Goal: Task Accomplishment & Management: Use online tool/utility

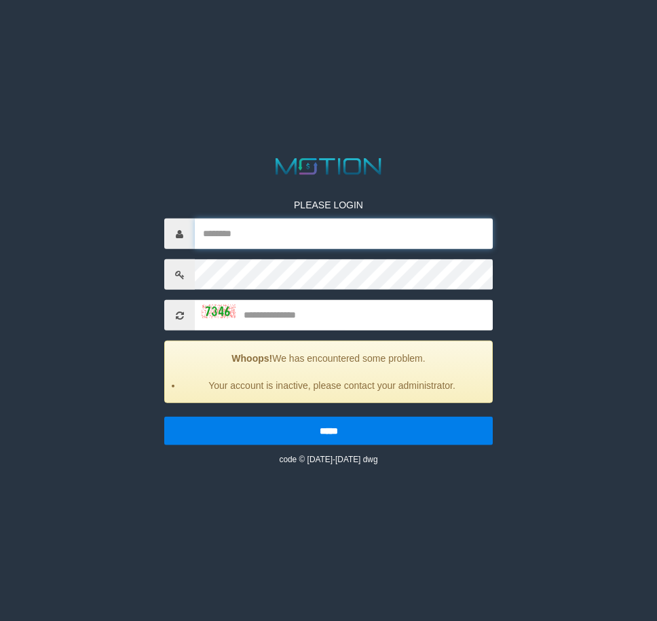
type input "**********"
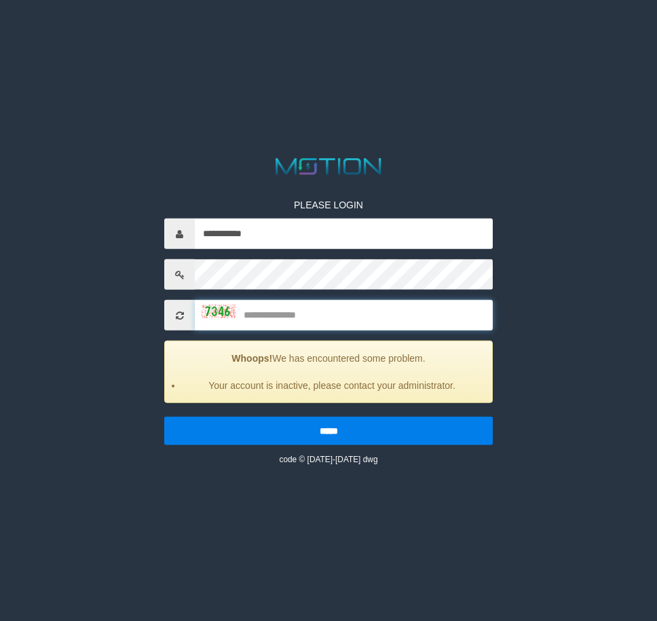
click at [274, 303] on input "text" at bounding box center [344, 315] width 298 height 31
type input "****"
click at [164, 417] on input "*****" at bounding box center [328, 431] width 329 height 29
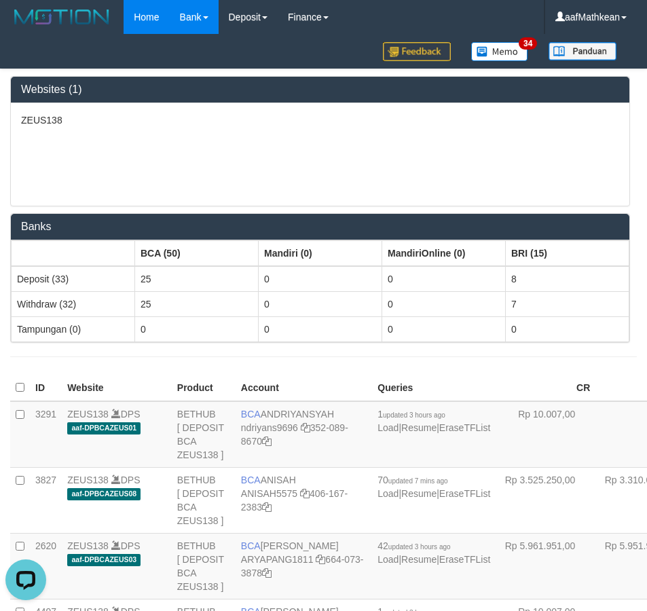
drag, startPoint x: 0, startPoint y: 0, endPoint x: 197, endPoint y: 16, distance: 197.6
click at [358, 155] on div "ZEUS138" at bounding box center [320, 154] width 619 height 103
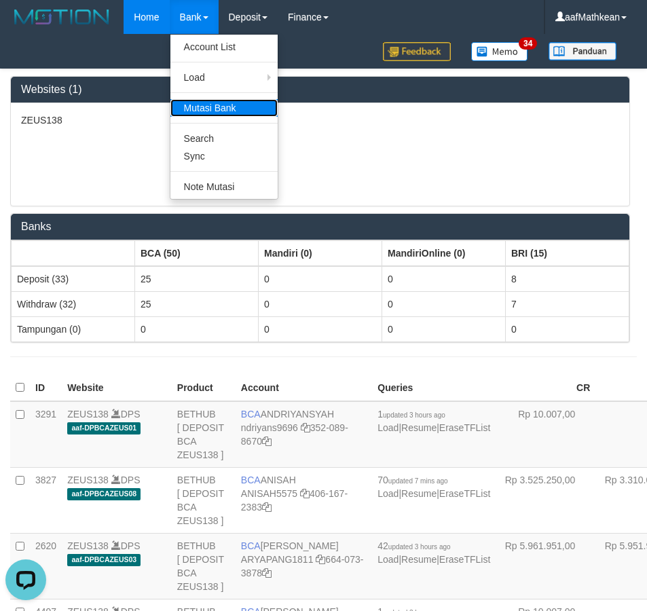
click at [232, 113] on link "Mutasi Bank" at bounding box center [223, 108] width 107 height 18
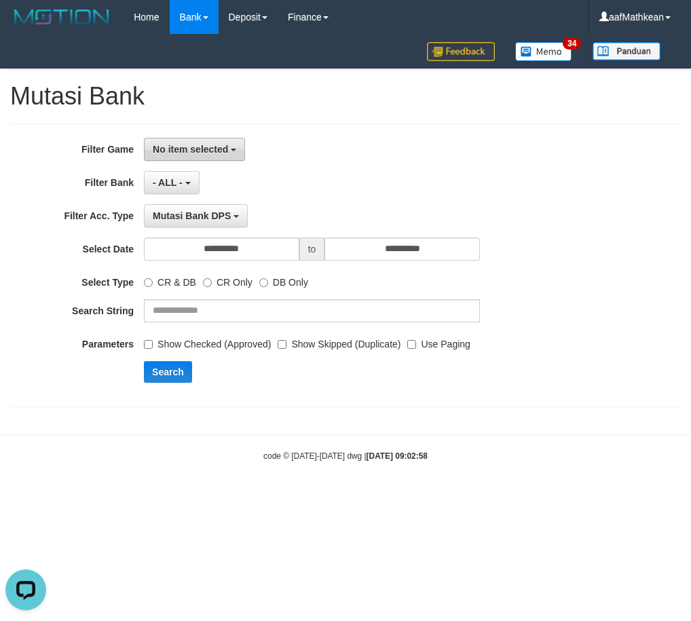
click at [234, 145] on button "No item selected" at bounding box center [194, 149] width 101 height 23
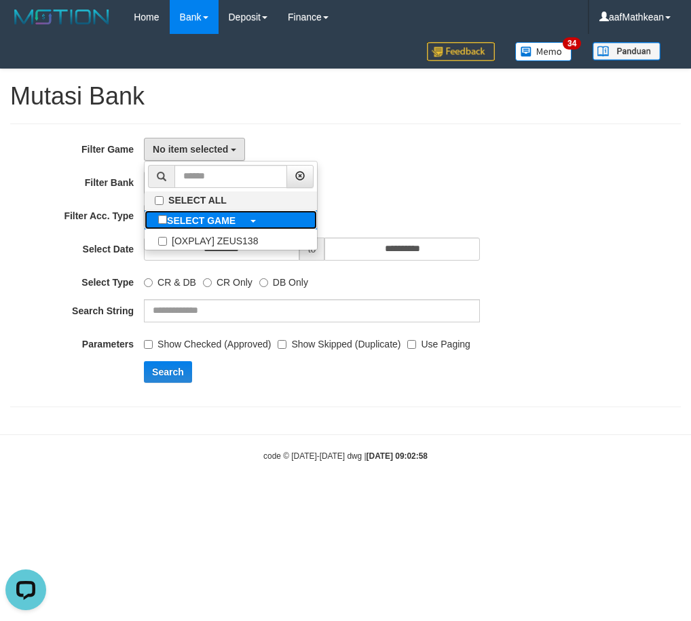
click at [256, 219] on span at bounding box center [252, 220] width 7 height 11
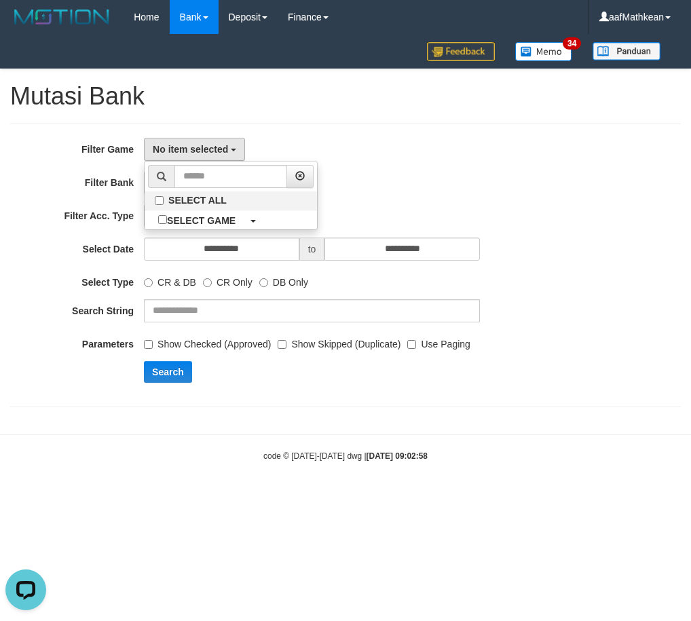
drag, startPoint x: 273, startPoint y: 473, endPoint x: 242, endPoint y: 340, distance: 137.4
click at [272, 473] on body "Toggle navigation Home Bank Account List Load By Website Group [OXPLAY] ZEUS138…" at bounding box center [345, 248] width 691 height 496
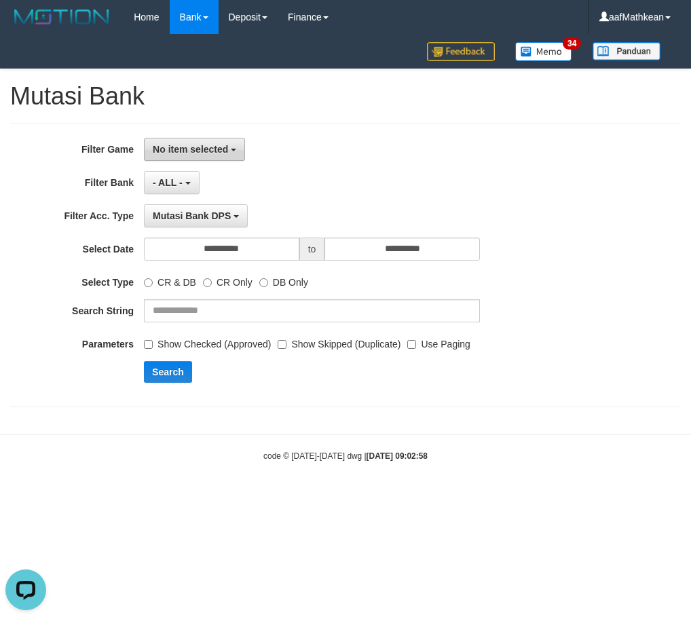
click at [203, 145] on span "No item selected" at bounding box center [190, 149] width 75 height 11
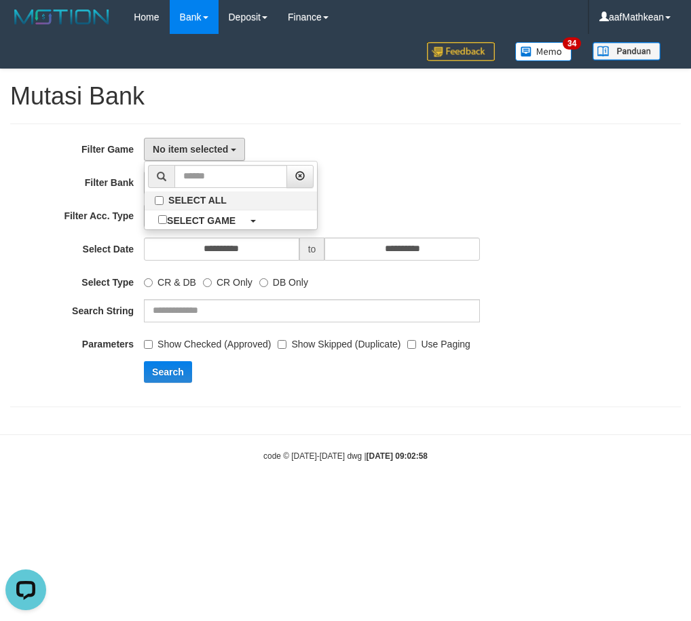
click at [188, 234] on div "**********" at bounding box center [288, 265] width 576 height 255
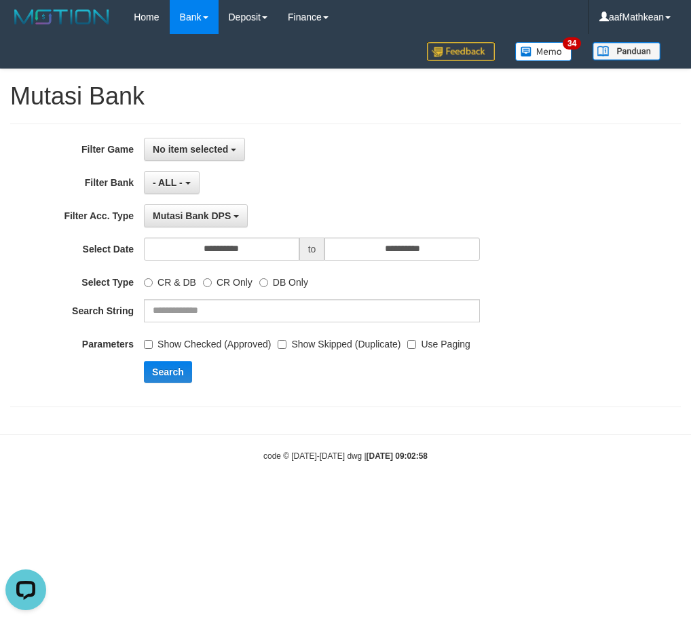
click at [224, 127] on div "**********" at bounding box center [345, 266] width 671 height 284
click at [211, 155] on button "No item selected" at bounding box center [194, 149] width 101 height 23
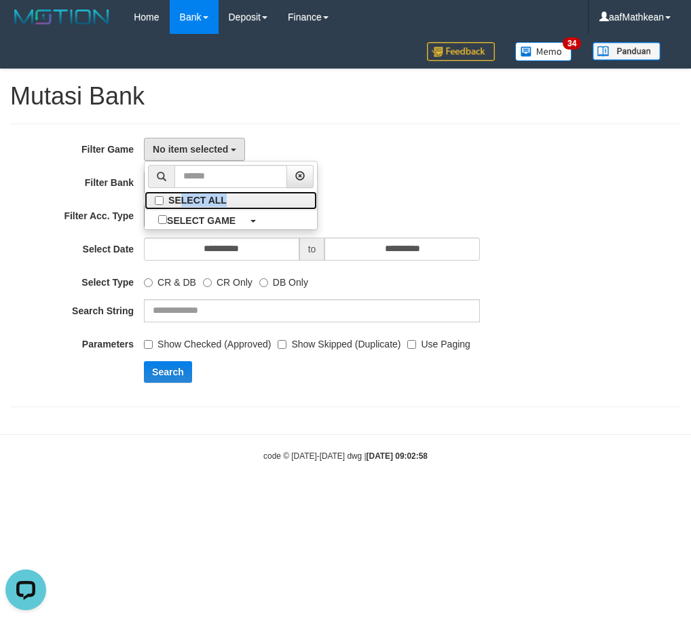
click at [176, 210] on ul "SELECT ALL SELECT GAME [OXPLAY] ZEUS138" at bounding box center [231, 195] width 174 height 69
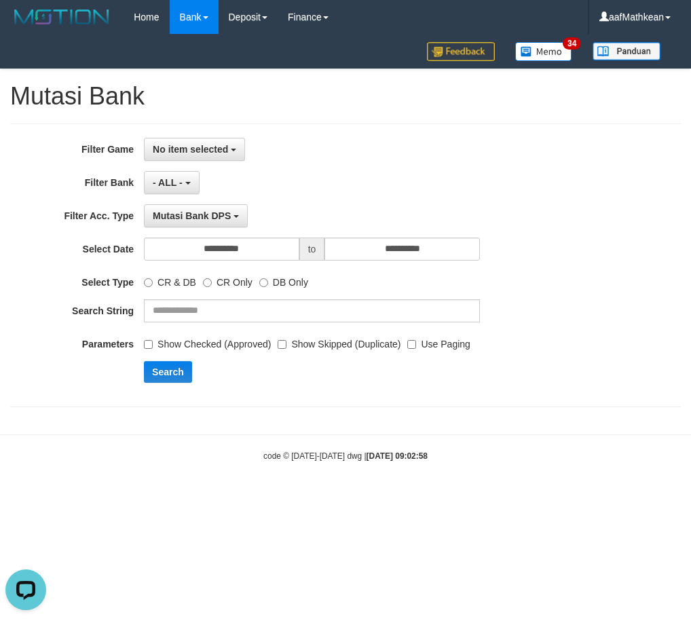
click at [227, 128] on div "**********" at bounding box center [345, 266] width 671 height 284
drag, startPoint x: 217, startPoint y: 147, endPoint x: 223, endPoint y: 180, distance: 33.8
click at [217, 148] on span "No item selected" at bounding box center [190, 149] width 75 height 11
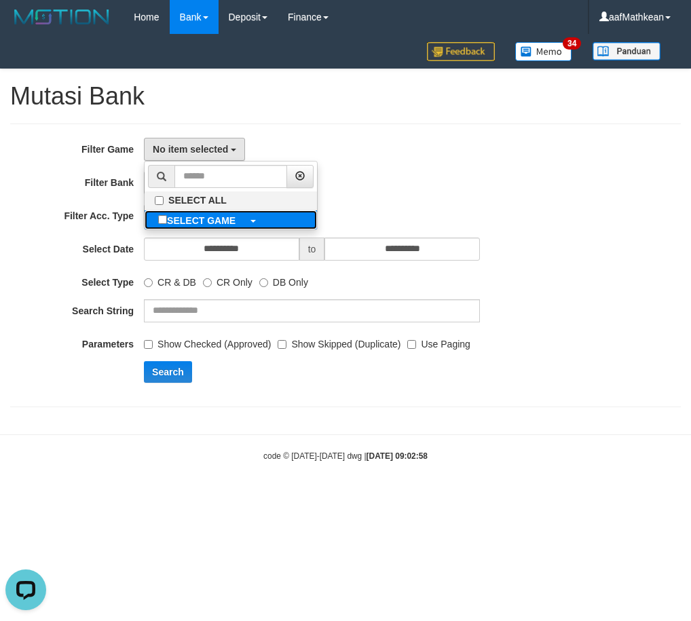
click at [197, 212] on label "SELECT GAME" at bounding box center [197, 219] width 105 height 19
select select "***"
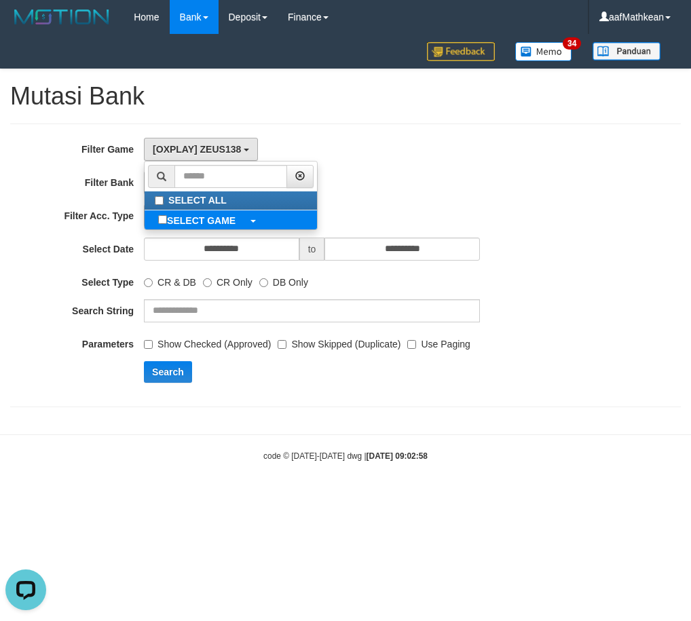
scroll to position [12, 0]
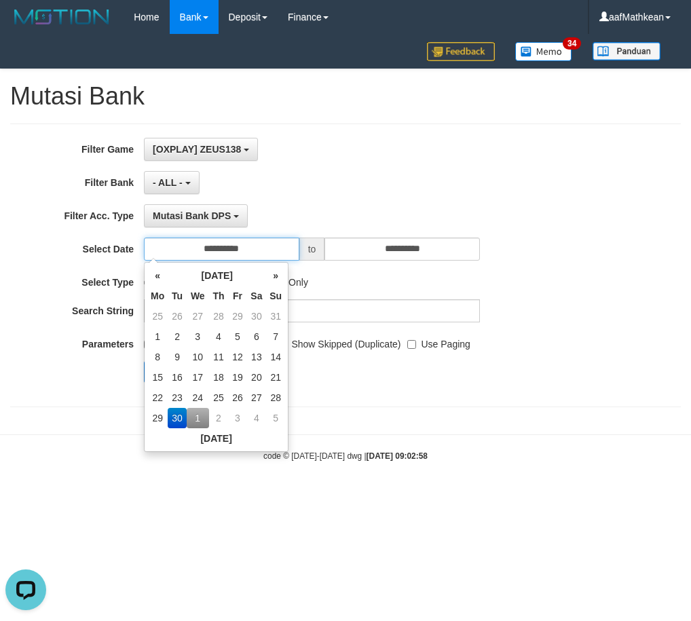
click at [221, 252] on input "**********" at bounding box center [221, 249] width 155 height 23
click at [200, 422] on td "1" at bounding box center [198, 418] width 22 height 20
type input "**********"
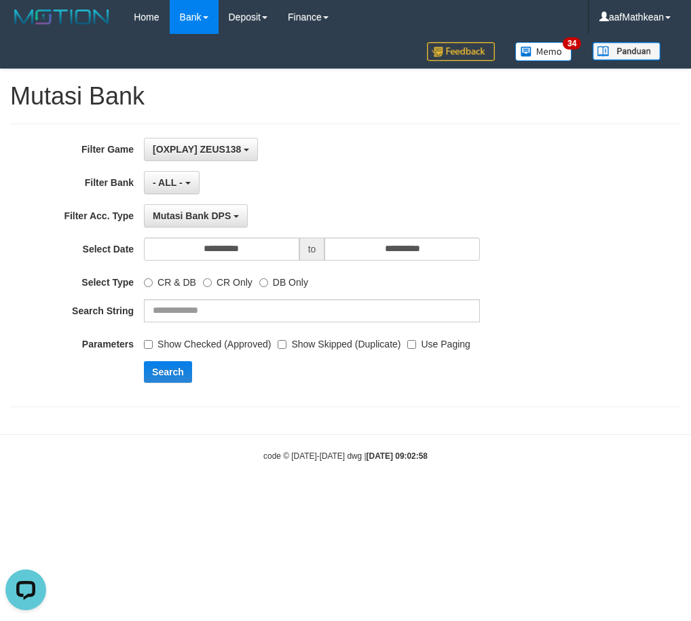
drag, startPoint x: 387, startPoint y: 398, endPoint x: 265, endPoint y: 384, distance: 123.1
click at [383, 396] on div "**********" at bounding box center [345, 266] width 671 height 284
click at [159, 372] on button "Search" at bounding box center [168, 372] width 48 height 22
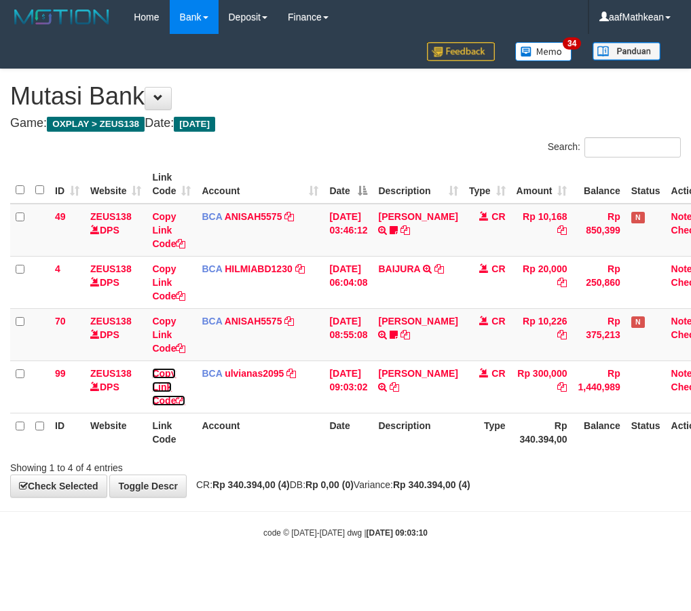
click at [159, 372] on link "Copy Link Code" at bounding box center [168, 387] width 33 height 38
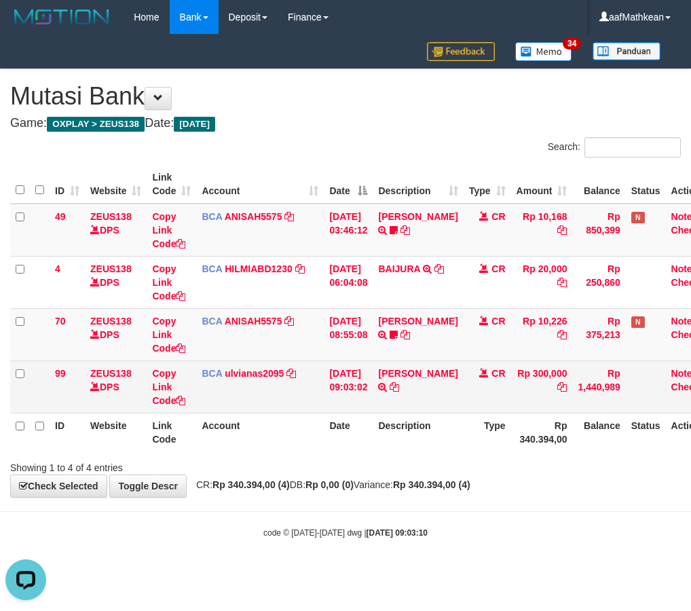
drag, startPoint x: 242, startPoint y: 405, endPoint x: 223, endPoint y: 393, distance: 22.8
click at [242, 405] on td "BCA ulvianas2095 DPS ULVIANASARI mutasi_20251001_4139 | 99 mutasi_20251001_4139…" at bounding box center [260, 387] width 128 height 52
click at [349, 361] on tbody "49 ZEUS138 DPS Copy Link Code BCA ANISAH5575 DPS ANISAH mutasi_20251001_3827 | …" at bounding box center [365, 309] width 711 height 210
drag, startPoint x: 409, startPoint y: 382, endPoint x: 175, endPoint y: 279, distance: 256.0
click at [401, 378] on td "RAYHAN BAGASKARA TRSF E-BANKING CR 0110/FTSCY/WS95031 300000.00RAYHAN BAGASKARA" at bounding box center [418, 387] width 90 height 52
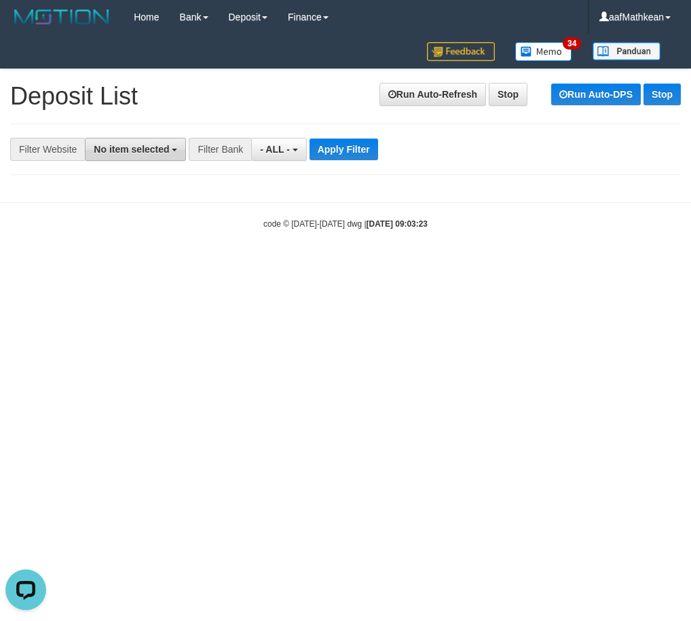
click at [156, 147] on span "No item selected" at bounding box center [131, 149] width 75 height 11
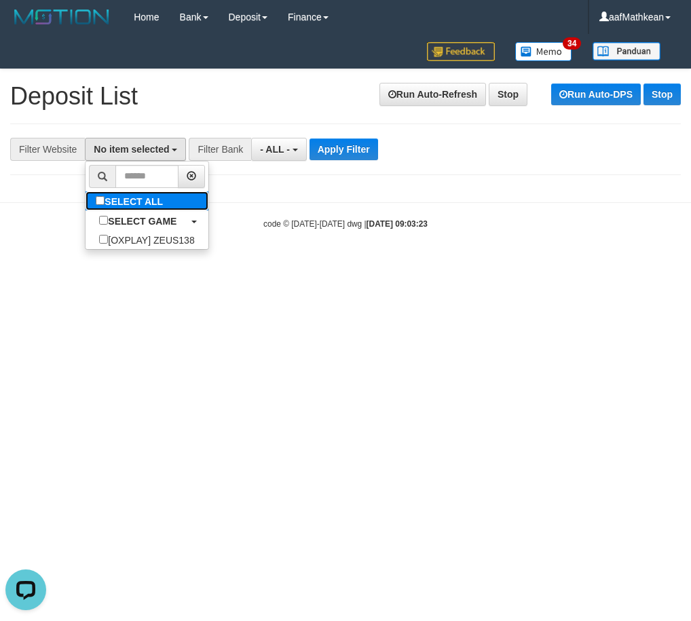
click at [164, 199] on label "SELECT ALL" at bounding box center [131, 200] width 91 height 19
select select "***"
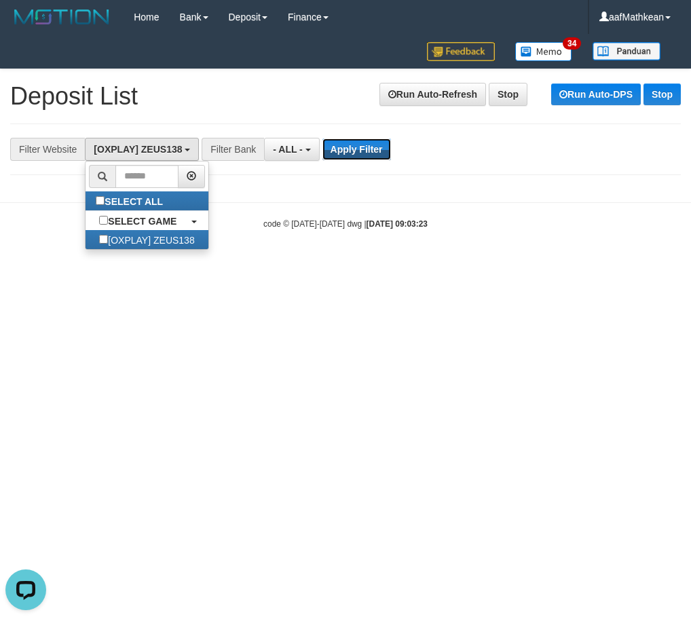
drag, startPoint x: 342, startPoint y: 149, endPoint x: 522, endPoint y: 163, distance: 180.5
click at [344, 149] on button "Apply Filter" at bounding box center [357, 150] width 69 height 22
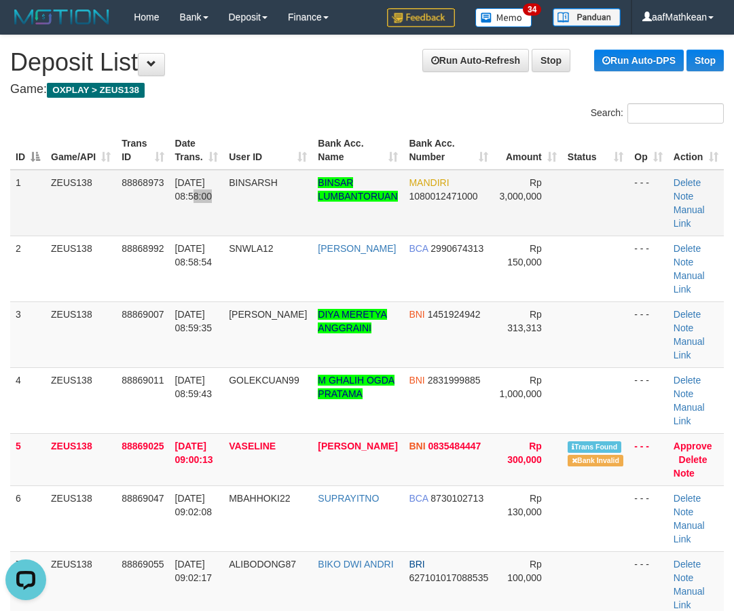
click at [193, 205] on td "[DATE] 08:58:00" at bounding box center [197, 203] width 54 height 67
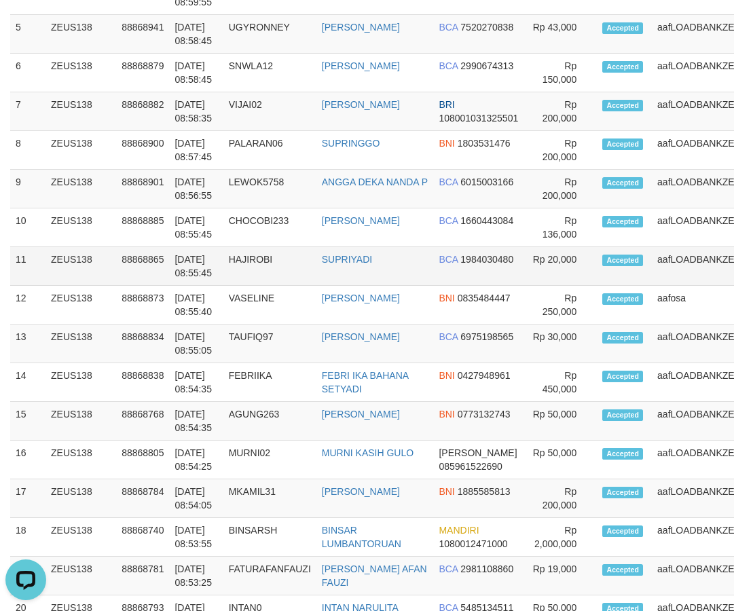
drag, startPoint x: 138, startPoint y: 268, endPoint x: 280, endPoint y: 222, distance: 149.7
click at [177, 262] on tr "11 ZEUS138 88868865 [DATE] 08:55:45 HAJIROBI SUPRIYADI BCA 1984030480 Rp 20,000…" at bounding box center [409, 266] width 799 height 39
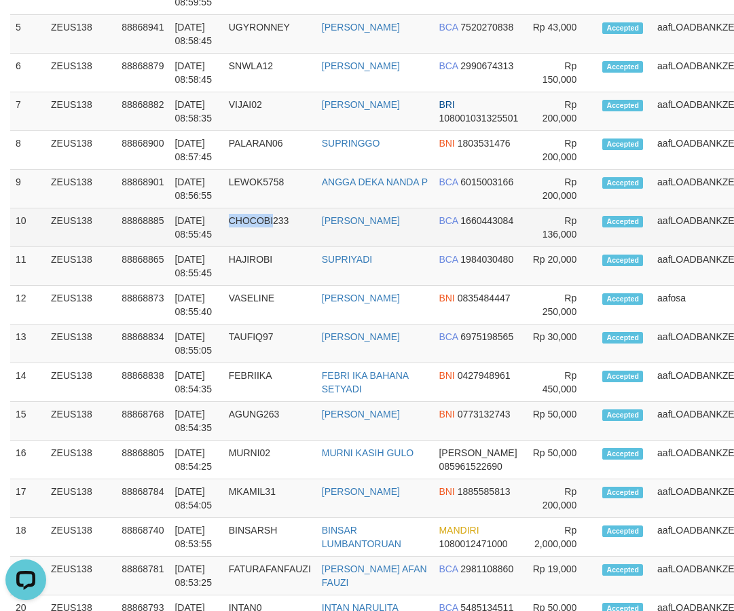
drag, startPoint x: 280, startPoint y: 222, endPoint x: 371, endPoint y: 211, distance: 91.0
click at [335, 216] on tr "10 ZEUS138 88868885 01/10/2025 08:55:45 CHOCOBI233 MUHAMMAD LUTFI BCA 166044308…" at bounding box center [409, 227] width 799 height 39
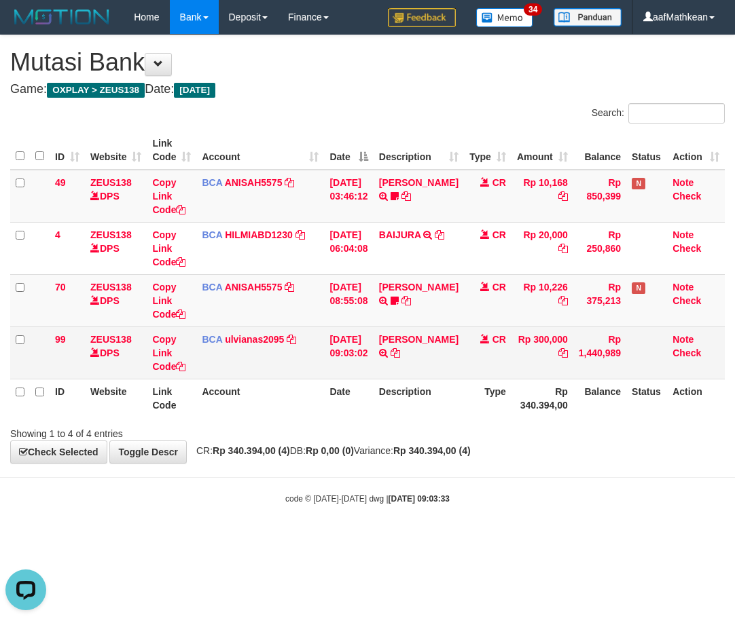
click at [390, 367] on td "RAYHAN BAGASKARA TRSF E-BANKING CR 0110/FTSCY/WS95031 300000.00RAYHAN BAGASKARA" at bounding box center [418, 353] width 90 height 52
drag, startPoint x: 402, startPoint y: 361, endPoint x: 483, endPoint y: 371, distance: 82.2
click at [401, 361] on td "RAYHAN BAGASKARA TRSF E-BANKING CR 0110/FTSCY/WS95031 300000.00RAYHAN BAGASKARA" at bounding box center [418, 353] width 90 height 52
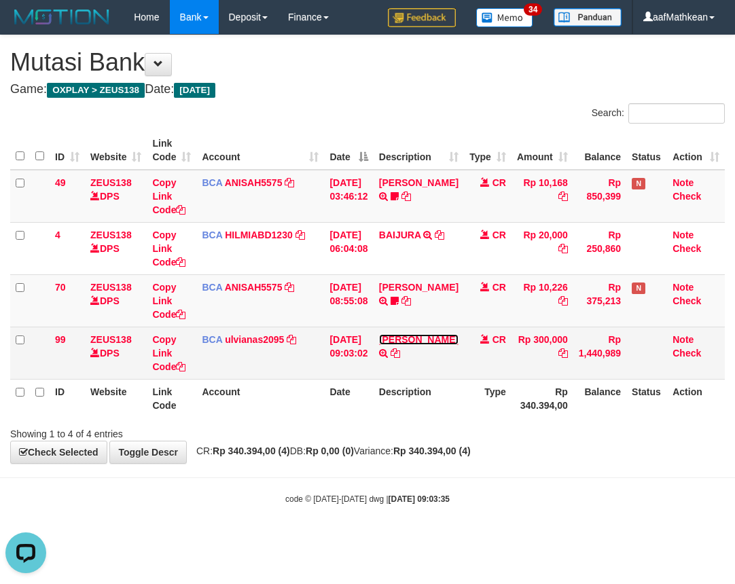
click at [399, 337] on link "[PERSON_NAME]" at bounding box center [418, 339] width 79 height 11
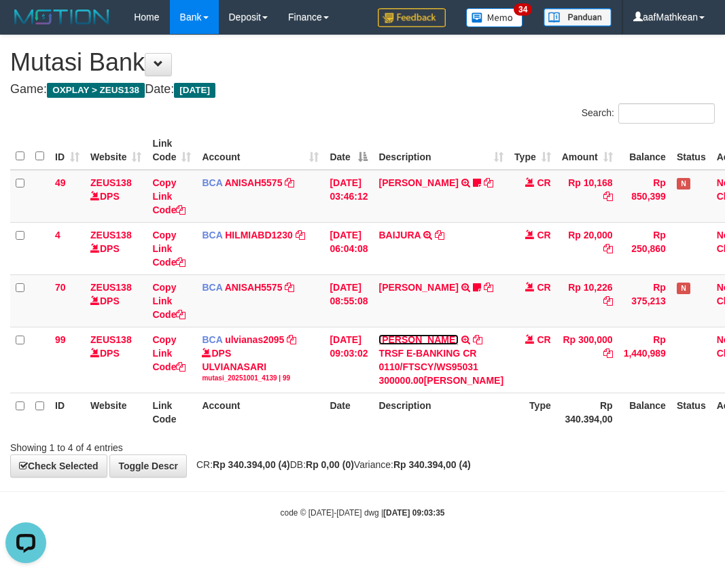
click at [378, 334] on link "[PERSON_NAME]" at bounding box center [417, 339] width 79 height 11
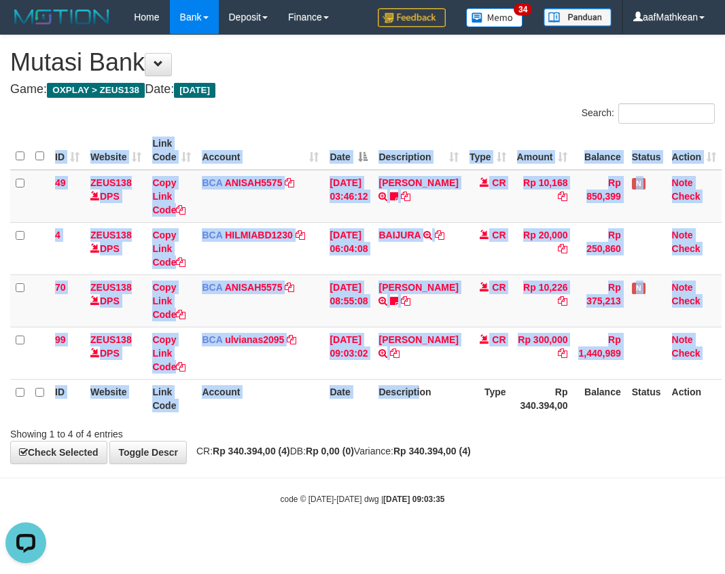
drag, startPoint x: 430, startPoint y: 405, endPoint x: 422, endPoint y: 386, distance: 20.4
click at [441, 418] on div "ID Website Link Code Account Date Description Type Amount Balance Status Action…" at bounding box center [362, 274] width 725 height 295
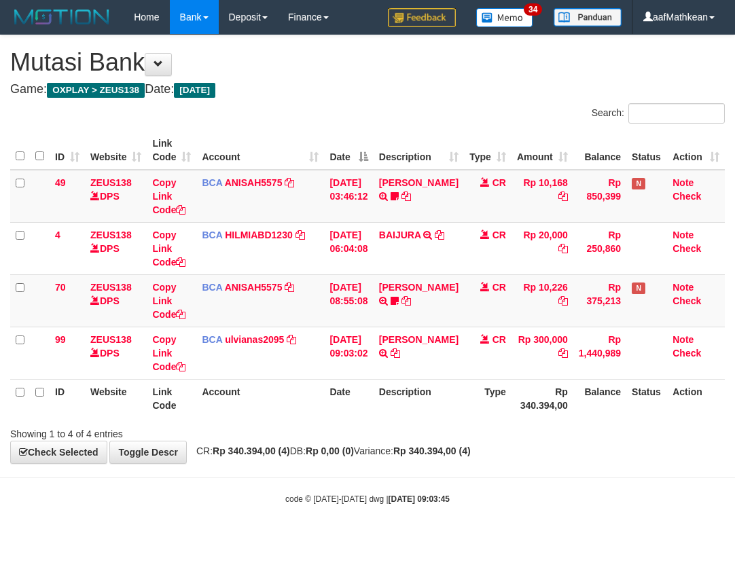
click at [456, 422] on div "Showing 1 to 4 of 4 entries" at bounding box center [367, 431] width 735 height 19
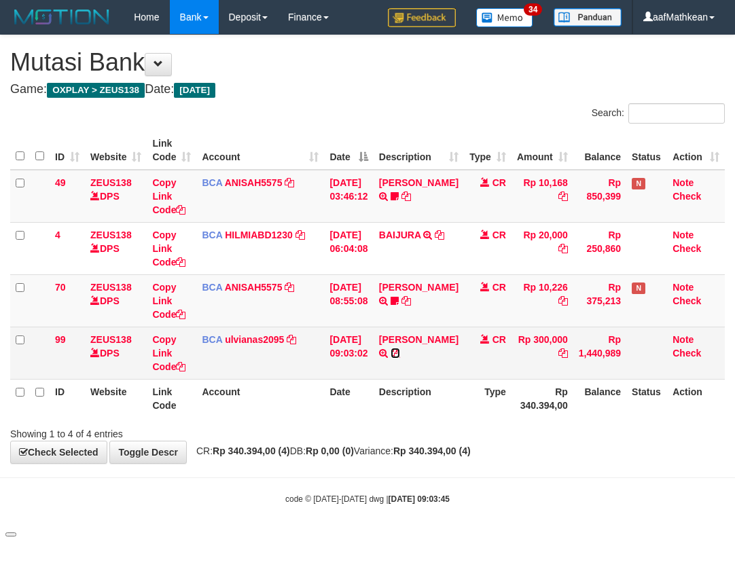
click at [399, 358] on icon at bounding box center [395, 353] width 10 height 10
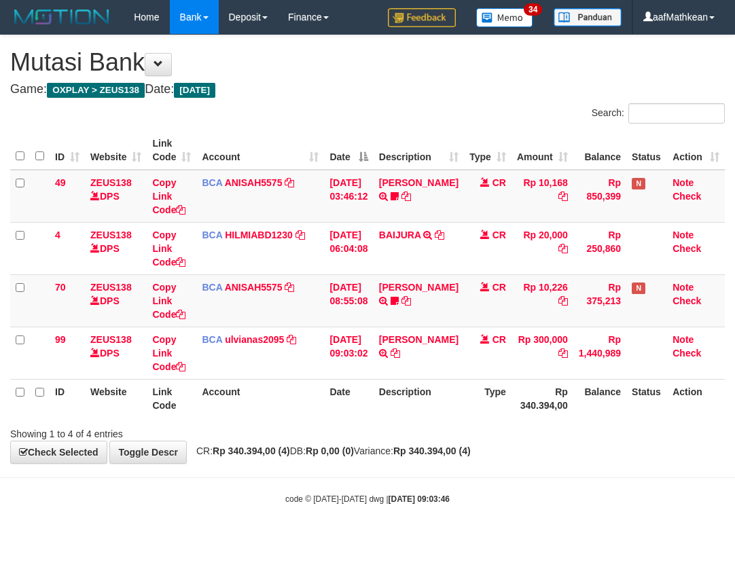
drag, startPoint x: 82, startPoint y: 370, endPoint x: 437, endPoint y: 409, distance: 356.6
click at [124, 393] on table "ID Website Link Code Account Date Description Type Amount Balance Status Action…" at bounding box center [367, 274] width 714 height 287
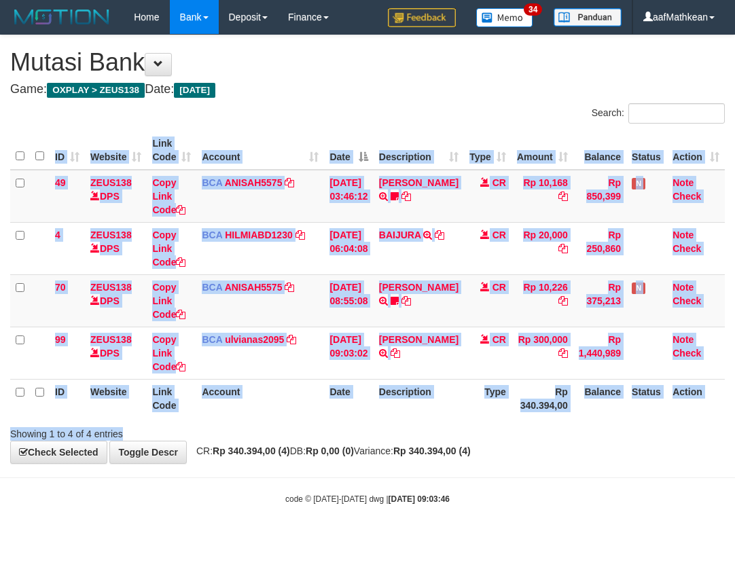
click at [401, 418] on div "ID Website Link Code Account Date Description Type Amount Balance Status Action…" at bounding box center [367, 274] width 735 height 295
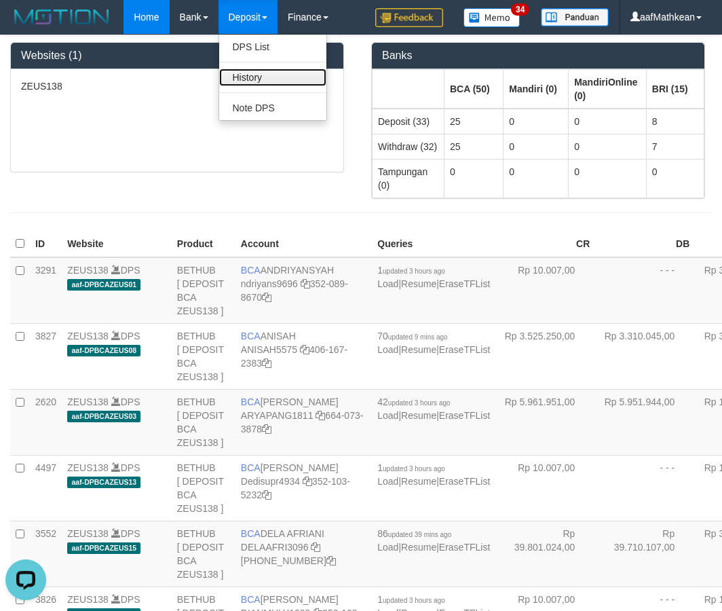
click at [277, 75] on link "History" at bounding box center [272, 78] width 107 height 18
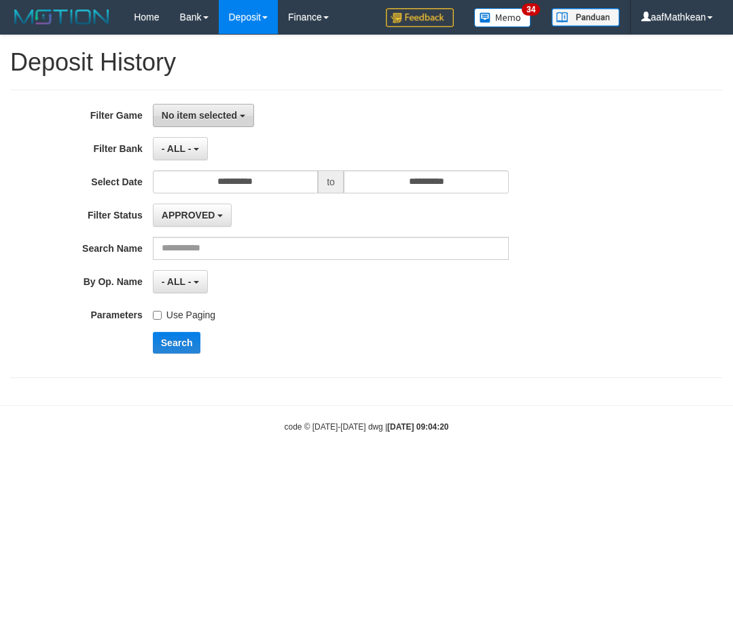
click at [199, 115] on span "No item selected" at bounding box center [199, 115] width 75 height 11
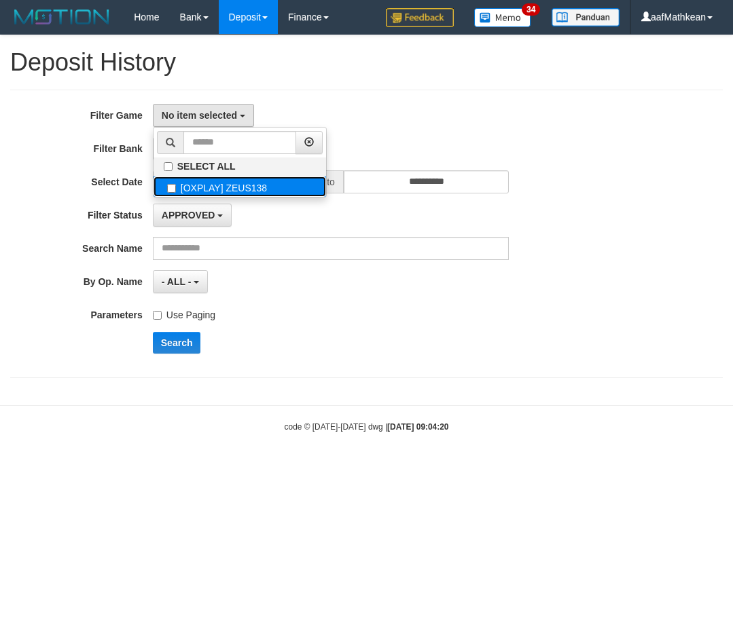
click at [239, 180] on label "[OXPLAY] ZEUS138" at bounding box center [239, 187] width 172 height 20
select select "***"
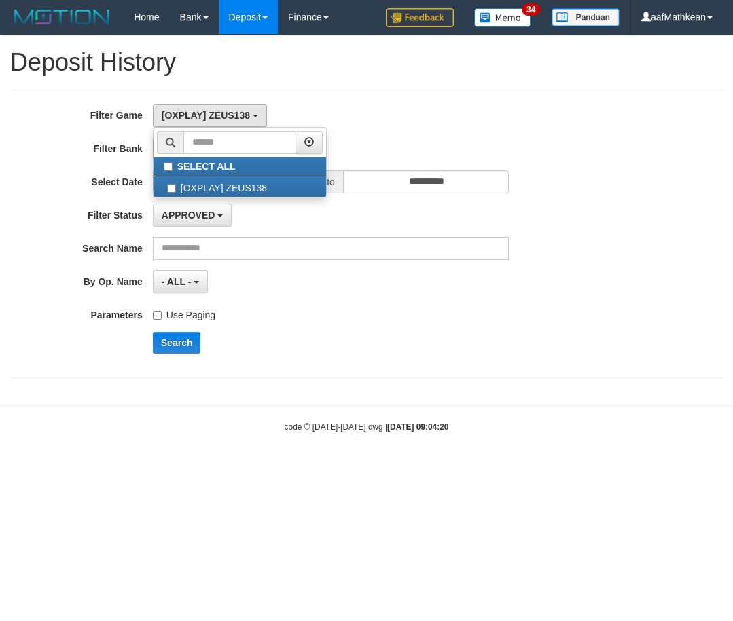
drag, startPoint x: 287, startPoint y: 312, endPoint x: 237, endPoint y: 312, distance: 50.2
click at [287, 312] on div "Use Paging" at bounding box center [331, 313] width 356 height 18
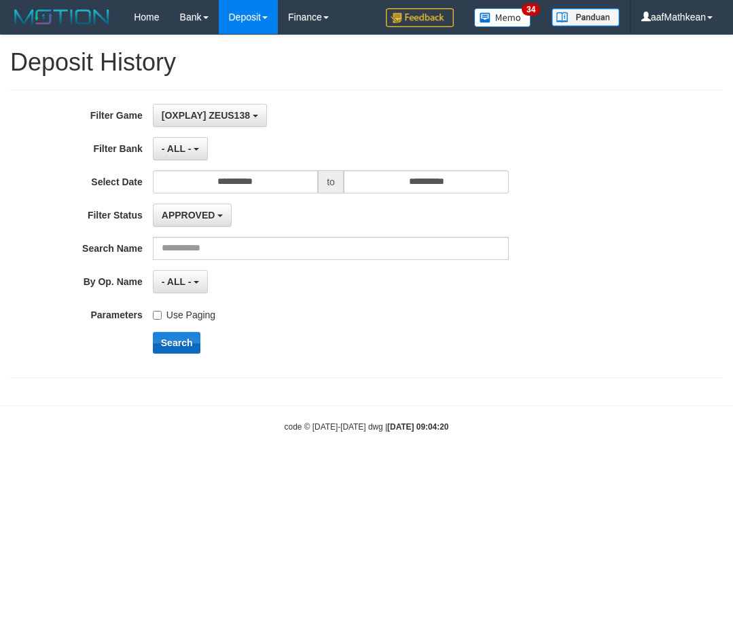
drag, startPoint x: 197, startPoint y: 317, endPoint x: 196, endPoint y: 336, distance: 19.1
click at [196, 317] on label "Use Paging" at bounding box center [184, 313] width 62 height 18
click at [191, 340] on button "Search" at bounding box center [177, 343] width 48 height 22
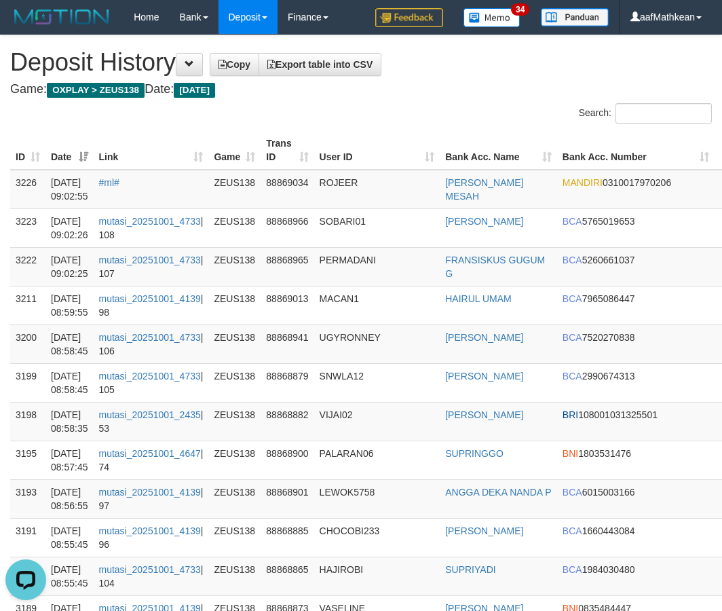
click at [483, 64] on h1 "Deposit History Copy Export table into CSV" at bounding box center [361, 62] width 702 height 27
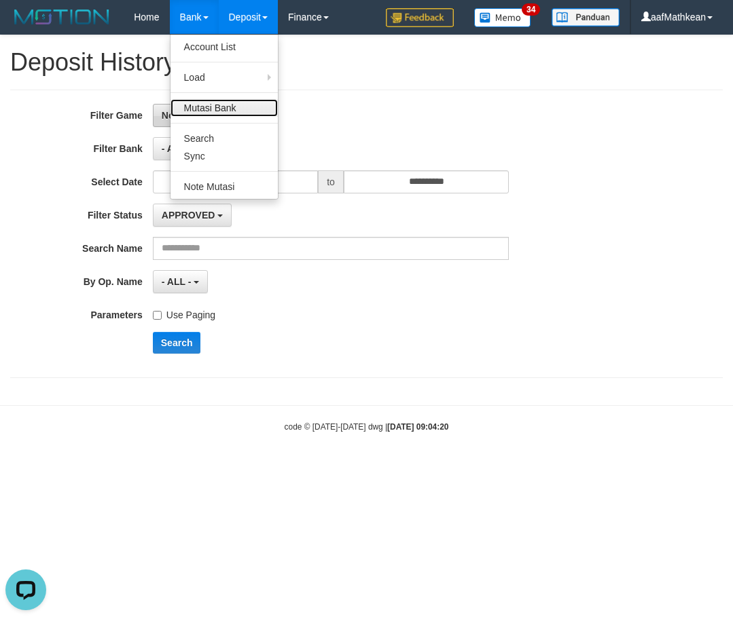
click at [210, 103] on link "Mutasi Bank" at bounding box center [223, 108] width 107 height 18
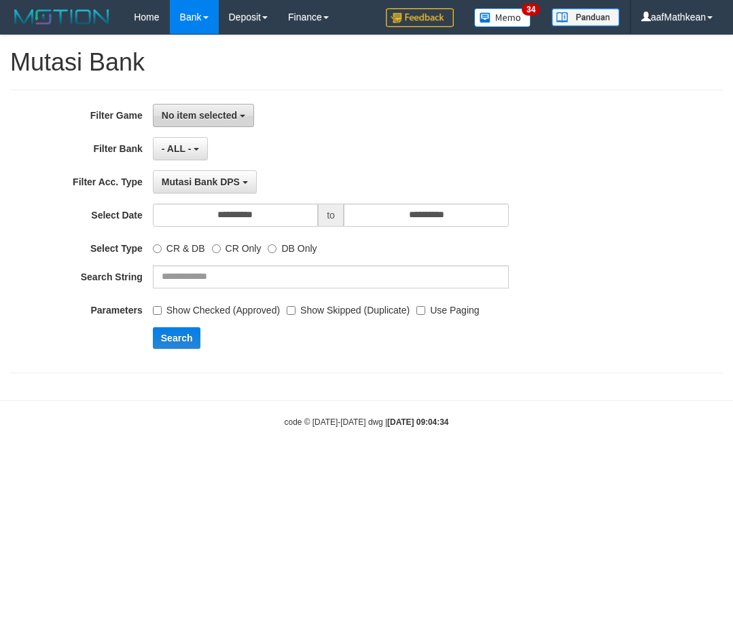
click at [232, 119] on span "No item selected" at bounding box center [199, 115] width 75 height 11
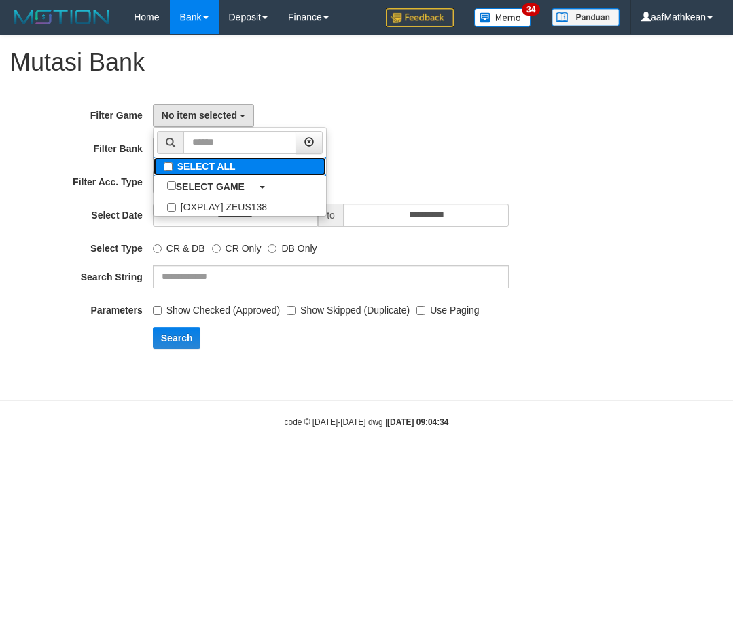
click at [234, 175] on label "SELECT ALL" at bounding box center [239, 167] width 172 height 18
select select "***"
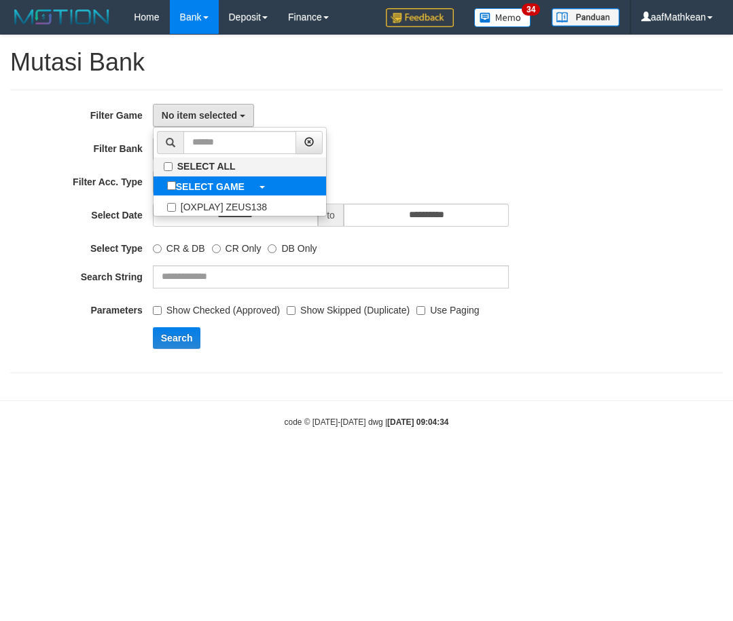
scroll to position [12, 0]
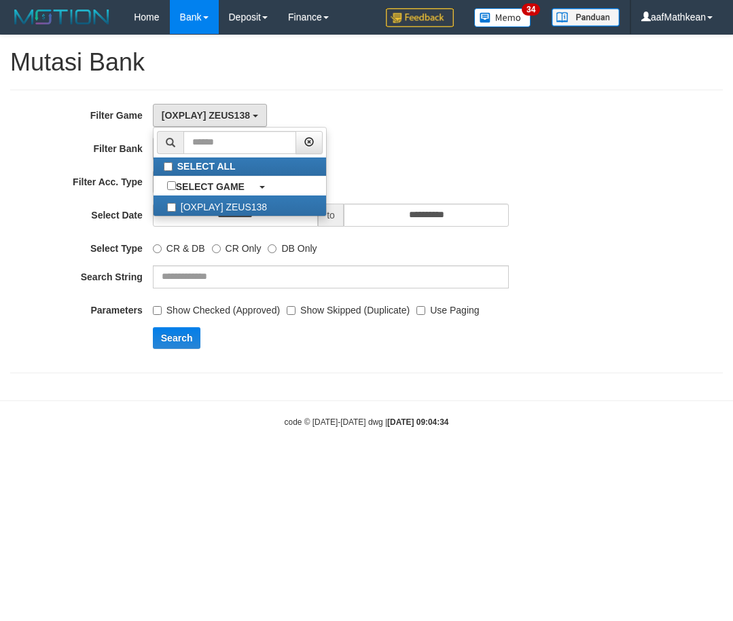
drag, startPoint x: 333, startPoint y: 336, endPoint x: 424, endPoint y: 332, distance: 90.4
click at [333, 337] on div "Search" at bounding box center [382, 338] width 458 height 22
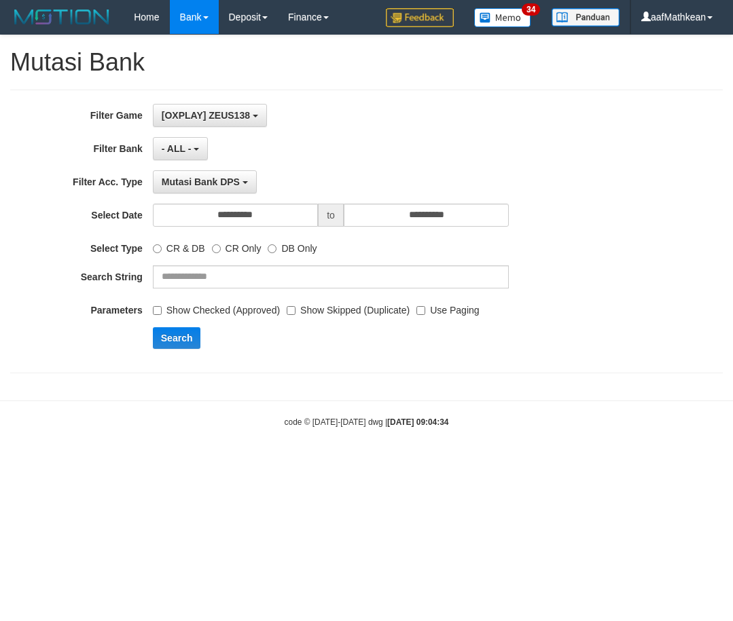
click at [416, 314] on div "Show Checked (Approved) Show Skipped (Duplicate) Use Paging" at bounding box center [331, 308] width 356 height 18
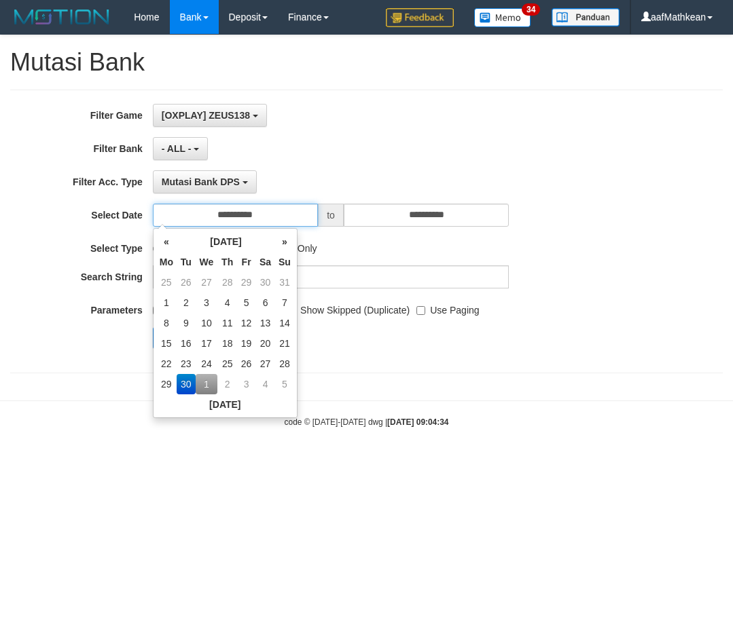
click at [254, 215] on input "**********" at bounding box center [235, 215] width 165 height 23
click at [205, 381] on td "1" at bounding box center [207, 384] width 22 height 20
type input "**********"
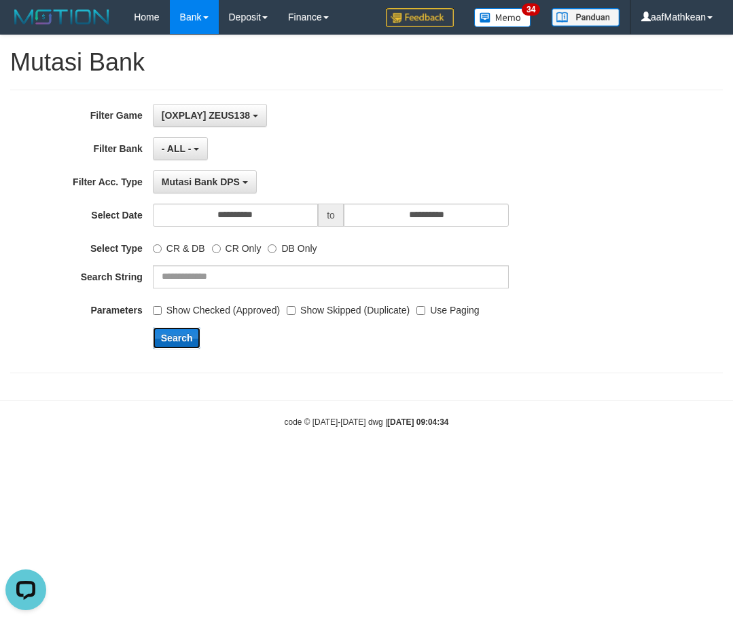
click at [180, 336] on button "Search" at bounding box center [177, 338] width 48 height 22
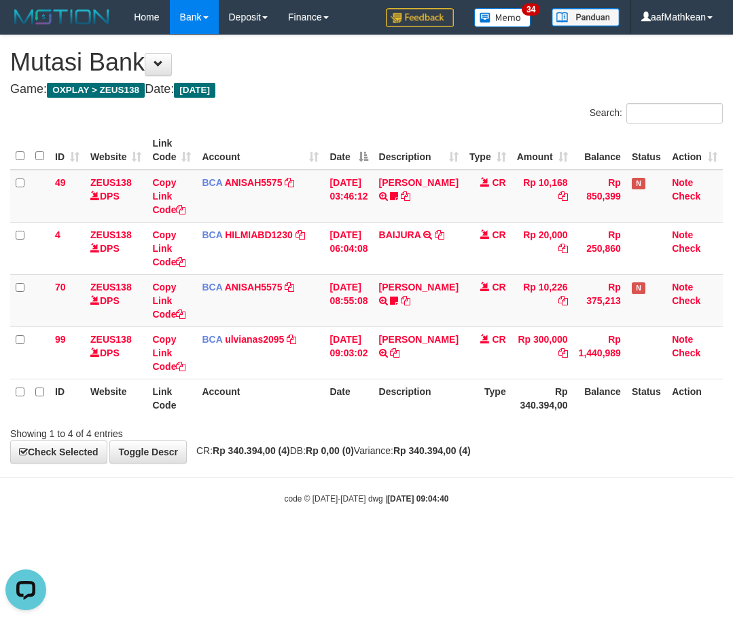
click at [390, 62] on h1 "Mutasi Bank" at bounding box center [366, 62] width 712 height 27
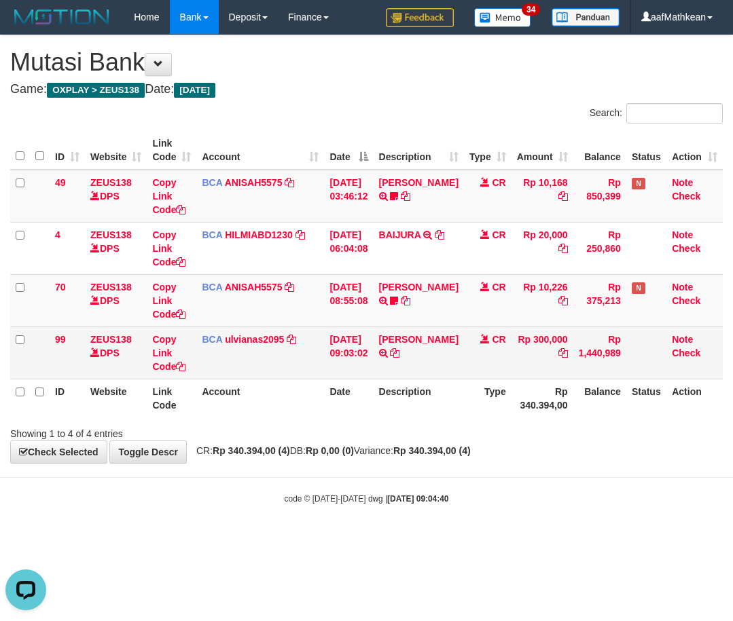
click at [336, 379] on table "ID Website Link Code Account Date Description Type Amount Balance Status Action…" at bounding box center [366, 274] width 712 height 287
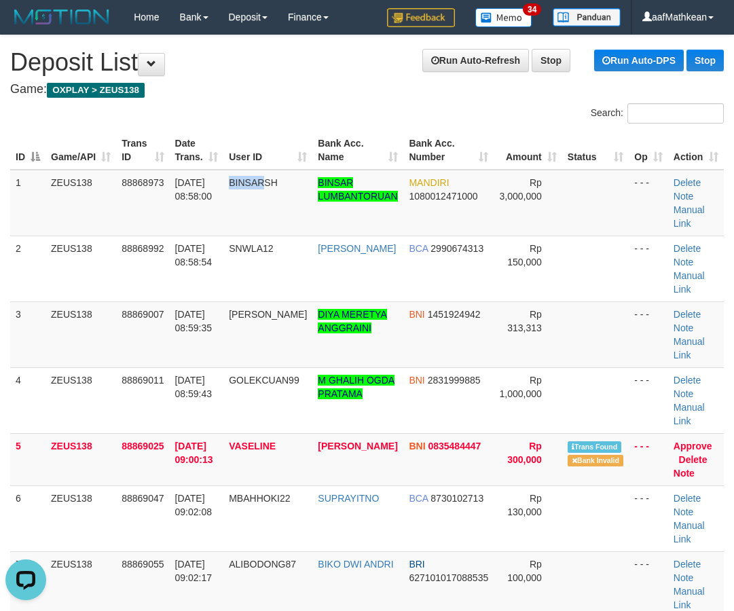
drag, startPoint x: 278, startPoint y: 219, endPoint x: 4, endPoint y: 285, distance: 282.3
click at [252, 232] on td "BINSARSH" at bounding box center [267, 203] width 89 height 67
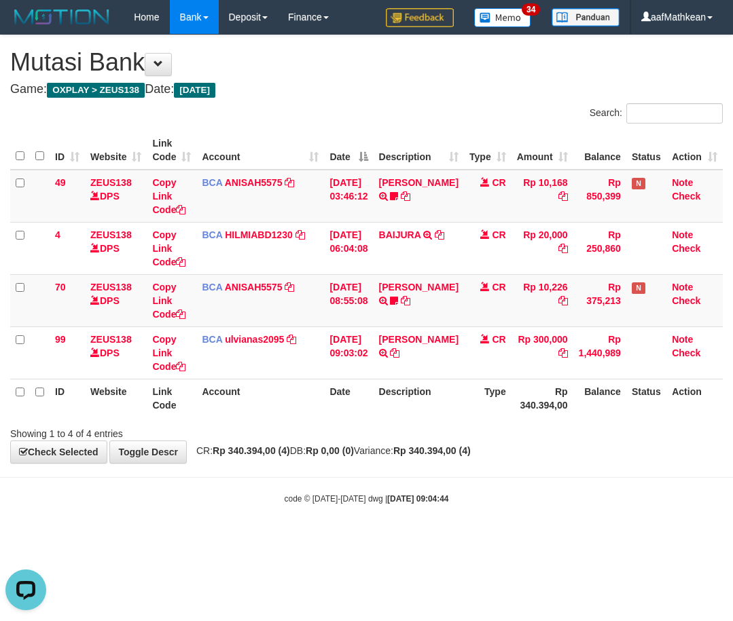
click at [356, 66] on h1 "Mutasi Bank" at bounding box center [366, 62] width 712 height 27
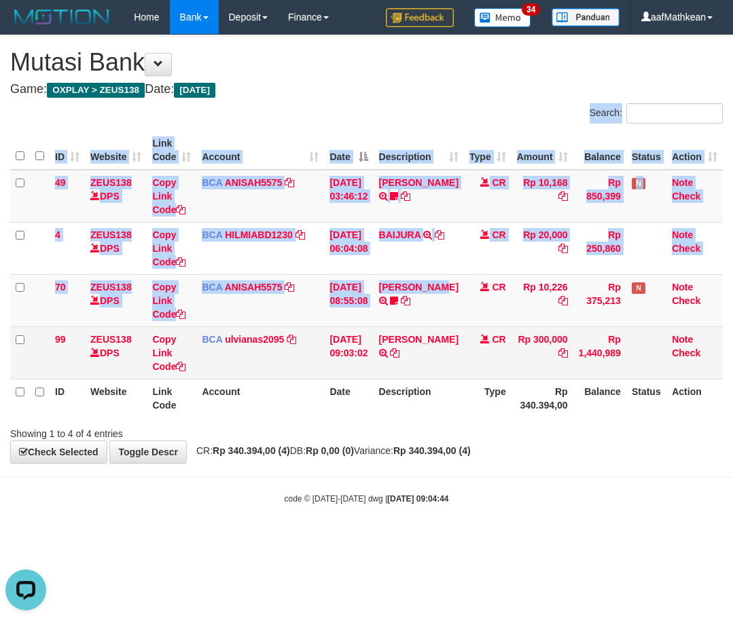
click at [454, 352] on div "Search: ID Website Link Code Account Date Description Type Amount Balance Statu…" at bounding box center [366, 271] width 712 height 337
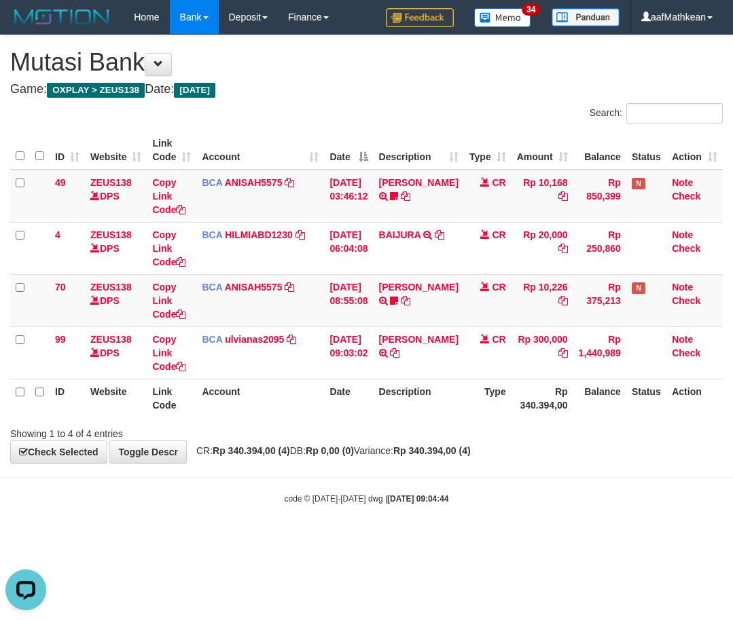
click at [423, 401] on th "Description" at bounding box center [418, 398] width 90 height 39
drag, startPoint x: 391, startPoint y: 436, endPoint x: 699, endPoint y: 450, distance: 307.9
click at [391, 439] on div "Showing 1 to 4 of 4 entries" at bounding box center [366, 431] width 733 height 19
drag, startPoint x: 56, startPoint y: 408, endPoint x: 340, endPoint y: 413, distance: 283.2
click at [61, 409] on th "ID" at bounding box center [67, 398] width 35 height 39
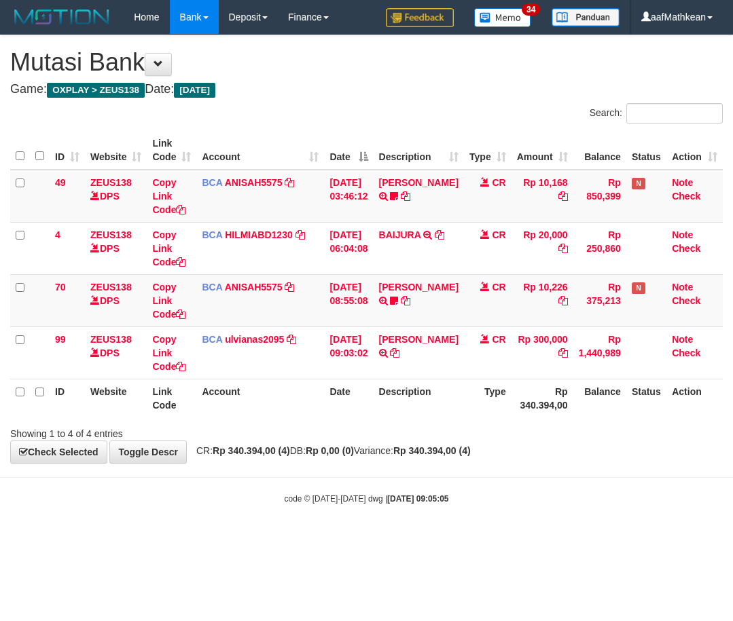
click at [319, 471] on body "Toggle navigation Home Bank Account List Load By Website Group [OXPLAY] ZEUS138…" at bounding box center [366, 269] width 733 height 539
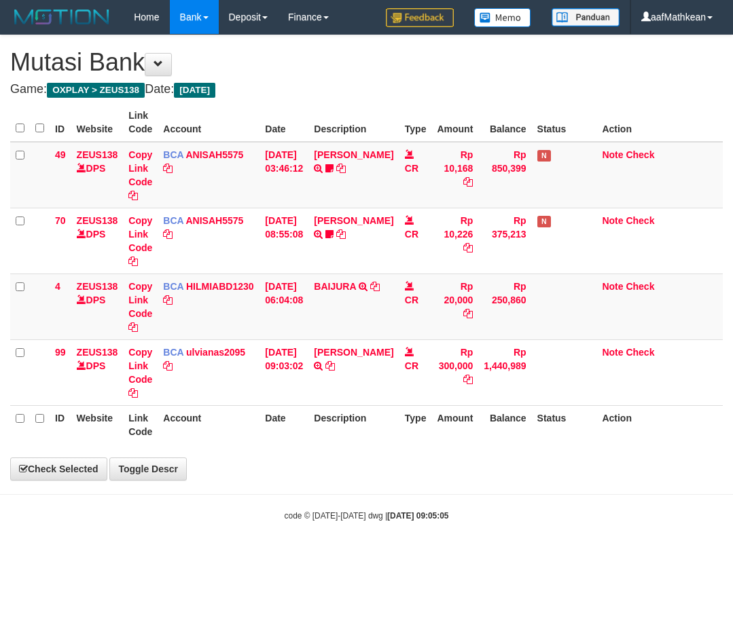
click at [298, 454] on div "**********" at bounding box center [366, 257] width 733 height 445
click at [299, 453] on div "**********" at bounding box center [366, 257] width 733 height 445
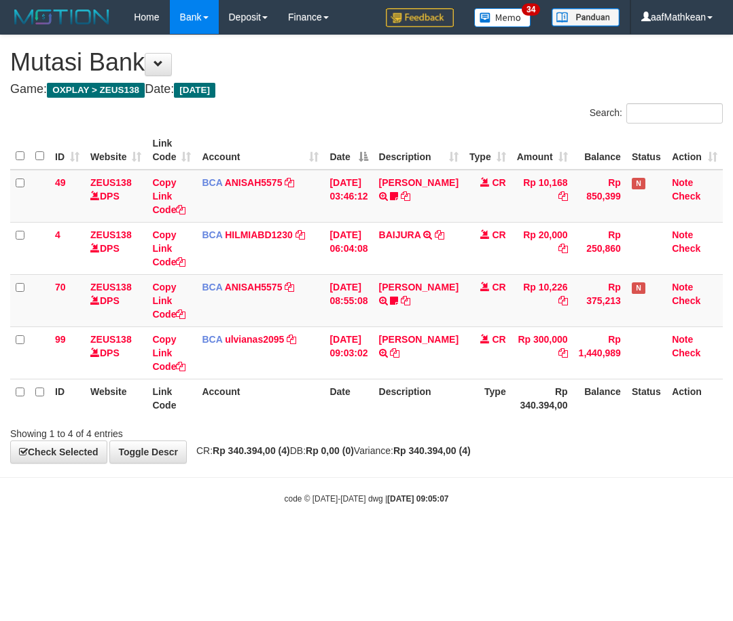
click at [346, 443] on div "**********" at bounding box center [366, 249] width 733 height 428
click at [391, 297] on tr "70 ZEUS138 DPS Copy Link Code BCA ANISAH5575 DPS [PERSON_NAME] mutasi_20251001_…" at bounding box center [366, 300] width 712 height 52
click at [485, 394] on th "Type" at bounding box center [488, 398] width 48 height 39
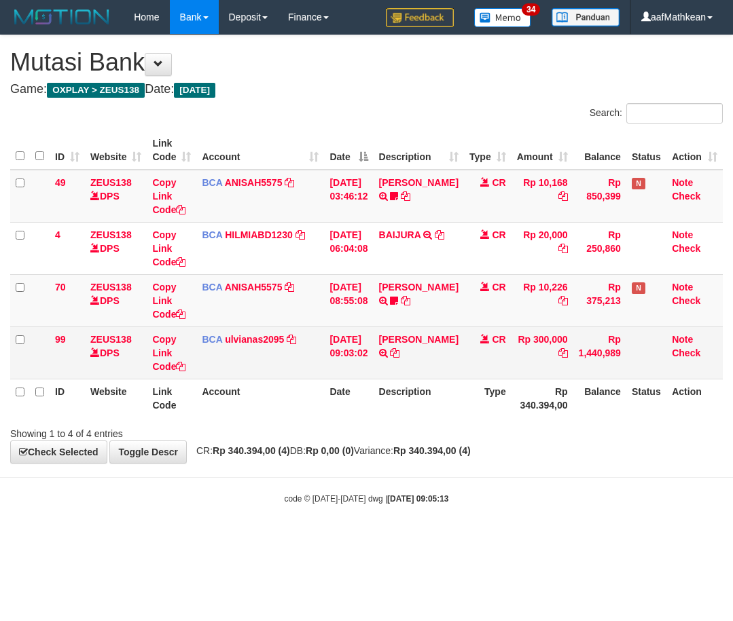
click at [517, 371] on td "Rp 300,000" at bounding box center [542, 353] width 62 height 52
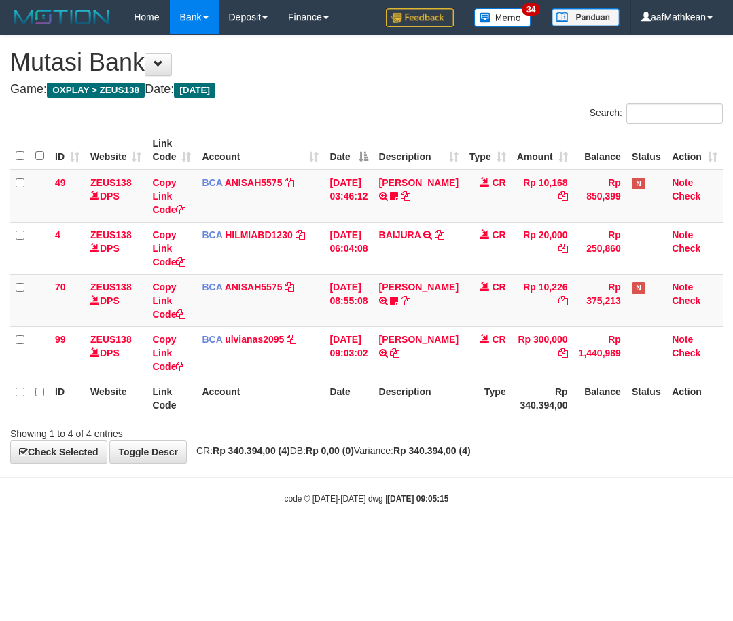
click at [498, 393] on th "Type" at bounding box center [488, 398] width 48 height 39
drag, startPoint x: 378, startPoint y: 422, endPoint x: 720, endPoint y: 387, distance: 344.7
click at [376, 422] on div "Showing 1 to 4 of 4 entries" at bounding box center [366, 431] width 733 height 19
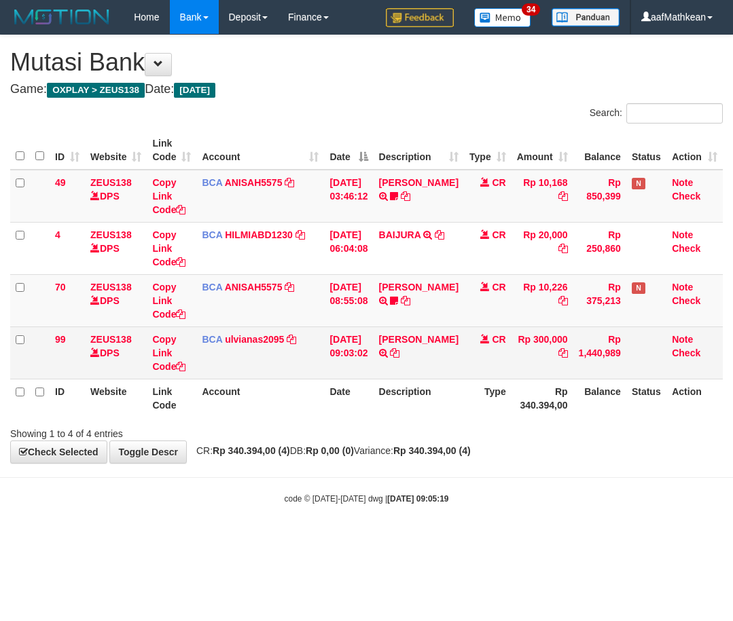
click at [450, 335] on tr "99 ZEUS138 DPS Copy Link Code BCA ulvianas2095 DPS ULVIANASARI mutasi_20251001_…" at bounding box center [366, 353] width 712 height 52
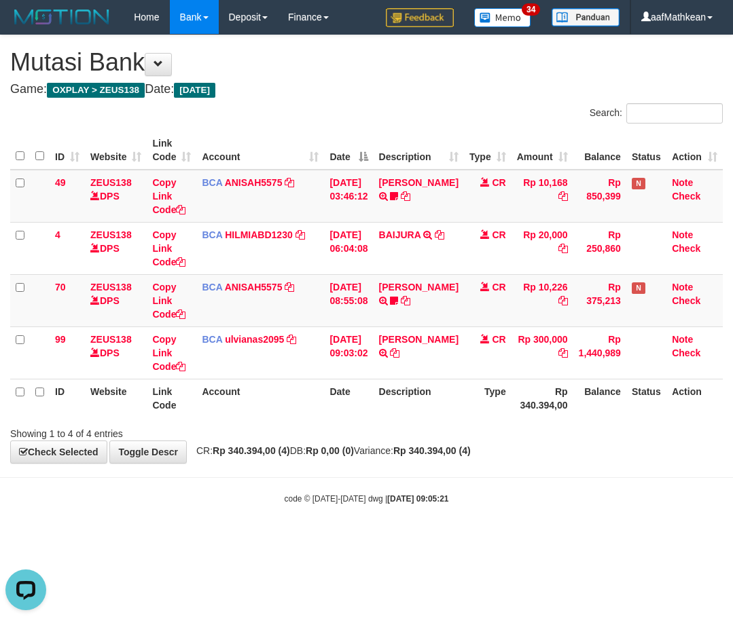
click at [403, 408] on th "Description" at bounding box center [418, 398] width 90 height 39
drag, startPoint x: 255, startPoint y: 395, endPoint x: 304, endPoint y: 399, distance: 49.7
click at [255, 397] on th "Account" at bounding box center [260, 398] width 128 height 39
drag, startPoint x: 261, startPoint y: 428, endPoint x: 268, endPoint y: 431, distance: 7.0
click at [264, 429] on div "Showing 1 to 4 of 4 entries" at bounding box center [152, 431] width 285 height 19
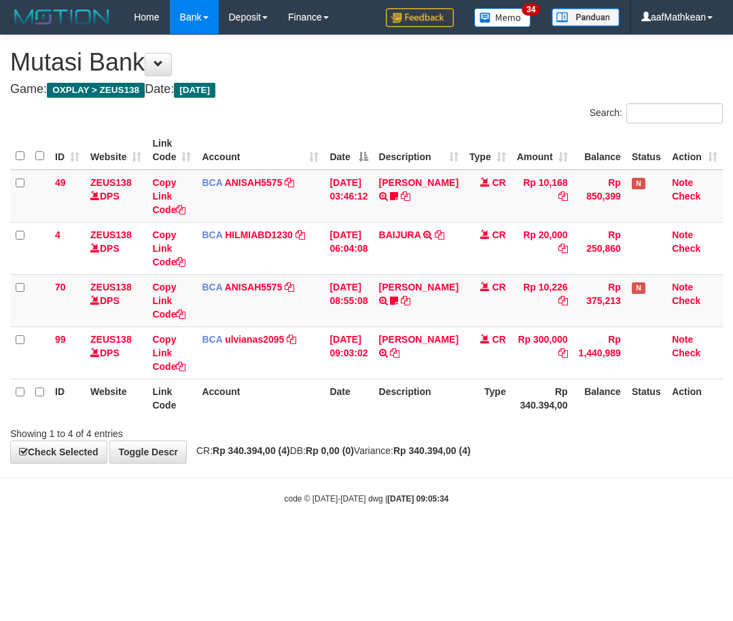
click at [259, 396] on th "Account" at bounding box center [260, 398] width 128 height 39
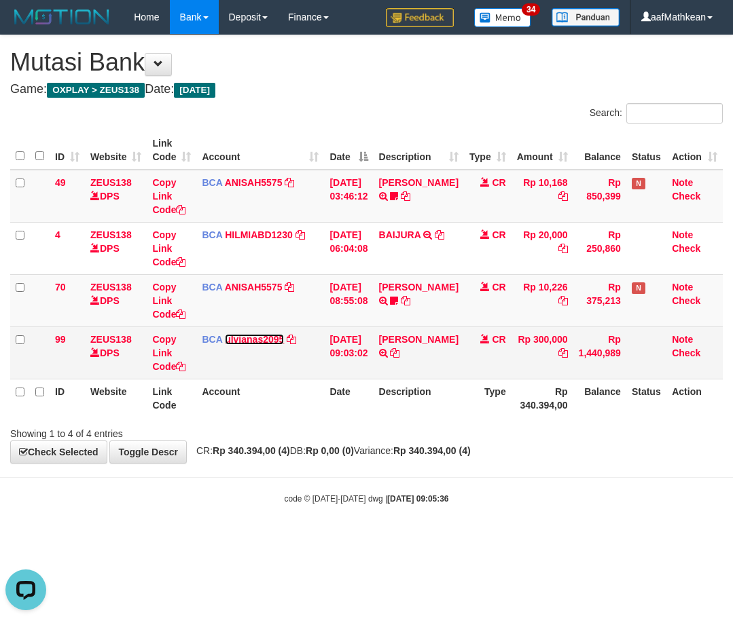
drag, startPoint x: 280, startPoint y: 333, endPoint x: 319, endPoint y: 338, distance: 39.0
click at [281, 335] on link "ulvianas2095" at bounding box center [254, 339] width 59 height 11
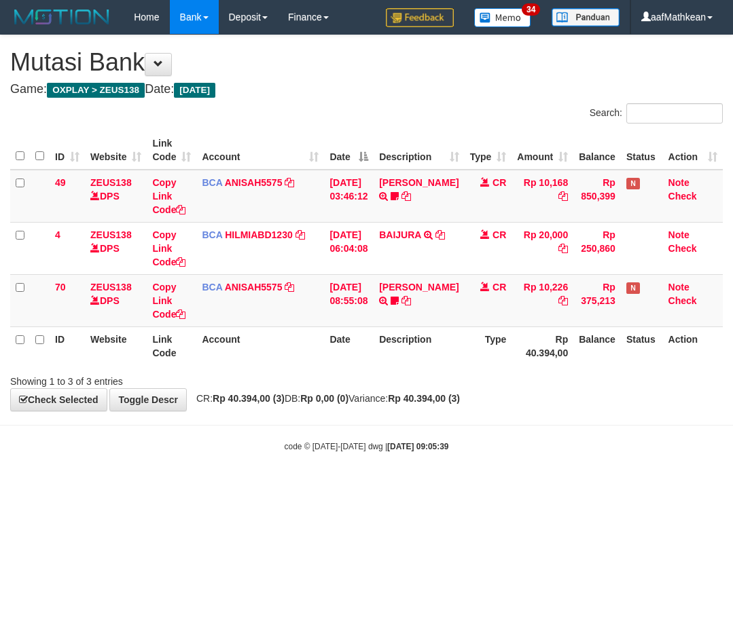
drag, startPoint x: 352, startPoint y: 388, endPoint x: 365, endPoint y: 388, distance: 12.9
click at [353, 388] on div "**********" at bounding box center [366, 222] width 733 height 375
click at [320, 359] on th "Account" at bounding box center [260, 346] width 128 height 39
click at [563, 396] on div "**********" at bounding box center [366, 222] width 733 height 375
drag, startPoint x: 600, startPoint y: 414, endPoint x: 729, endPoint y: 412, distance: 129.0
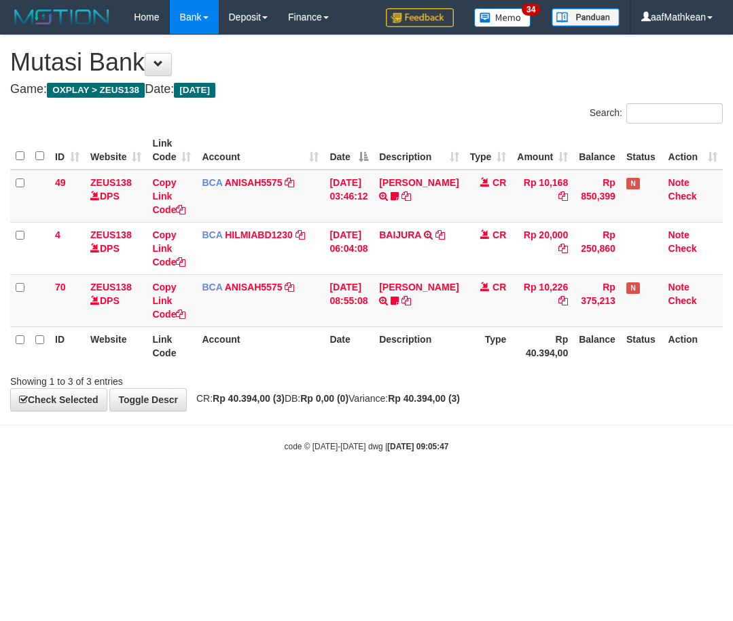
click at [625, 414] on body "Toggle navigation Home Bank Account List Load By Website Group [OXPLAY] ZEUS138…" at bounding box center [366, 243] width 733 height 487
click at [430, 356] on th "Description" at bounding box center [418, 346] width 90 height 39
click at [570, 403] on div "**********" at bounding box center [366, 222] width 733 height 375
drag, startPoint x: 397, startPoint y: 380, endPoint x: 595, endPoint y: 371, distance: 199.2
click at [425, 377] on div "Showing 1 to 3 of 3 entries" at bounding box center [366, 378] width 733 height 19
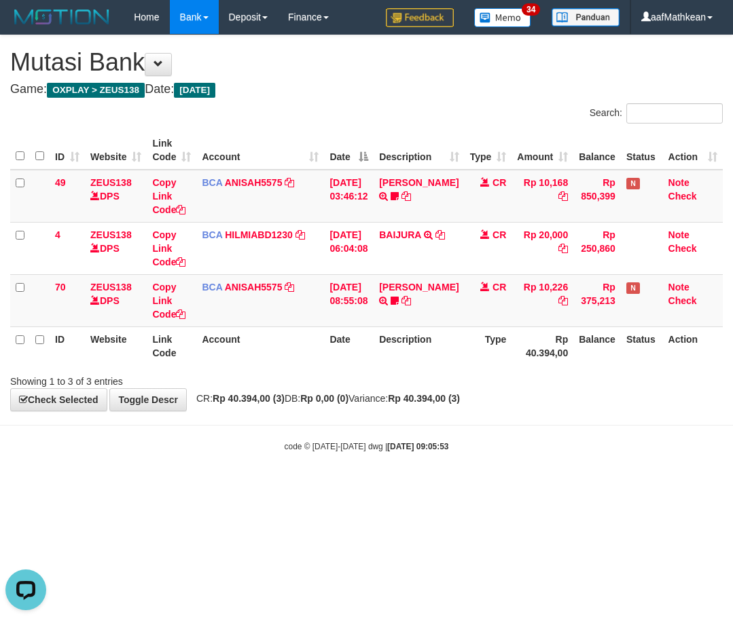
click at [560, 371] on div "Showing 1 to 3 of 3 entries" at bounding box center [366, 378] width 733 height 19
drag, startPoint x: 248, startPoint y: 458, endPoint x: 725, endPoint y: 453, distance: 476.7
click at [288, 459] on body "Toggle navigation Home Bank Account List Load By Website Group [OXPLAY] ZEUS138…" at bounding box center [366, 243] width 733 height 487
click at [234, 395] on strong "Rp 40.394,00 (3)" at bounding box center [249, 398] width 72 height 11
click at [403, 384] on div "Showing 1 to 3 of 3 entries" at bounding box center [366, 378] width 733 height 19
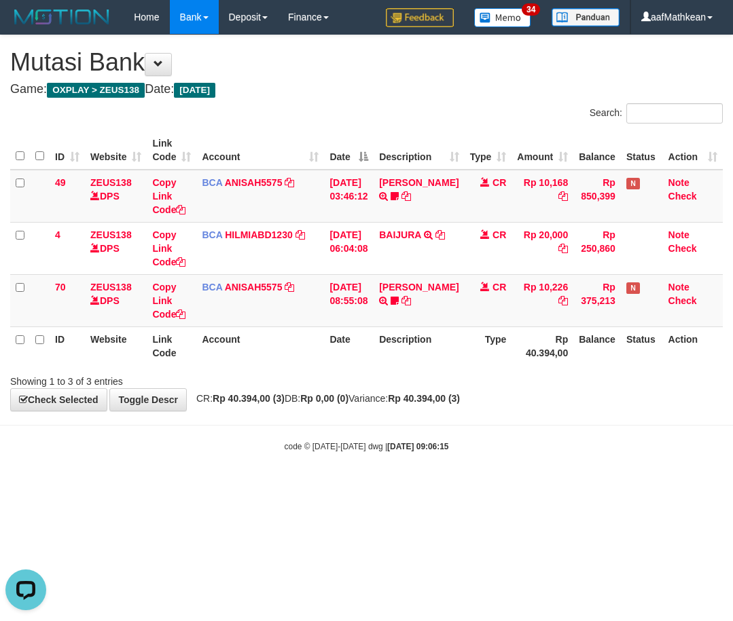
click at [445, 390] on div "**********" at bounding box center [366, 222] width 733 height 375
click at [262, 403] on strong "Rp 40.394,00 (3)" at bounding box center [249, 398] width 72 height 11
drag, startPoint x: 407, startPoint y: 378, endPoint x: 725, endPoint y: 370, distance: 317.2
click at [410, 378] on div "Showing 1 to 3 of 3 entries" at bounding box center [366, 378] width 733 height 19
click at [194, 337] on th "Link Code" at bounding box center [172, 346] width 50 height 39
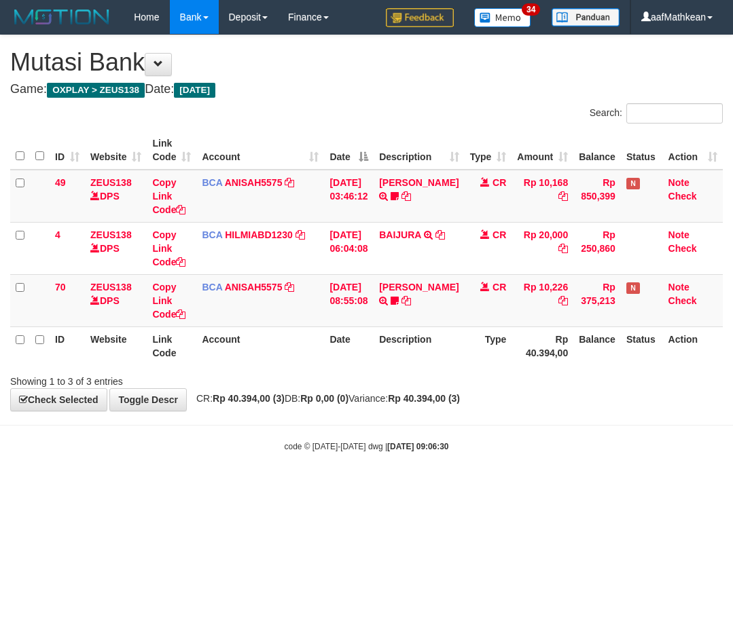
click at [470, 419] on body "Toggle navigation Home Bank Account List Load By Website Group [OXPLAY] ZEUS138…" at bounding box center [366, 243] width 733 height 487
click at [616, 426] on body "Toggle navigation Home Bank Account List Load By Website Group [OXPLAY] ZEUS138…" at bounding box center [366, 243] width 733 height 487
click at [620, 426] on body "Toggle navigation Home Bank Account List Load By Website Group [OXPLAY] ZEUS138…" at bounding box center [366, 243] width 733 height 487
click at [557, 444] on body "Toggle navigation Home Bank Account List Load By Website Group [OXPLAY] ZEUS138…" at bounding box center [366, 243] width 733 height 487
drag, startPoint x: 485, startPoint y: 415, endPoint x: 354, endPoint y: 504, distance: 157.8
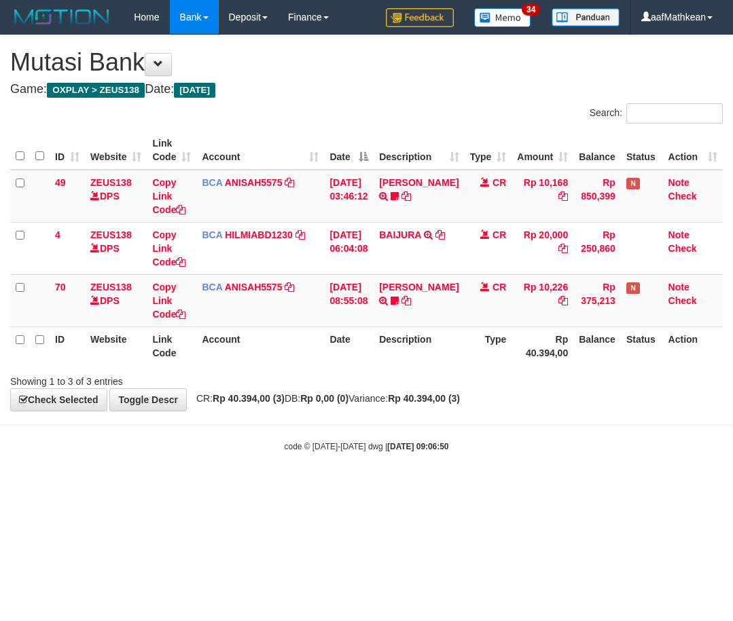
click at [483, 415] on body "Toggle navigation Home Bank Account List Load By Website Group [OXPLAY] ZEUS138…" at bounding box center [366, 243] width 733 height 487
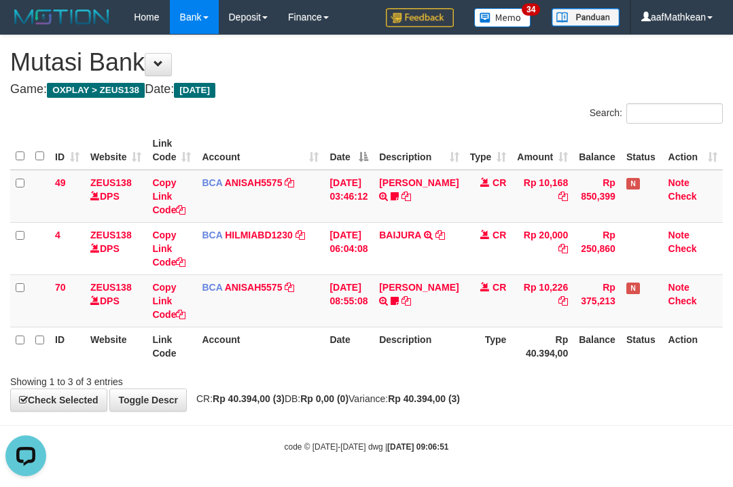
drag, startPoint x: 637, startPoint y: 414, endPoint x: 731, endPoint y: 369, distance: 103.6
click at [637, 414] on body "Toggle navigation Home Bank Account List Load By Website Group [OXPLAY] ZEUS138…" at bounding box center [366, 243] width 733 height 487
drag, startPoint x: 647, startPoint y: 365, endPoint x: 692, endPoint y: 340, distance: 51.0
click at [647, 365] on th "Status" at bounding box center [642, 346] width 42 height 39
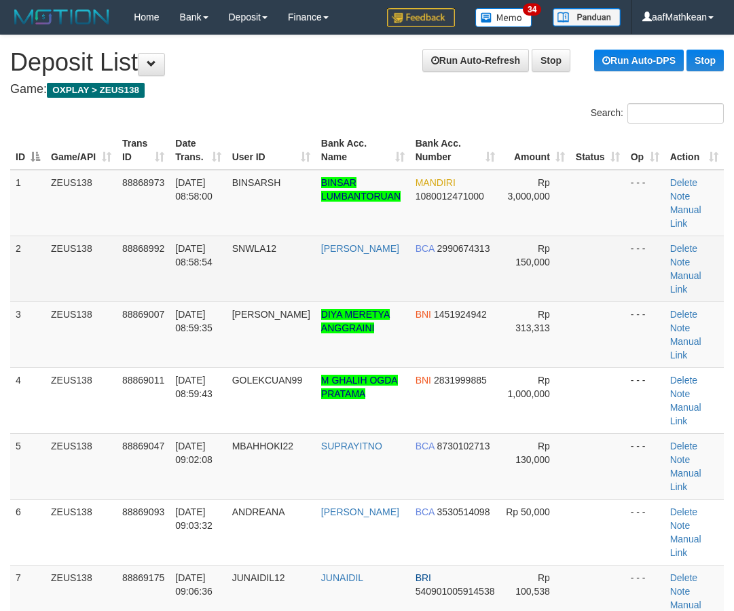
drag, startPoint x: 403, startPoint y: 145, endPoint x: 193, endPoint y: 195, distance: 216.3
click at [389, 149] on th "Bank Acc. Name" at bounding box center [363, 150] width 94 height 39
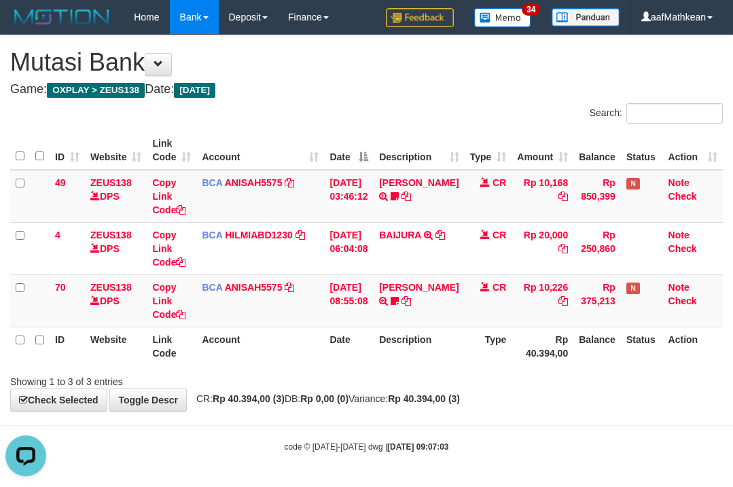
click at [605, 388] on div "**********" at bounding box center [366, 222] width 733 height 375
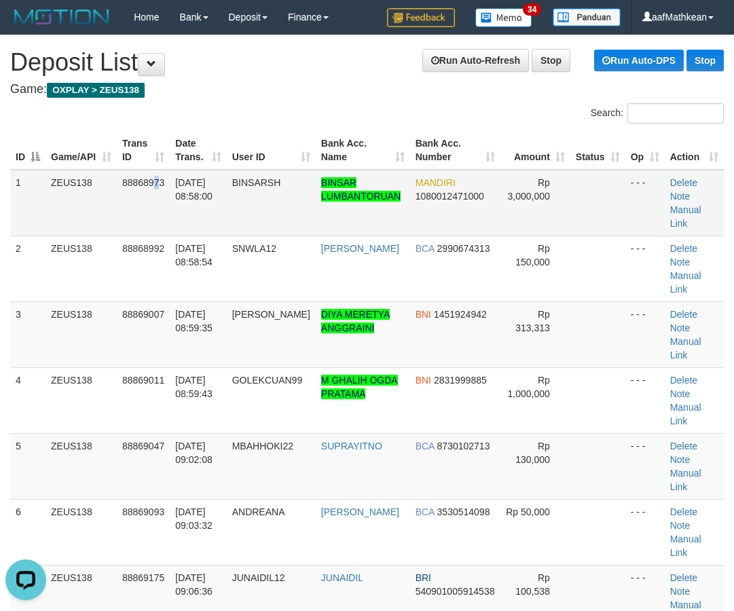
click at [141, 212] on td "88868973" at bounding box center [143, 203] width 53 height 67
click at [31, 250] on td "2" at bounding box center [27, 269] width 35 height 66
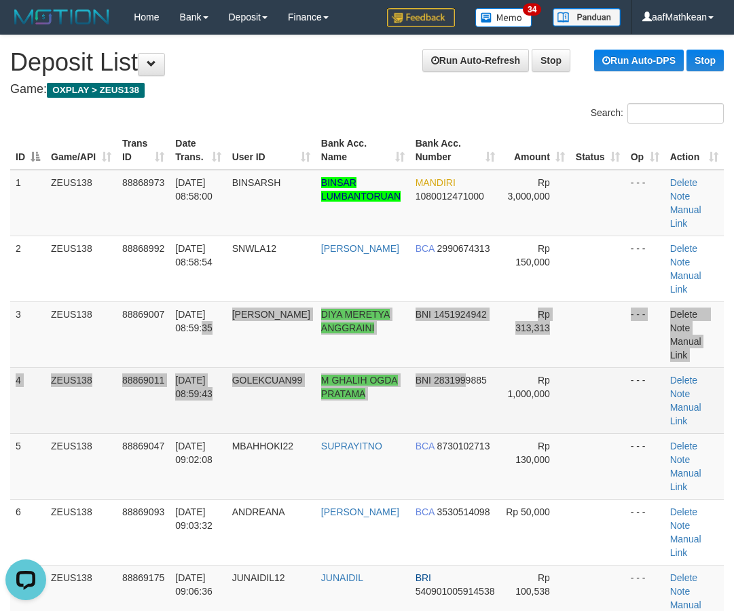
click at [463, 399] on tbody "1 ZEUS138 88868973 01/10/2025 08:58:00 BINSARSH BINSAR LUMBANTORUAN MANDIRI 108…" at bounding box center [367, 401] width 714 height 462
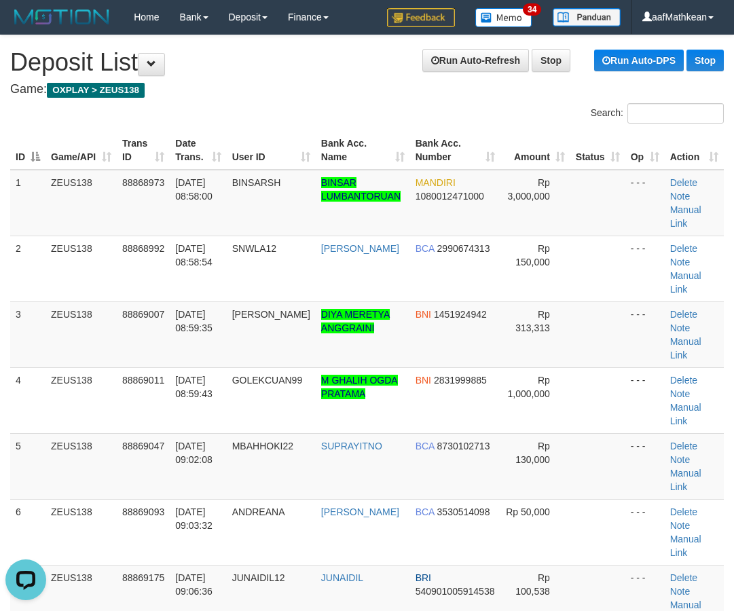
scroll to position [1311, 0]
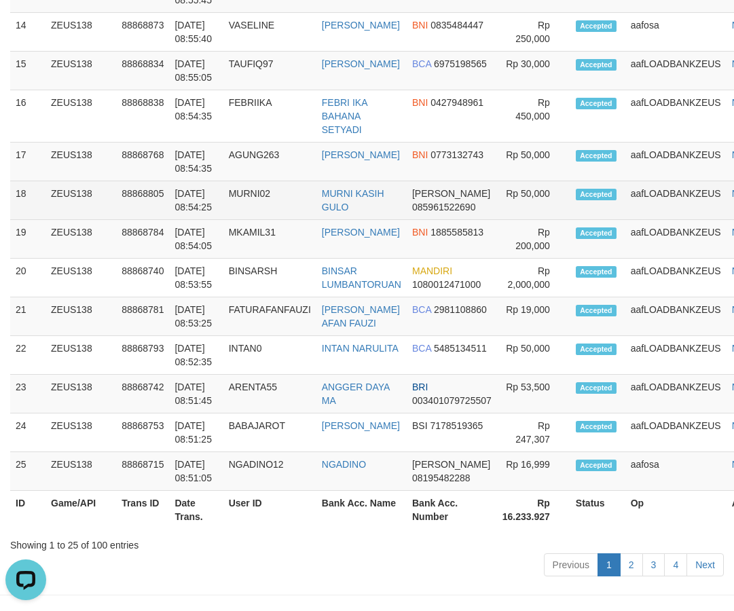
click at [692, 197] on td "aafLOADBANKZEUS" at bounding box center [675, 200] width 101 height 39
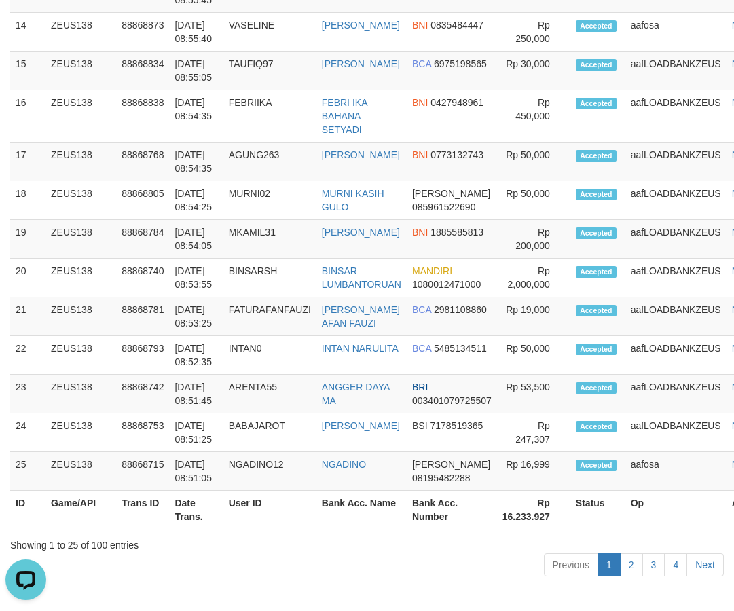
scroll to position [0, 0]
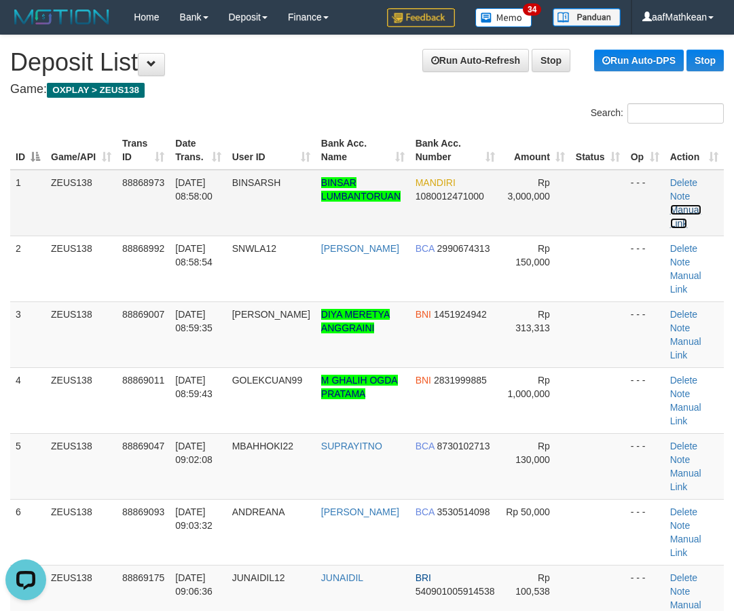
click at [685, 214] on link "Manual Link" at bounding box center [685, 216] width 31 height 24
click at [358, 178] on td "BINSAR LUMBANTORUAN" at bounding box center [363, 203] width 94 height 67
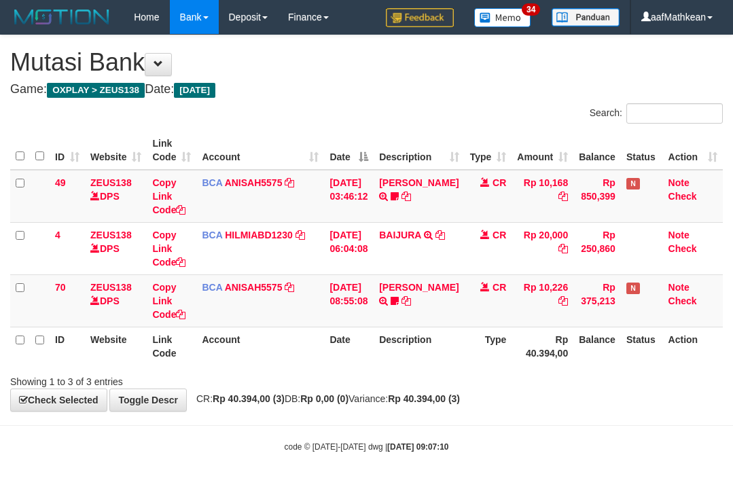
click at [345, 352] on th "Date" at bounding box center [349, 346] width 50 height 39
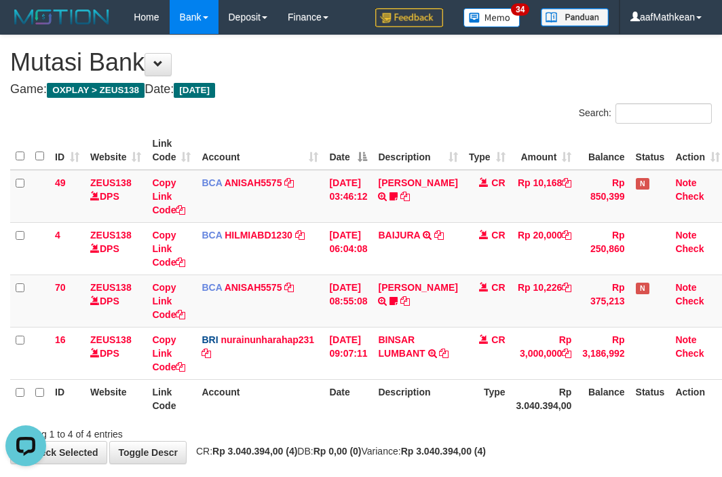
click at [583, 420] on div "ID Website Link Code Account Date Description Type Amount Balance Status Action…" at bounding box center [361, 274] width 722 height 295
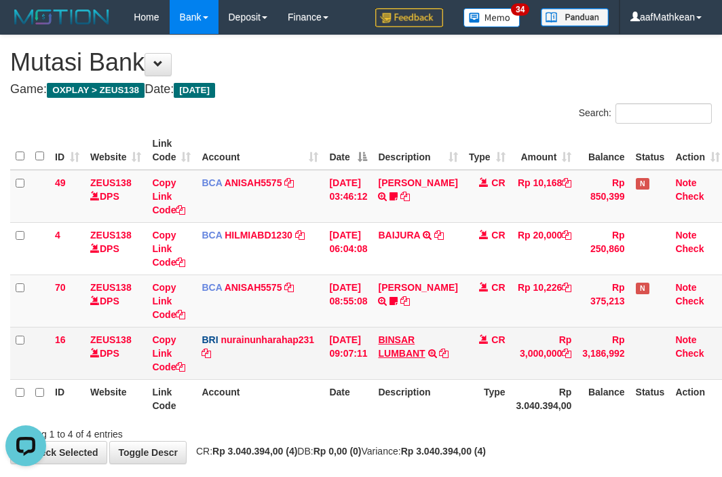
click at [274, 356] on td "BRI nurainunharahap231 DPS [PERSON_NAME] mutasi_20251001_3777 | 16 mutasi_20251…" at bounding box center [260, 353] width 128 height 52
drag, startPoint x: 483, startPoint y: 369, endPoint x: 729, endPoint y: 325, distance: 249.1
click at [511, 365] on tr "16 ZEUS138 DPS Copy Link Code BRI nurainunharahap231 DPS [PERSON_NAME] mutasi_2…" at bounding box center [368, 353] width 716 height 52
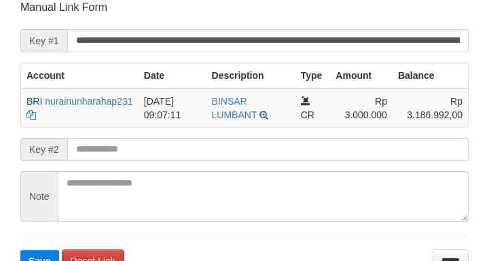
click at [171, 136] on form "**********" at bounding box center [244, 136] width 448 height 272
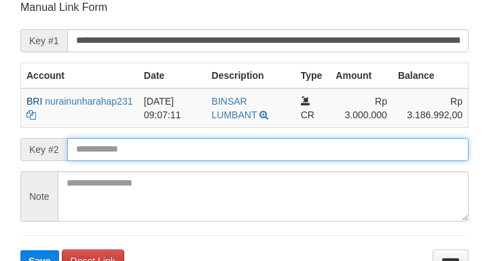
click at [20, 250] on button "Save" at bounding box center [39, 261] width 39 height 22
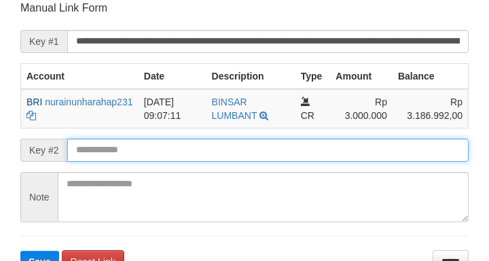
click at [165, 147] on input "text" at bounding box center [267, 150] width 401 height 23
click at [20, 251] on button "Save" at bounding box center [39, 262] width 39 height 22
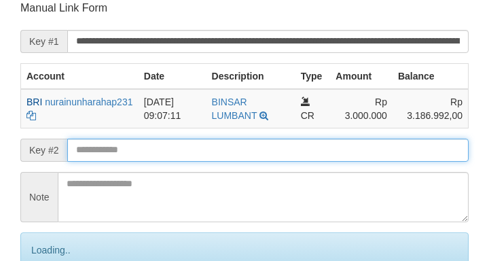
click at [161, 145] on input "text" at bounding box center [267, 150] width 401 height 23
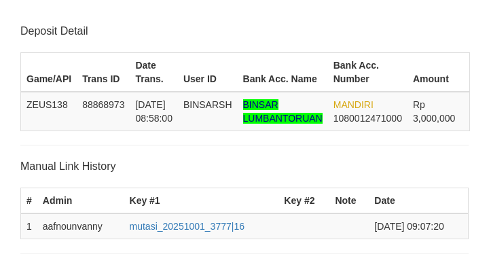
scroll to position [266, 0]
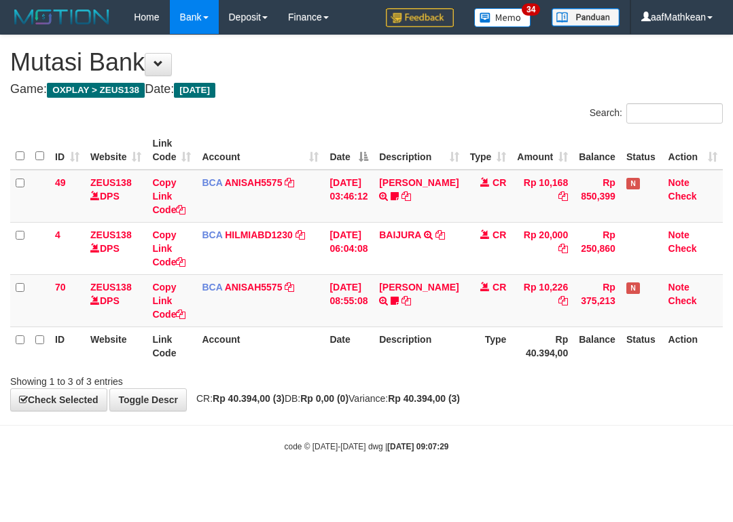
drag, startPoint x: 376, startPoint y: 382, endPoint x: 345, endPoint y: 515, distance: 137.4
click at [377, 401] on div "**********" at bounding box center [366, 222] width 733 height 375
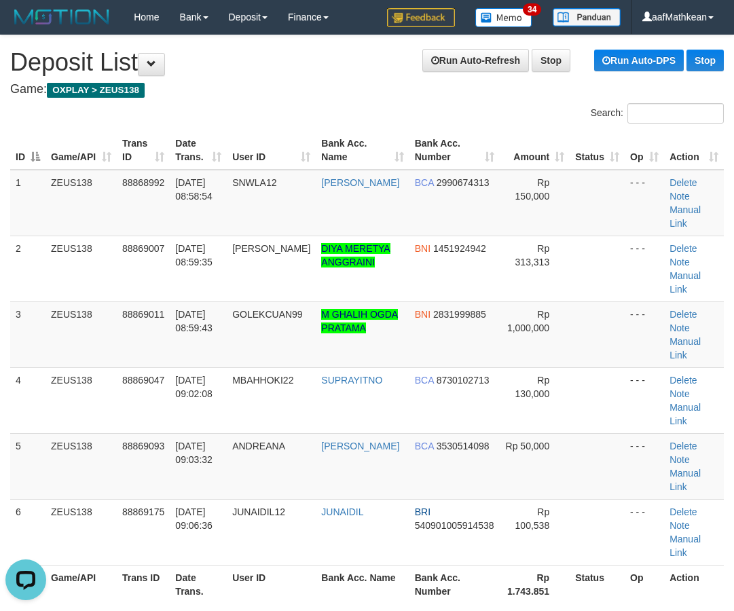
drag, startPoint x: 337, startPoint y: 156, endPoint x: 1, endPoint y: 264, distance: 352.4
click at [306, 177] on table "ID Game/API Trans ID Date Trans. User ID Bank Acc. Name Bank Acc. Number Amount…" at bounding box center [367, 367] width 714 height 473
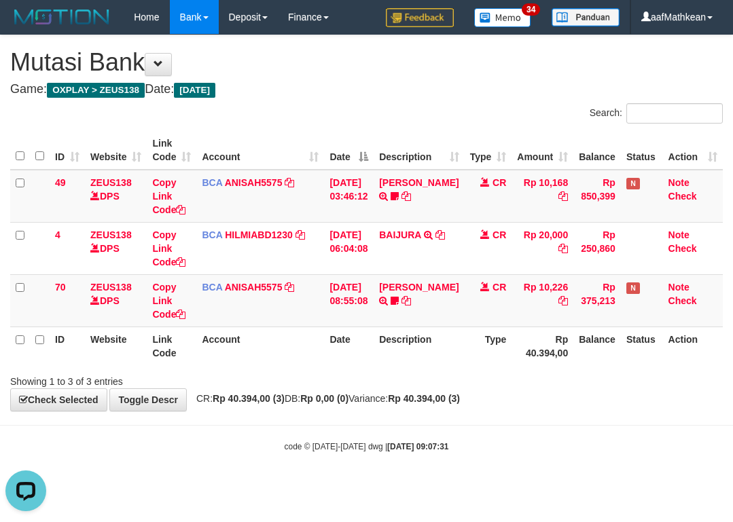
click at [636, 377] on div "Showing 1 to 3 of 3 entries" at bounding box center [366, 378] width 733 height 19
click at [415, 401] on span "CR: Rp 40.394,00 (3) DB: Rp 0,00 (0) Variance: Rp 40.394,00 (3)" at bounding box center [324, 398] width 270 height 11
drag, startPoint x: 399, startPoint y: 397, endPoint x: 242, endPoint y: 521, distance: 200.6
click at [385, 418] on body "Toggle navigation Home Bank Account List Load By Website Group [OXPLAY] ZEUS138…" at bounding box center [366, 243] width 733 height 487
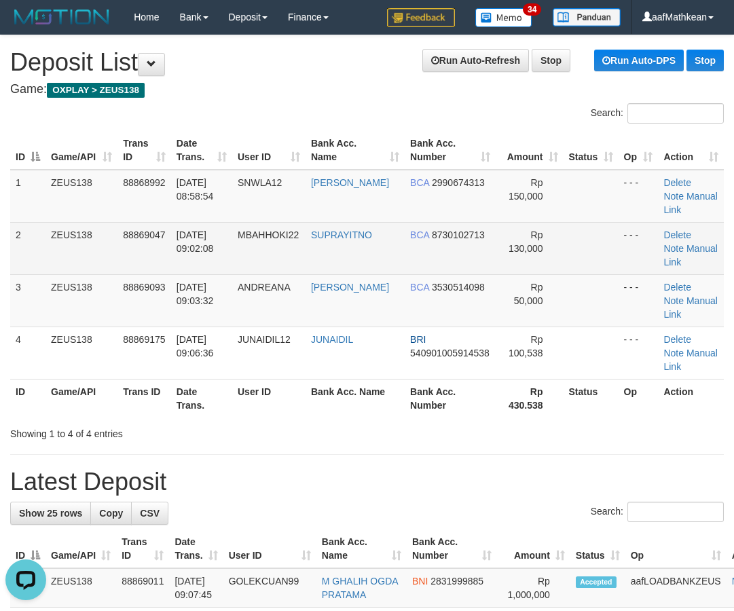
click at [202, 224] on td "01/10/2025 09:02:08" at bounding box center [201, 248] width 61 height 52
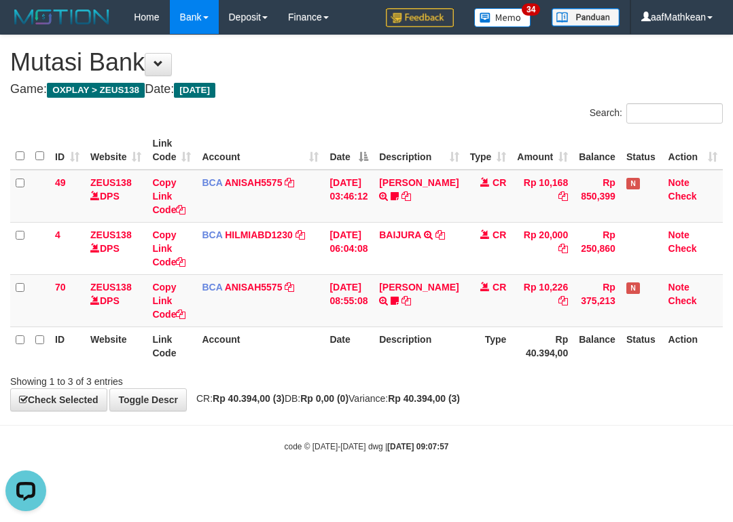
click at [615, 406] on div "**********" at bounding box center [366, 222] width 733 height 375
drag, startPoint x: 579, startPoint y: 421, endPoint x: 555, endPoint y: 405, distance: 28.8
click at [580, 424] on body "Toggle navigation Home Bank Account List Load By Website Group [OXPLAY] ZEUS138…" at bounding box center [366, 243] width 733 height 487
drag, startPoint x: 560, startPoint y: 399, endPoint x: 439, endPoint y: 378, distance: 122.6
click at [534, 385] on div "**********" at bounding box center [366, 222] width 733 height 375
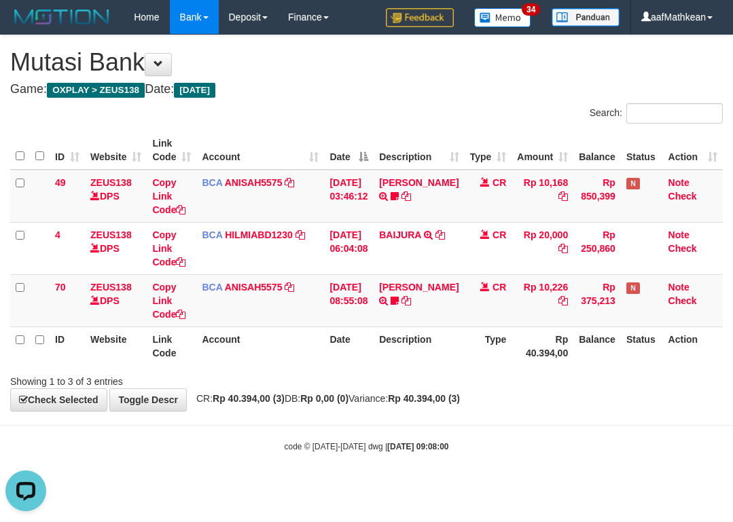
click at [570, 464] on body "Toggle navigation Home Bank Account List Load By Website Group [OXPLAY] ZEUS138…" at bounding box center [366, 243] width 733 height 487
drag, startPoint x: 572, startPoint y: 454, endPoint x: 574, endPoint y: 443, distance: 11.1
click at [572, 452] on body "Toggle navigation Home Bank Account List Load By Website Group [OXPLAY] ZEUS138…" at bounding box center [366, 243] width 733 height 487
drag, startPoint x: 568, startPoint y: 433, endPoint x: 724, endPoint y: 405, distance: 158.1
click at [567, 430] on body "Toggle navigation Home Bank Account List Load By Website Group [OXPLAY] ZEUS138…" at bounding box center [366, 243] width 733 height 487
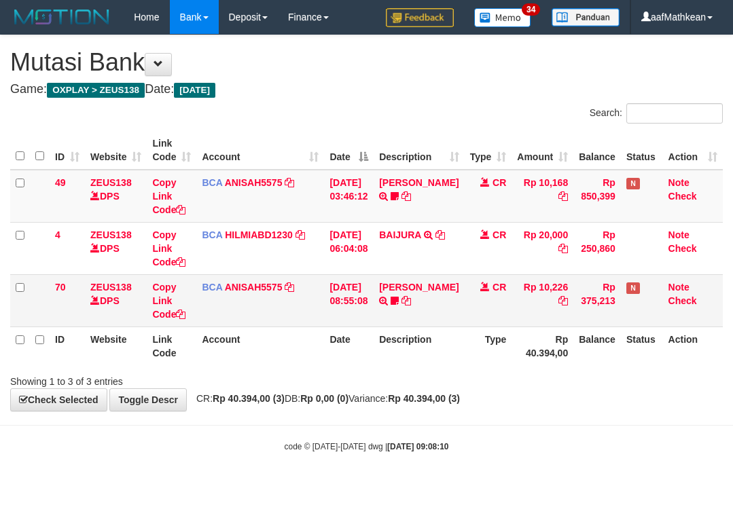
click at [490, 313] on td "CR" at bounding box center [488, 300] width 48 height 52
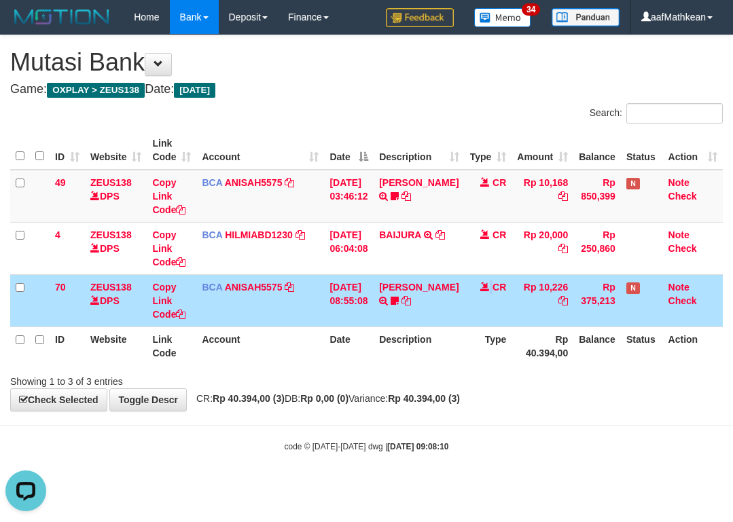
click at [276, 322] on td "BCA ANISAH5575 DPS ANISAH mutasi_20251001_3827 | 70 mutasi_20251001_3827 | 70" at bounding box center [260, 300] width 128 height 52
drag, startPoint x: 402, startPoint y: 390, endPoint x: 413, endPoint y: 399, distance: 14.0
click at [401, 390] on div "**********" at bounding box center [366, 222] width 733 height 375
click at [210, 314] on td "BCA ANISAH5575 DPS ANISAH mutasi_20251001_3827 | 70 mutasi_20251001_3827 | 70" at bounding box center [260, 300] width 128 height 52
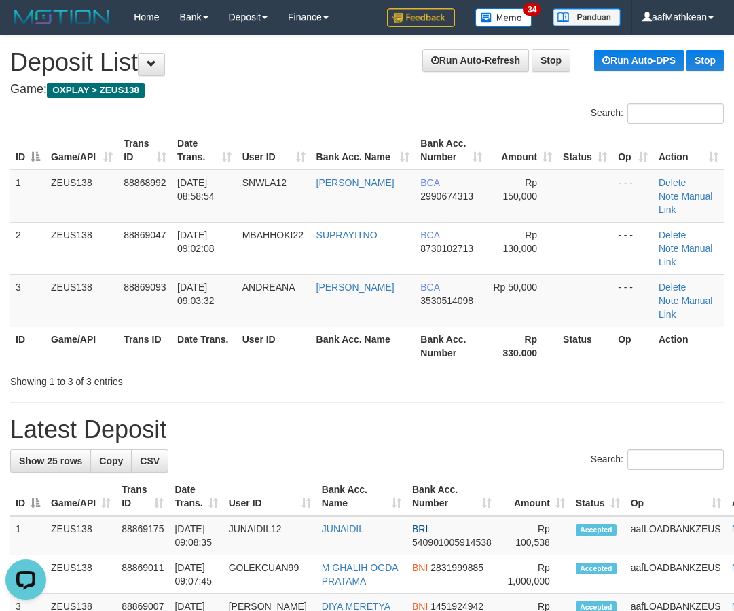
click at [88, 222] on td "ZEUS138" at bounding box center [81, 248] width 73 height 52
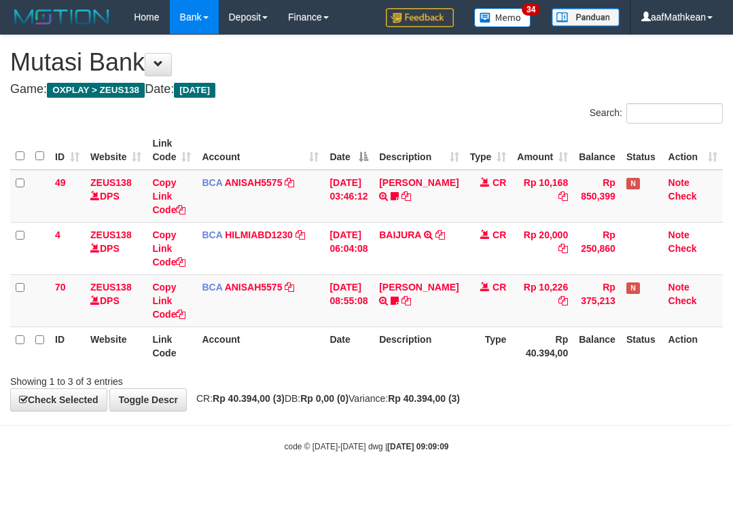
click at [570, 413] on body "Toggle navigation Home Bank Account List Load By Website Group [OXPLAY] ZEUS138…" at bounding box center [366, 243] width 733 height 487
click at [324, 424] on body "Toggle navigation Home Bank Account List Load By Website Group [OXPLAY] ZEUS138…" at bounding box center [366, 243] width 733 height 487
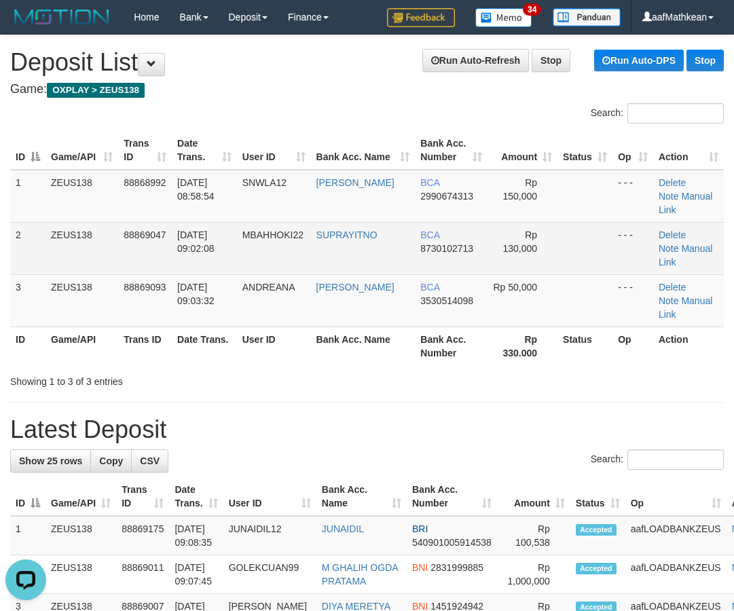
click at [285, 122] on div "Search:" at bounding box center [367, 115] width 734 height 24
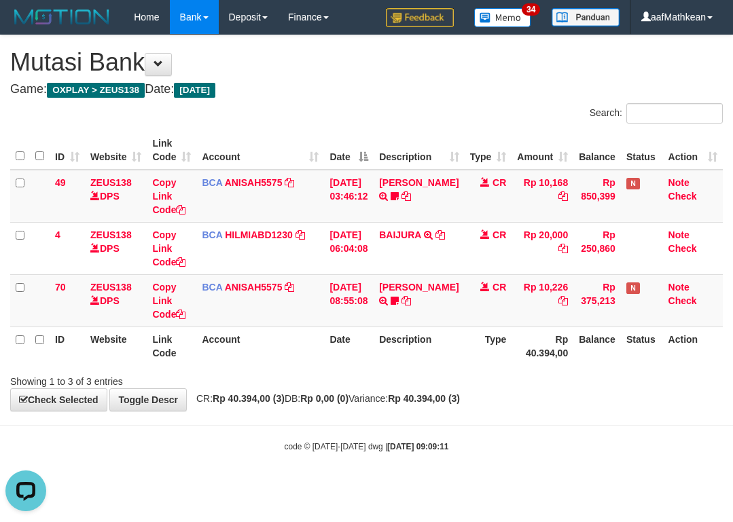
click at [598, 342] on th "Balance" at bounding box center [597, 346] width 48 height 39
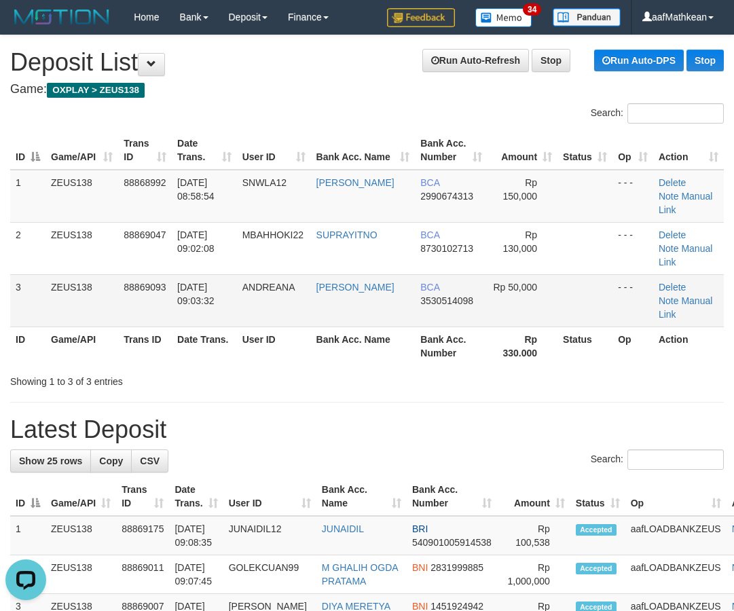
click at [268, 188] on table "ID Game/API Trans ID Date Trans. User ID Bank Acc. Name Bank Acc. Number Amount…" at bounding box center [367, 248] width 714 height 234
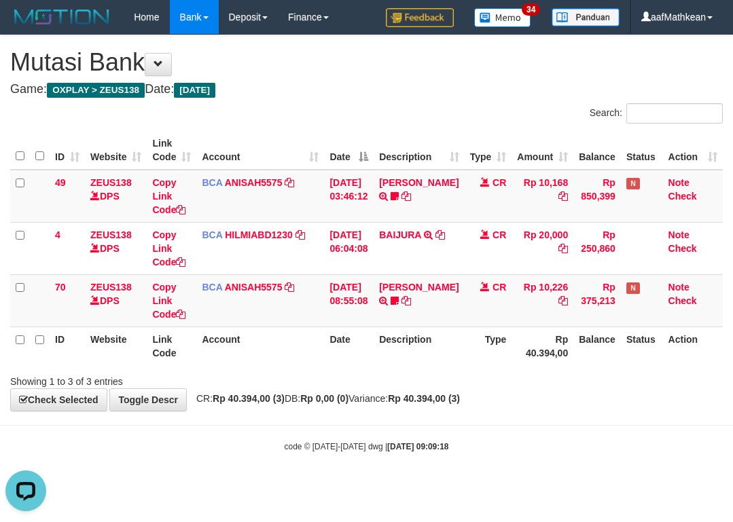
click at [602, 384] on div "Showing 1 to 3 of 3 entries" at bounding box center [366, 378] width 733 height 19
click at [222, 348] on th "Account" at bounding box center [260, 346] width 128 height 39
drag, startPoint x: 477, startPoint y: 366, endPoint x: 487, endPoint y: 367, distance: 9.6
click at [479, 367] on div "ID Website Link Code Account Date Description Type Amount Balance Status Action…" at bounding box center [366, 248] width 733 height 242
click at [412, 352] on th "Description" at bounding box center [418, 346] width 90 height 39
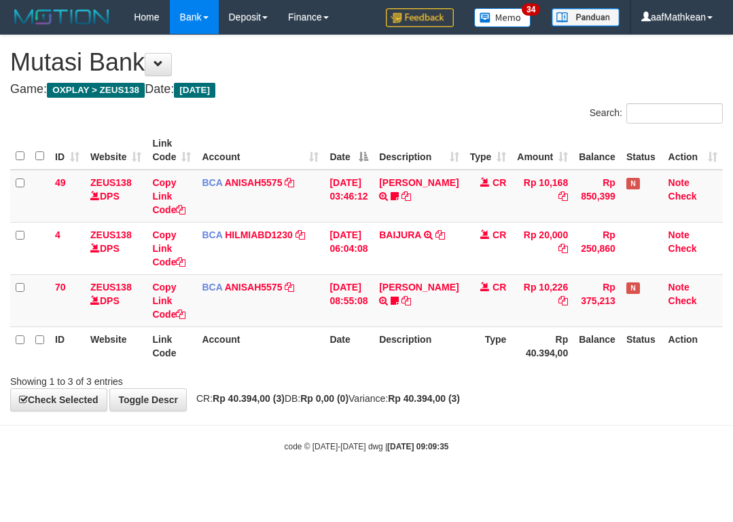
click at [522, 361] on th "Rp 40.394,00" at bounding box center [542, 346] width 62 height 39
drag, startPoint x: 551, startPoint y: 348, endPoint x: 731, endPoint y: 361, distance: 181.1
click at [549, 349] on th "Rp 40.394,00" at bounding box center [542, 346] width 62 height 39
click at [475, 426] on body "Toggle navigation Home Bank Account List Load By Website Group [OXPLAY] ZEUS138…" at bounding box center [366, 243] width 733 height 487
drag, startPoint x: 477, startPoint y: 426, endPoint x: 335, endPoint y: 481, distance: 152.2
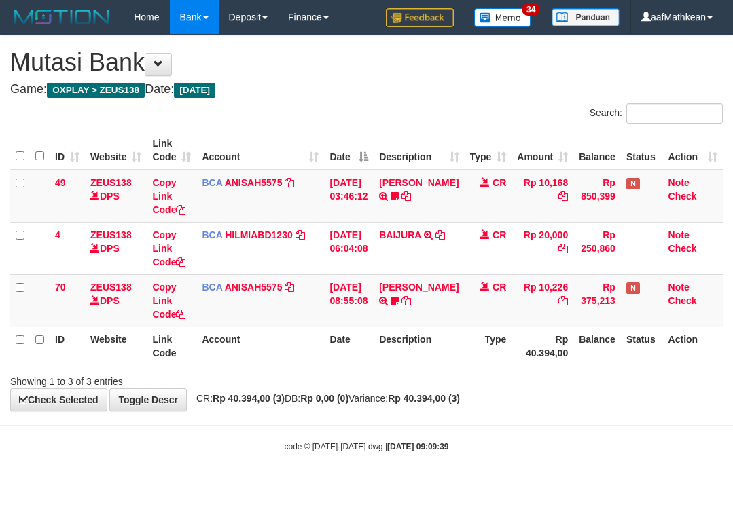
click at [475, 426] on body "Toggle navigation Home Bank Account List Load By Website Group [OXPLAY] ZEUS138…" at bounding box center [366, 243] width 733 height 487
click at [650, 384] on div "Showing 1 to 3 of 3 entries" at bounding box center [366, 378] width 733 height 19
click at [518, 373] on div "Showing 1 to 3 of 3 entries" at bounding box center [366, 378] width 733 height 19
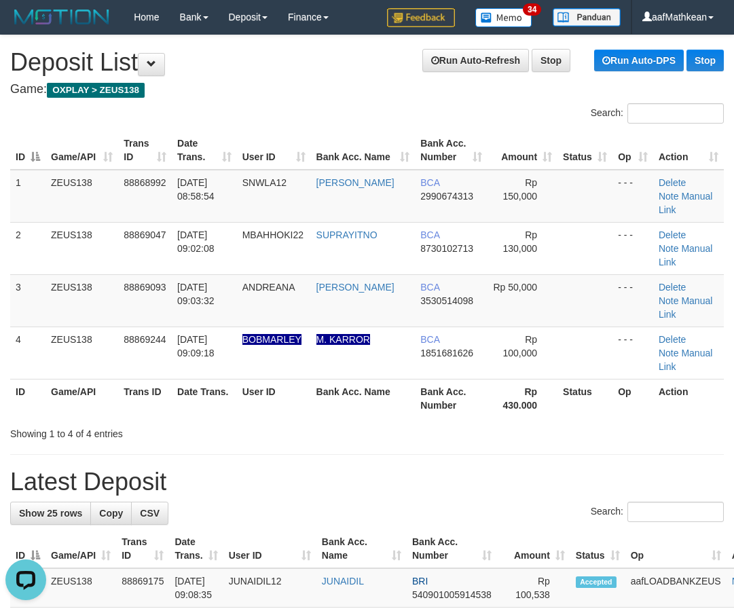
click at [218, 131] on th "Date Trans." at bounding box center [204, 150] width 65 height 39
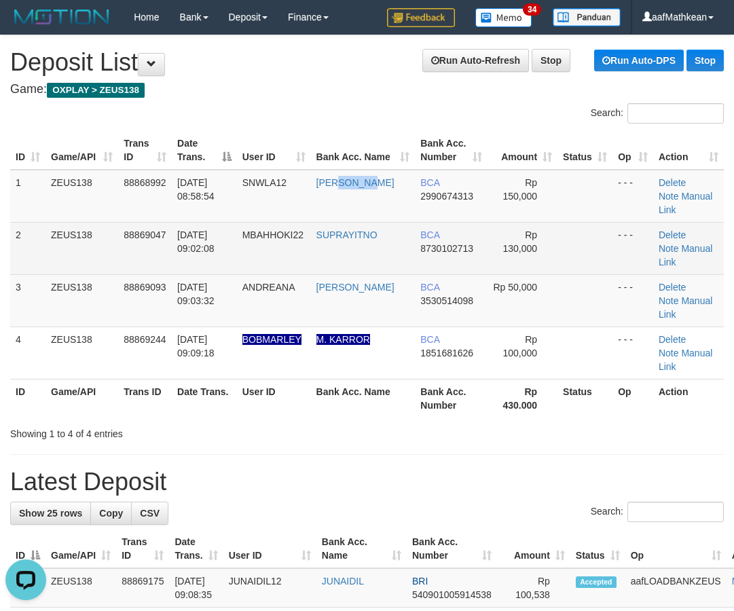
click at [356, 194] on td "ADE PATRIA" at bounding box center [363, 196] width 105 height 53
drag, startPoint x: 337, startPoint y: 191, endPoint x: 170, endPoint y: 222, distance: 169.8
click at [322, 198] on tr "1 ZEUS138 88868992 01/10/2025 08:58:54 SNWLA12 ADE PATRIA BCA 2990674313 Rp 150…" at bounding box center [367, 196] width 714 height 53
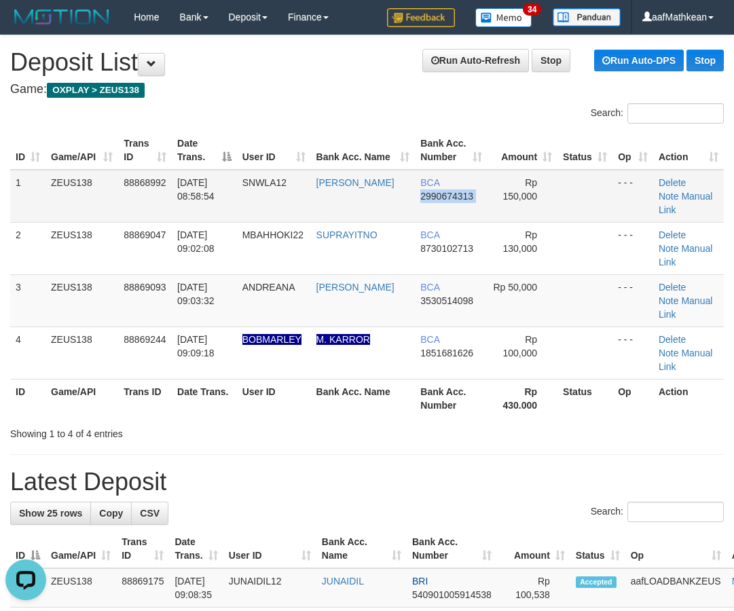
click at [492, 174] on tr "1 ZEUS138 88868992 01/10/2025 08:58:54 SNWLA12 ADE PATRIA BCA 2990674313 Rp 150…" at bounding box center [367, 196] width 714 height 53
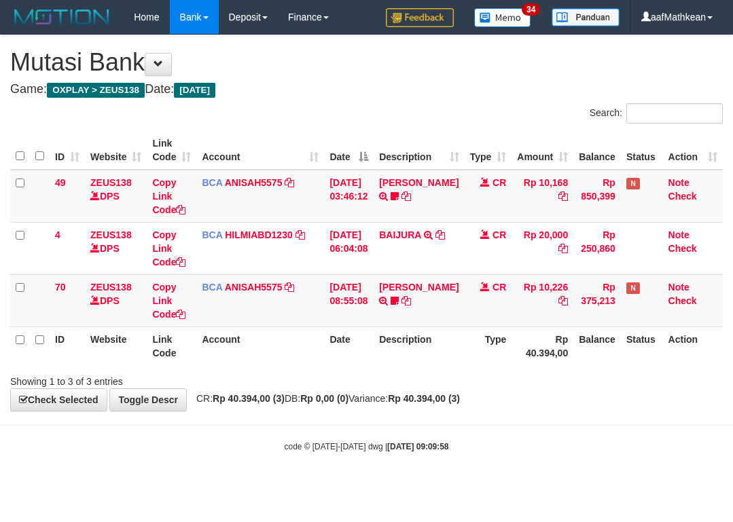
drag, startPoint x: 0, startPoint y: 0, endPoint x: 570, endPoint y: 543, distance: 787.2
click at [570, 487] on html "Toggle navigation Home Bank Account List Load By Website Group [OXPLAY] ZEUS138…" at bounding box center [366, 243] width 733 height 487
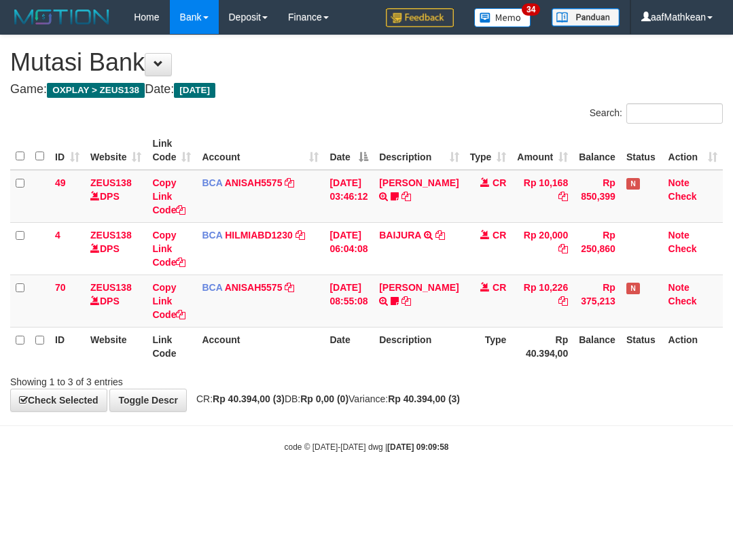
click at [521, 393] on div "**********" at bounding box center [366, 222] width 733 height 375
click at [645, 243] on td at bounding box center [642, 248] width 42 height 52
click at [562, 412] on body "Toggle navigation Home Bank Account List Load By Website Group [OXPLAY] ZEUS138…" at bounding box center [366, 243] width 733 height 487
click at [490, 346] on th "Type" at bounding box center [488, 346] width 48 height 39
click at [406, 340] on th "Description" at bounding box center [418, 346] width 90 height 39
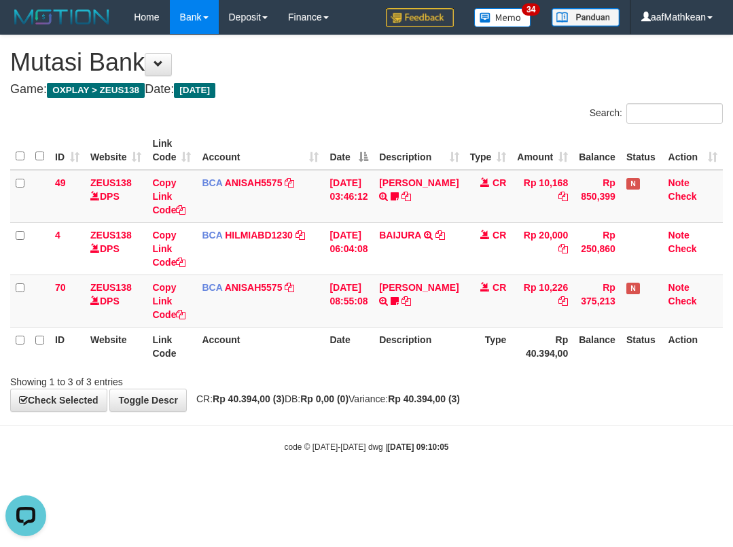
click at [419, 353] on th "Description" at bounding box center [418, 346] width 90 height 39
drag, startPoint x: 614, startPoint y: 397, endPoint x: 458, endPoint y: 399, distance: 156.2
click at [601, 399] on div "**********" at bounding box center [366, 222] width 733 height 375
drag, startPoint x: 458, startPoint y: 399, endPoint x: 729, endPoint y: 346, distance: 276.1
click at [460, 397] on strong "Rp 40.394,00 (3)" at bounding box center [424, 398] width 72 height 11
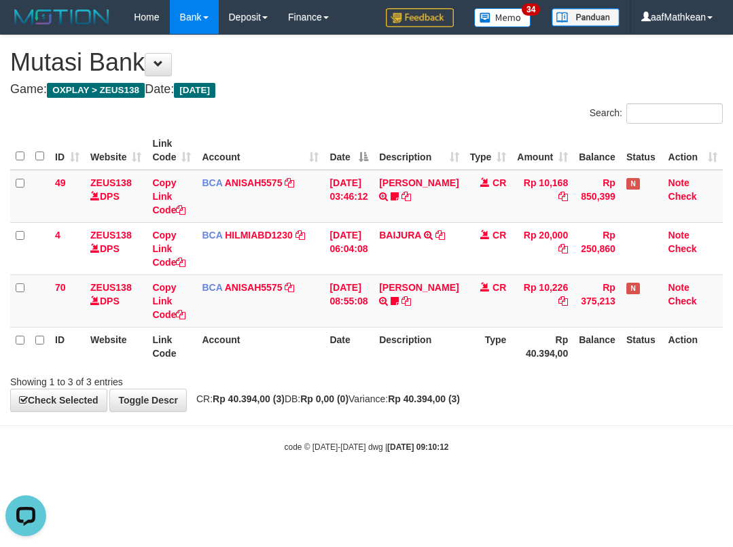
click at [191, 383] on div "Showing 1 to 3 of 3 entries" at bounding box center [152, 378] width 285 height 19
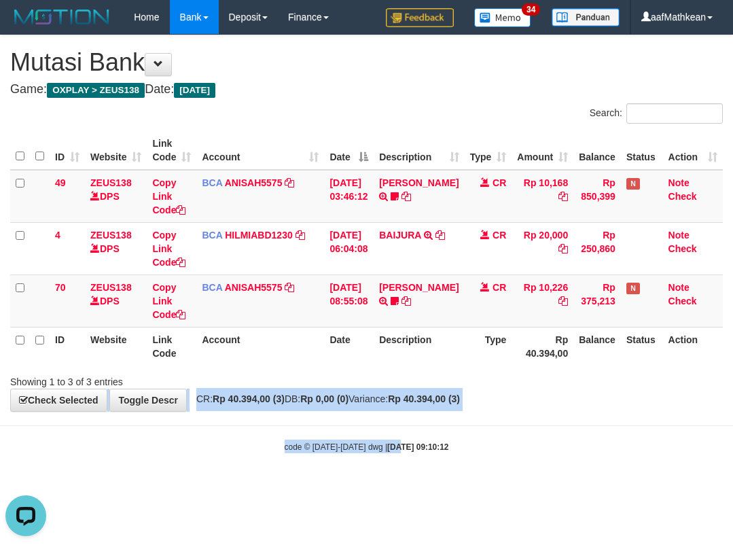
drag, startPoint x: 229, startPoint y: 406, endPoint x: 774, endPoint y: 444, distance: 546.6
click at [732, 444] on html "Toggle navigation Home Bank Account List Load By Website Group [OXPLAY] ZEUS138…" at bounding box center [366, 243] width 733 height 487
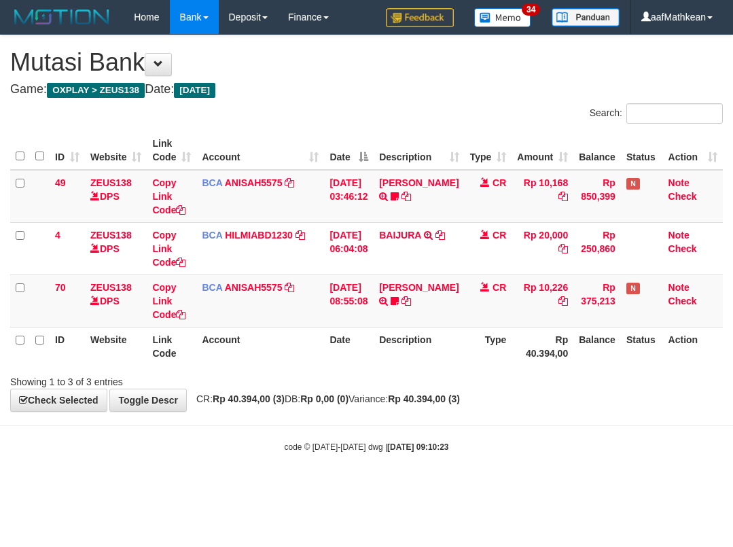
click at [549, 380] on div "Showing 1 to 3 of 3 entries" at bounding box center [366, 378] width 733 height 19
click at [471, 384] on div "Showing 1 to 3 of 3 entries" at bounding box center [366, 378] width 733 height 19
drag, startPoint x: 329, startPoint y: 371, endPoint x: 359, endPoint y: 382, distance: 31.8
click at [325, 388] on div "**********" at bounding box center [366, 222] width 733 height 375
click at [356, 382] on div "Showing 1 to 3 of 3 entries" at bounding box center [366, 378] width 733 height 19
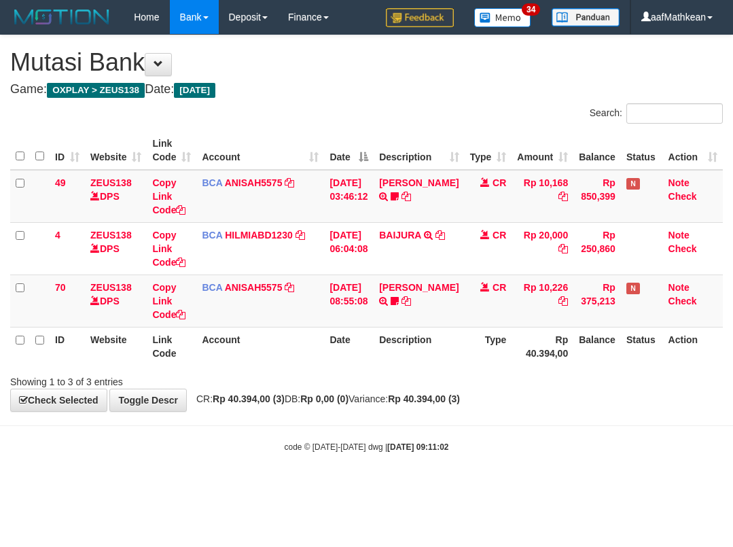
click at [576, 397] on div "**********" at bounding box center [366, 222] width 733 height 375
click at [165, 449] on div "code © 2012-2018 dwg | 2025/10/01 09:11:04" at bounding box center [366, 446] width 733 height 14
drag, startPoint x: 498, startPoint y: 442, endPoint x: 505, endPoint y: 443, distance: 6.9
click at [504, 443] on div "code © 2012-2018 dwg | 2025/10/01 09:11:04" at bounding box center [366, 446] width 733 height 14
drag, startPoint x: 316, startPoint y: 411, endPoint x: 478, endPoint y: 403, distance: 162.5
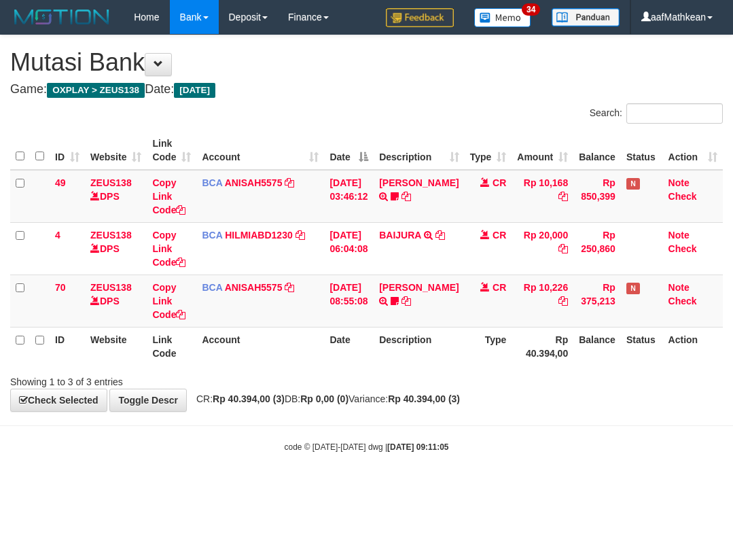
click at [363, 406] on body "Toggle navigation Home Bank Account List Load By Website Group [OXPLAY] ZEUS138…" at bounding box center [366, 243] width 733 height 487
click at [440, 399] on strong "Rp 40.394,00 (3)" at bounding box center [424, 398] width 72 height 11
click at [395, 363] on div "Search: ID Website Link Code Account Date Description Type Amount Balance Statu…" at bounding box center [366, 245] width 712 height 285
click at [306, 368] on div "Search: ID Website Link Code Account Date Description Type Amount Balance Statu…" at bounding box center [366, 245] width 712 height 285
click at [435, 361] on th "Description" at bounding box center [418, 346] width 90 height 39
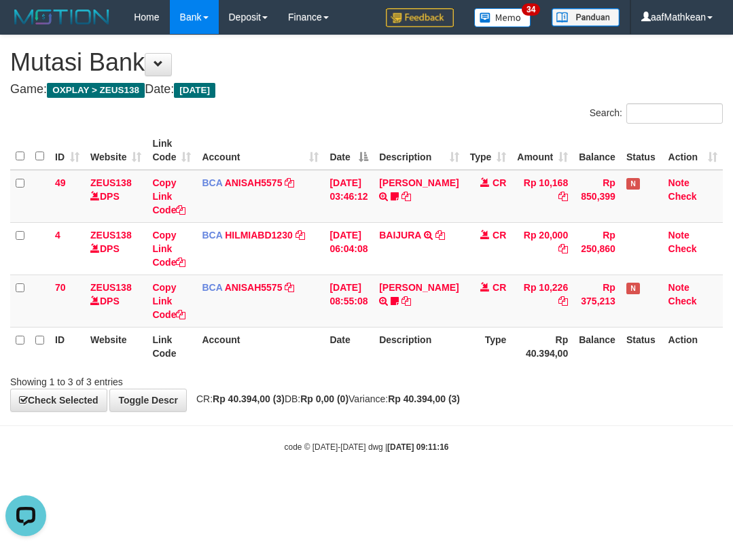
click at [549, 368] on div "ID Website Link Code Account Date Description Type Amount Balance Status Action…" at bounding box center [366, 248] width 733 height 242
drag, startPoint x: 435, startPoint y: 386, endPoint x: 730, endPoint y: 373, distance: 295.7
click at [449, 386] on div "Showing 1 to 3 of 3 entries" at bounding box center [366, 378] width 733 height 19
click at [377, 487] on html "Toggle navigation Home Bank Account List Load By Website Group [OXPLAY] ZEUS138…" at bounding box center [366, 243] width 733 height 487
click at [454, 443] on div "code © 2012-2018 dwg | 2025/10/01 09:11:20" at bounding box center [366, 446] width 733 height 14
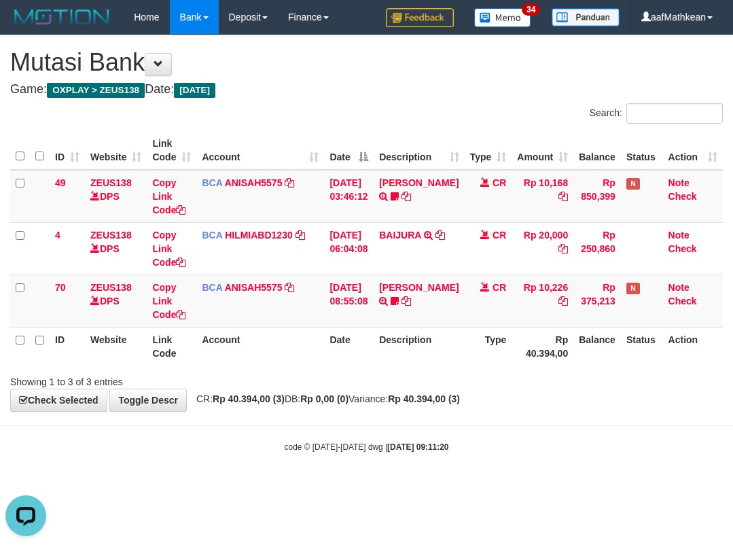
click at [513, 461] on body "Toggle navigation Home Bank Account List Load By Website Group [OXPLAY] ZEUS138…" at bounding box center [366, 243] width 733 height 487
click at [511, 452] on body "Toggle navigation Home Bank Account List Load By Website Group [OXPLAY] ZEUS138…" at bounding box center [366, 243] width 733 height 487
click at [492, 423] on body "Toggle navigation Home Bank Account List Load By Website Group [OXPLAY] ZEUS138…" at bounding box center [366, 243] width 733 height 487
drag, startPoint x: 479, startPoint y: 286, endPoint x: 724, endPoint y: 349, distance: 253.1
click at [495, 304] on td "CR" at bounding box center [488, 300] width 48 height 52
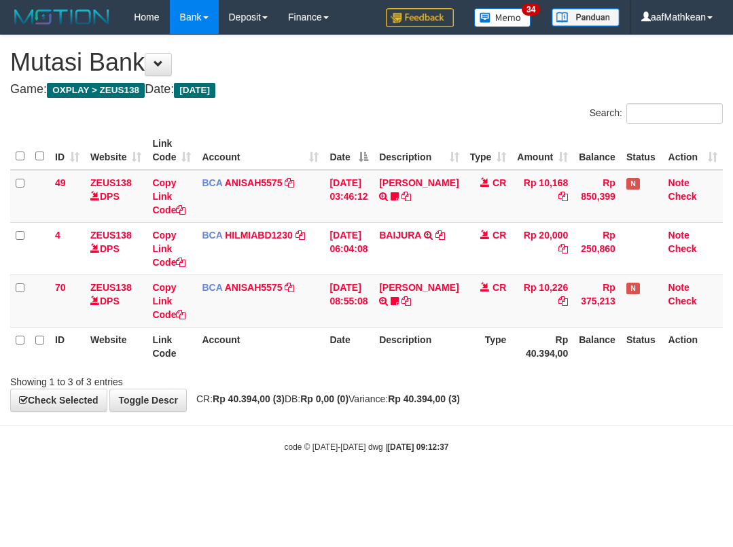
drag, startPoint x: 489, startPoint y: 383, endPoint x: 469, endPoint y: 395, distance: 22.8
click at [477, 393] on div "**********" at bounding box center [366, 222] width 733 height 375
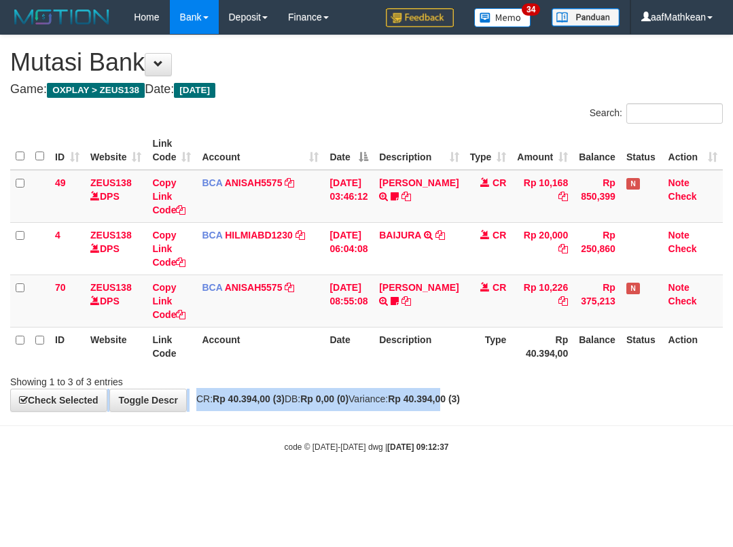
click at [466, 392] on div "**********" at bounding box center [366, 222] width 733 height 375
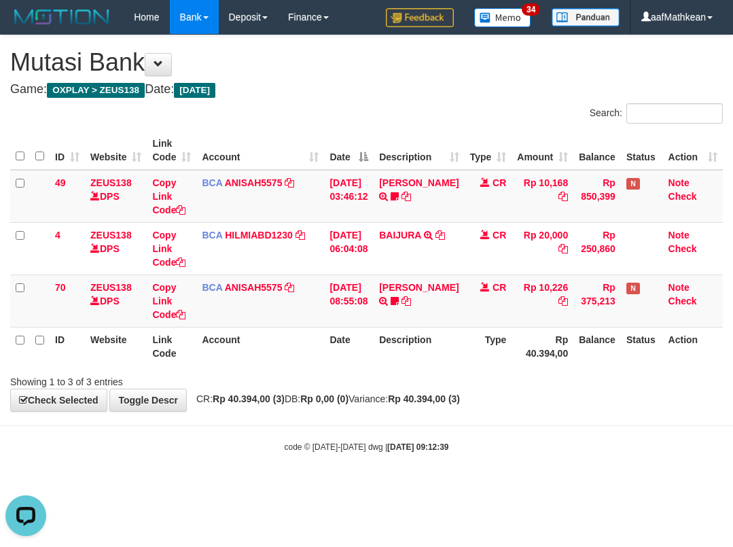
drag, startPoint x: 168, startPoint y: 341, endPoint x: 724, endPoint y: 344, distance: 556.1
click at [175, 342] on th "Link Code" at bounding box center [172, 346] width 50 height 39
click at [369, 413] on body "Toggle navigation Home Bank Account List Load By Website Group [OXPLAY] ZEUS138…" at bounding box center [366, 243] width 733 height 487
drag, startPoint x: 503, startPoint y: 419, endPoint x: 497, endPoint y: 426, distance: 9.7
click at [500, 423] on body "Toggle navigation Home Bank Account List Load By Website Group [OXPLAY] ZEUS138…" at bounding box center [366, 243] width 733 height 487
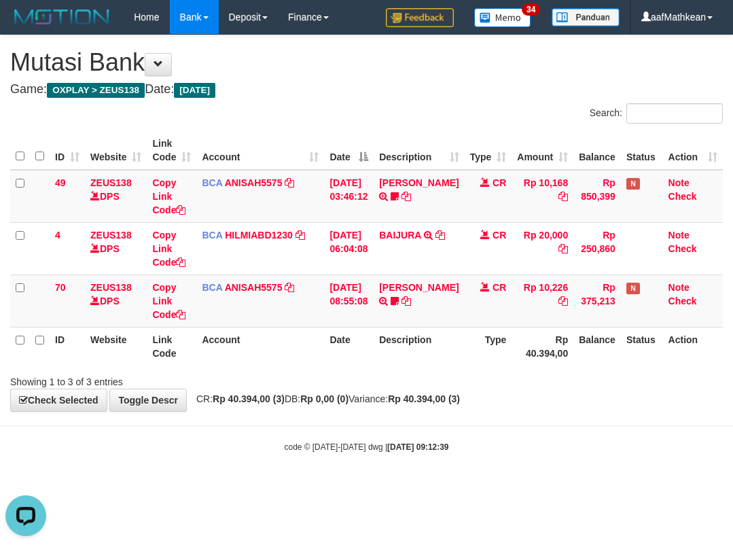
click at [497, 426] on body "Toggle navigation Home Bank Account List Load By Website Group [OXPLAY] ZEUS138…" at bounding box center [366, 243] width 733 height 487
drag, startPoint x: 482, startPoint y: 414, endPoint x: 466, endPoint y: 416, distance: 16.4
click at [474, 417] on body "Toggle navigation Home Bank Account List Load By Website Group [OXPLAY] ZEUS138…" at bounding box center [366, 243] width 733 height 487
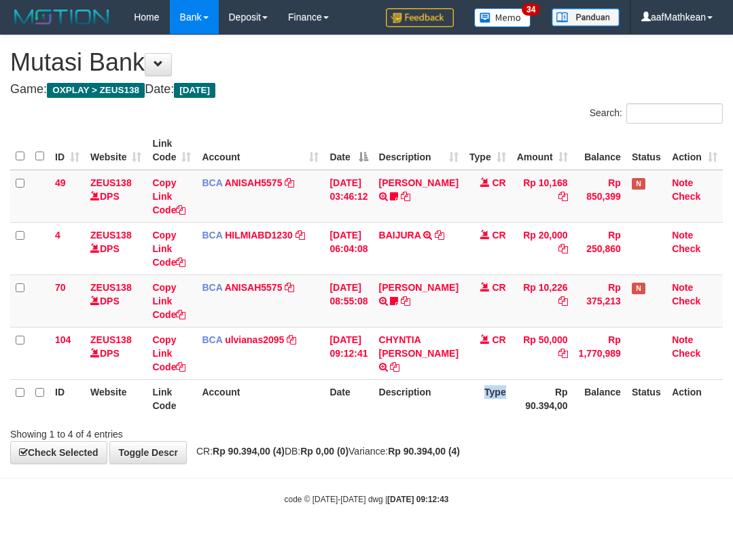
click at [464, 415] on th "Type" at bounding box center [488, 398] width 48 height 39
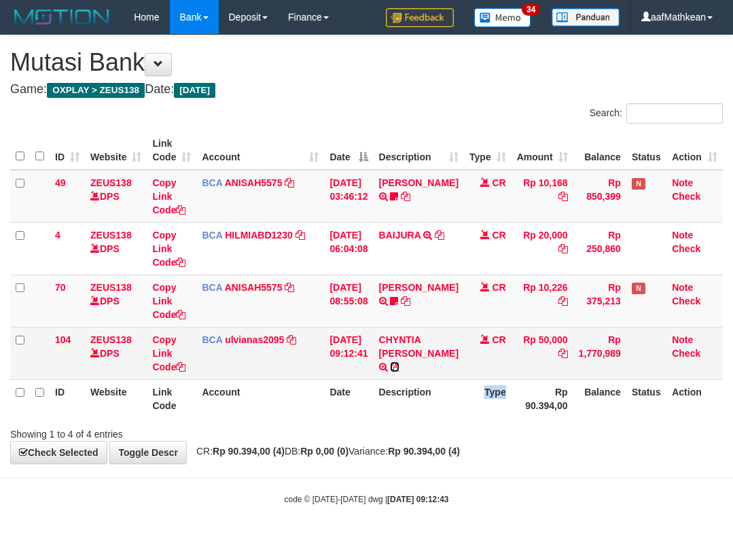
click at [399, 362] on icon at bounding box center [395, 367] width 10 height 10
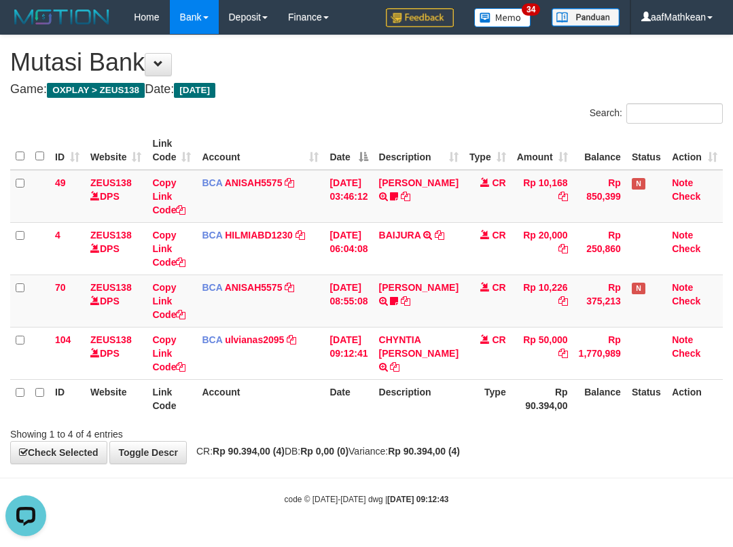
click at [158, 370] on tr "104 ZEUS138 DPS Copy Link Code BCA ulvianas2095 DPS ULVIANASARI mutasi_20251001…" at bounding box center [366, 353] width 712 height 52
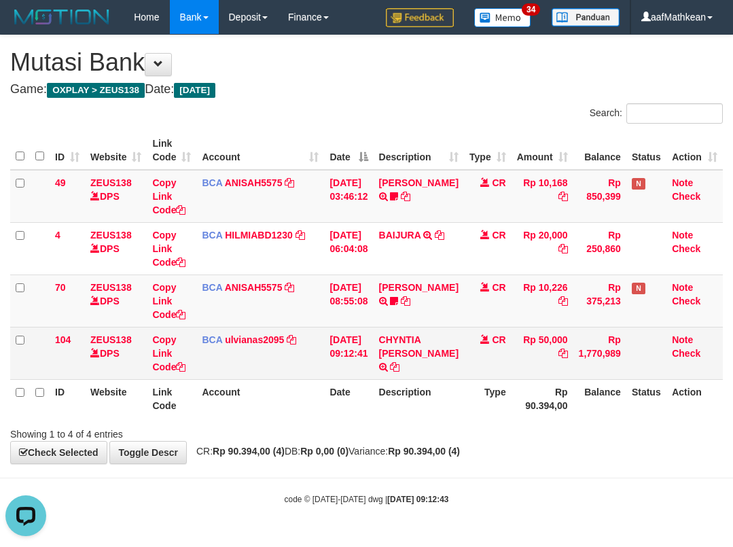
drag, startPoint x: 183, startPoint y: 381, endPoint x: 193, endPoint y: 369, distance: 15.5
click at [188, 380] on table "ID Website Link Code Account Date Description Type Amount Balance Status Action…" at bounding box center [366, 274] width 712 height 287
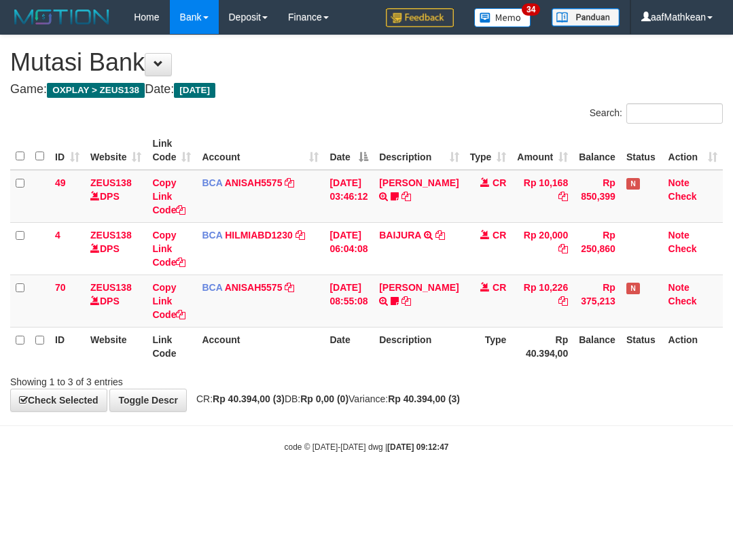
drag, startPoint x: 319, startPoint y: 348, endPoint x: 390, endPoint y: 355, distance: 71.6
click at [325, 350] on tr "ID Website Link Code Account Date Description Type Rp 40.394,00 Balance Status …" at bounding box center [366, 346] width 712 height 39
click at [387, 355] on tr "ID Website Link Code Account Date Description Type Rp 40.394,00 Balance Status …" at bounding box center [366, 346] width 712 height 39
click at [434, 343] on th "Description" at bounding box center [418, 346] width 90 height 39
click at [439, 338] on th "Description" at bounding box center [418, 346] width 90 height 39
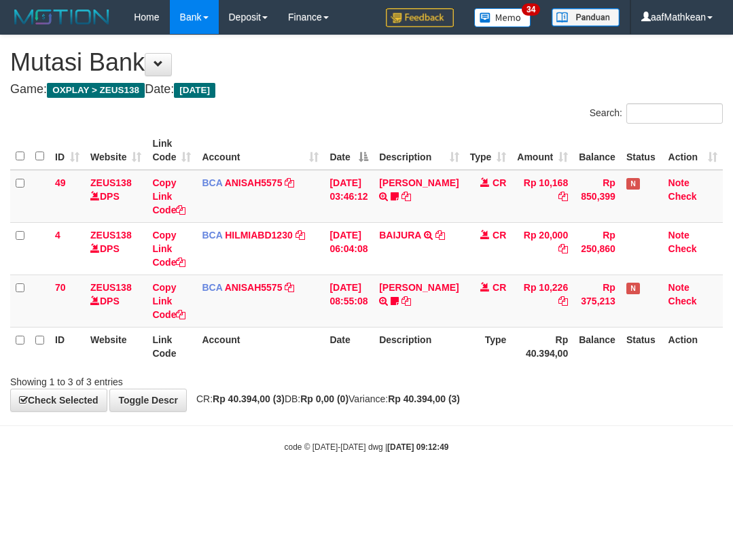
click at [447, 340] on th "Description" at bounding box center [418, 346] width 90 height 39
click at [452, 340] on th "Description" at bounding box center [418, 346] width 90 height 39
click at [456, 339] on th "Description" at bounding box center [418, 346] width 90 height 39
click at [248, 336] on th "Account" at bounding box center [260, 346] width 128 height 39
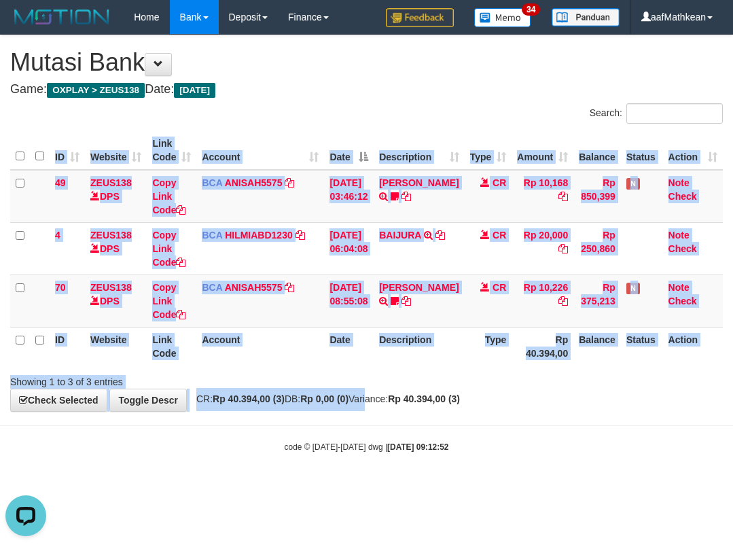
drag, startPoint x: 371, startPoint y: 378, endPoint x: 350, endPoint y: 382, distance: 20.8
click at [380, 395] on div "**********" at bounding box center [366, 222] width 733 height 375
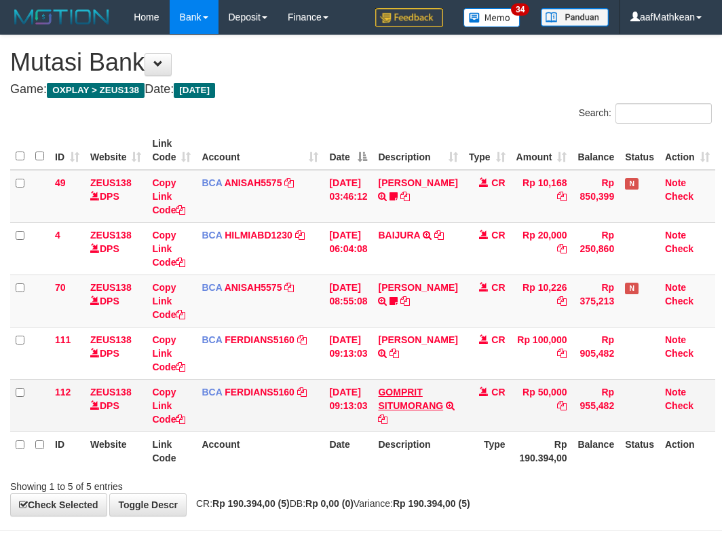
scroll to position [45, 0]
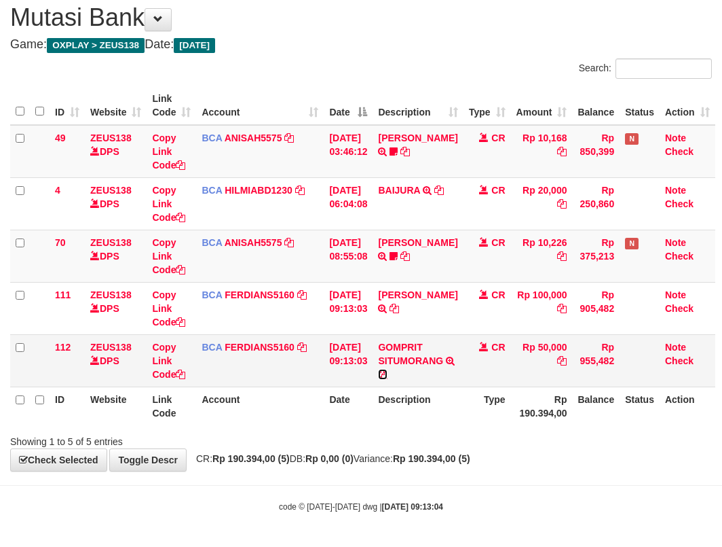
click at [388, 369] on icon at bounding box center [383, 374] width 10 height 10
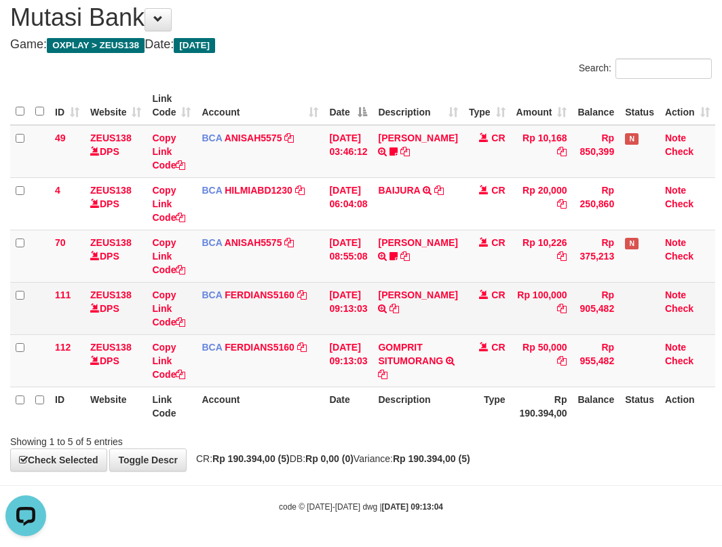
scroll to position [0, 0]
drag, startPoint x: 386, startPoint y: 322, endPoint x: 398, endPoint y: 316, distance: 12.8
click at [386, 322] on td "RAMA PUTRA WICAKSO TRSF E-BANKING CR 10/01 ZL3E1 RAMA PUTRA WICAKSO" at bounding box center [418, 308] width 90 height 52
click at [395, 313] on icon at bounding box center [395, 309] width 10 height 10
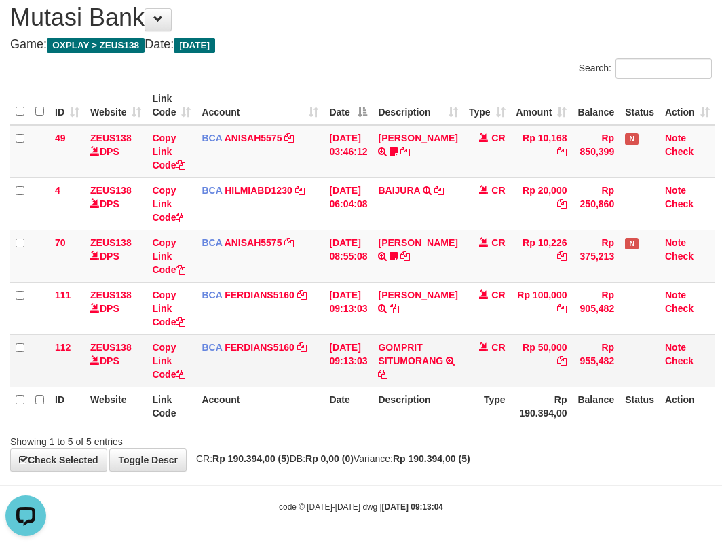
click at [350, 339] on tbody "49 ZEUS138 DPS Copy Link Code BCA ANISAH5575 DPS ANISAH mutasi_20251001_3827 | …" at bounding box center [362, 256] width 705 height 262
click at [372, 355] on td "[DATE] 09:13:03" at bounding box center [348, 360] width 49 height 52
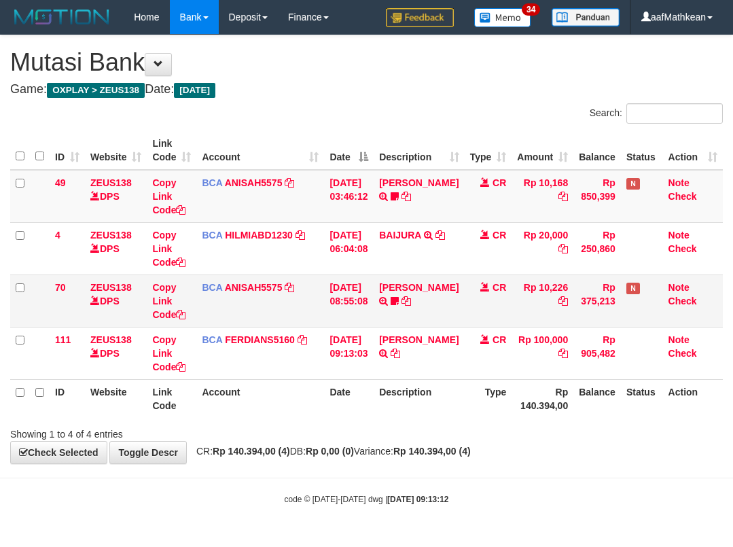
click at [422, 306] on td "DAVIT HENDRI TRSF E-BANKING CR 0110/FTSCY/WS95051 10226.002025100110396579 TRFD…" at bounding box center [418, 300] width 90 height 52
click at [401, 295] on link at bounding box center [406, 300] width 10 height 11
drag, startPoint x: 623, startPoint y: 401, endPoint x: 613, endPoint y: 402, distance: 10.2
click at [621, 405] on th "Status" at bounding box center [642, 398] width 42 height 39
drag, startPoint x: 593, startPoint y: 400, endPoint x: 574, endPoint y: 404, distance: 19.4
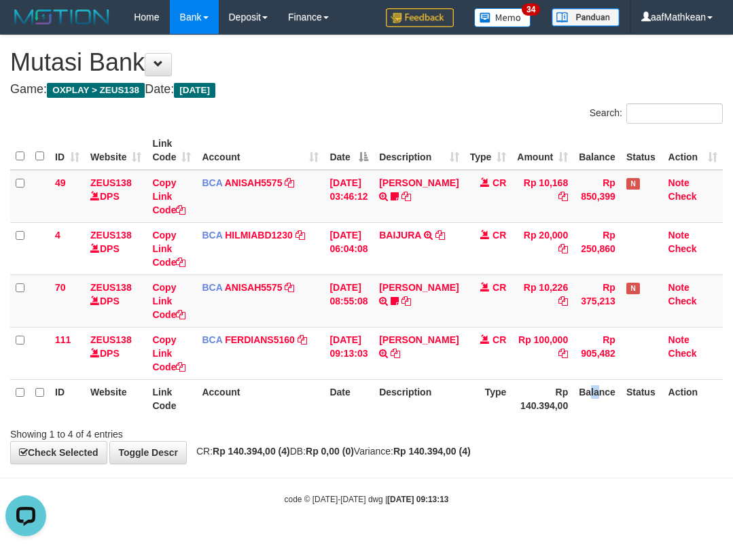
click at [581, 404] on th "Balance" at bounding box center [597, 398] width 48 height 39
click at [568, 403] on tr "ID Website Link Code Account Date Description Type Rp 140.394,00 Balance Status…" at bounding box center [366, 398] width 712 height 39
click at [511, 388] on th "Rp 140.394,00" at bounding box center [542, 398] width 62 height 39
click at [591, 437] on div "Showing 1 to 4 of 4 entries" at bounding box center [366, 431] width 733 height 19
drag, startPoint x: 566, startPoint y: 450, endPoint x: 547, endPoint y: 445, distance: 20.3
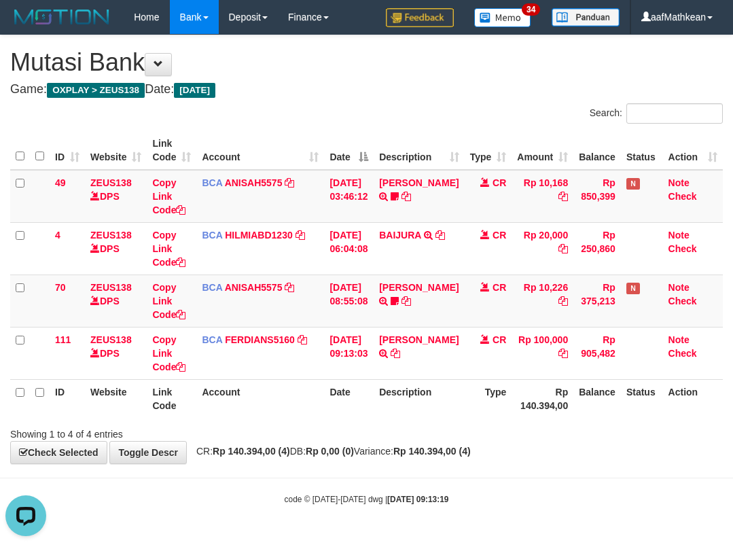
click at [563, 450] on div "**********" at bounding box center [366, 249] width 733 height 428
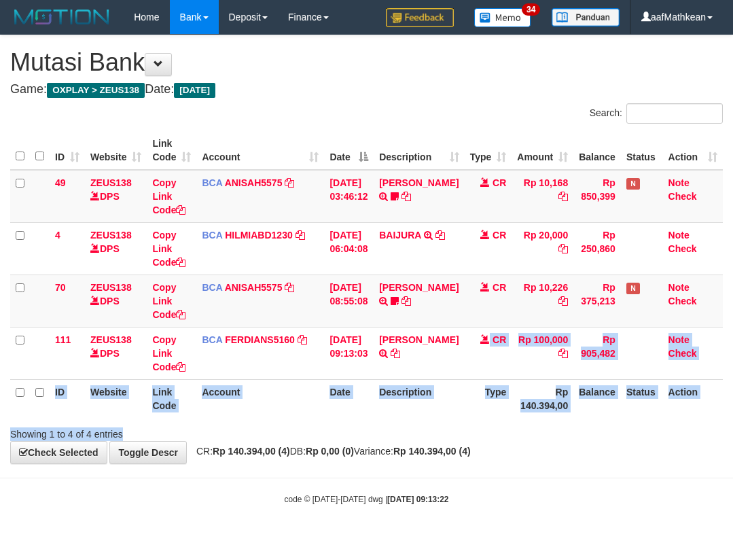
click at [371, 449] on div "**********" at bounding box center [366, 249] width 733 height 428
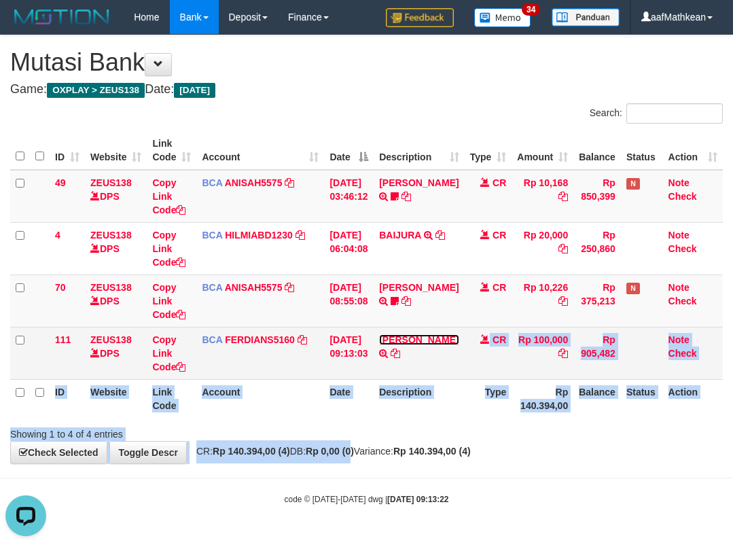
click at [379, 334] on link "[PERSON_NAME]" at bounding box center [418, 339] width 79 height 11
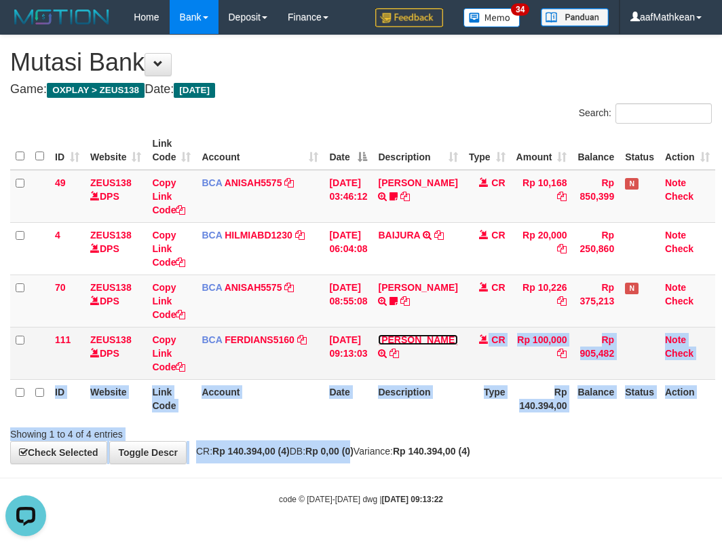
click at [378, 334] on link "[PERSON_NAME]" at bounding box center [417, 339] width 79 height 11
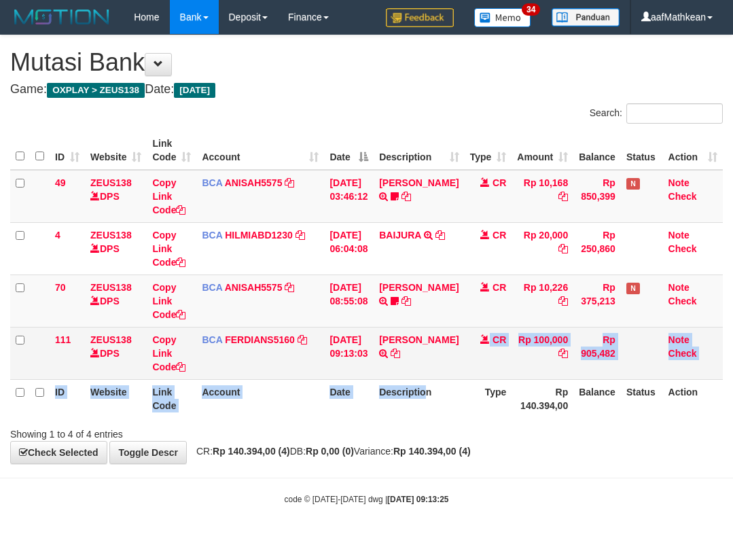
click at [436, 380] on table "ID Website Link Code Account Date Description Type Amount Balance Status Action…" at bounding box center [366, 274] width 712 height 287
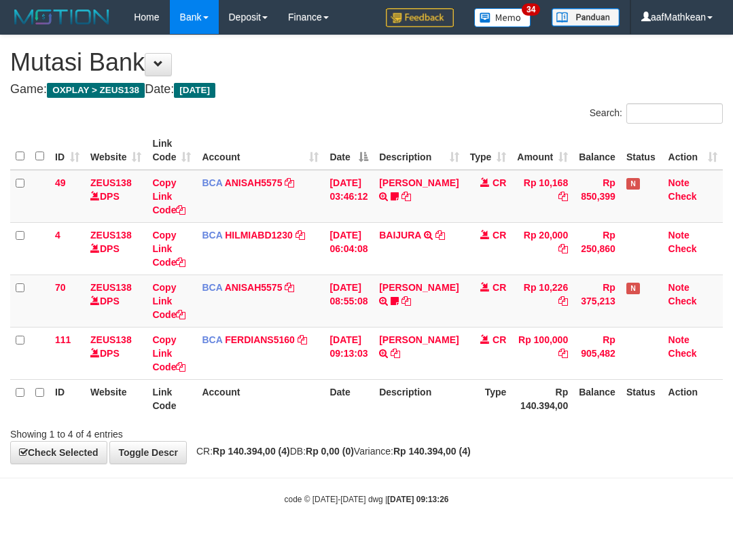
click at [130, 380] on table "ID Website Link Code Account Date Description Type Amount Balance Status Action…" at bounding box center [366, 274] width 712 height 287
click at [220, 390] on tr "ID Website Link Code Account Date Description Type Rp 140.394,00 Balance Status…" at bounding box center [366, 398] width 712 height 39
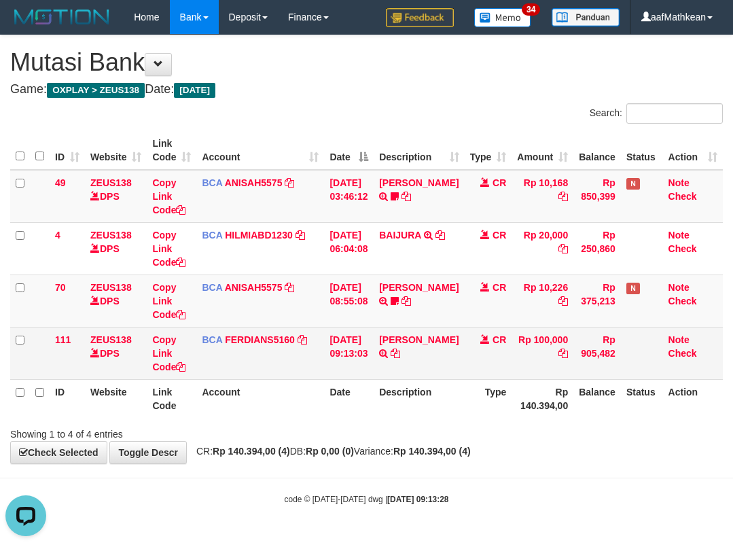
click at [611, 369] on tr "111 ZEUS138 DPS Copy Link Code BCA FERDIANS5160 DPS FERDIANSYAH mutasi_20251001…" at bounding box center [366, 353] width 712 height 52
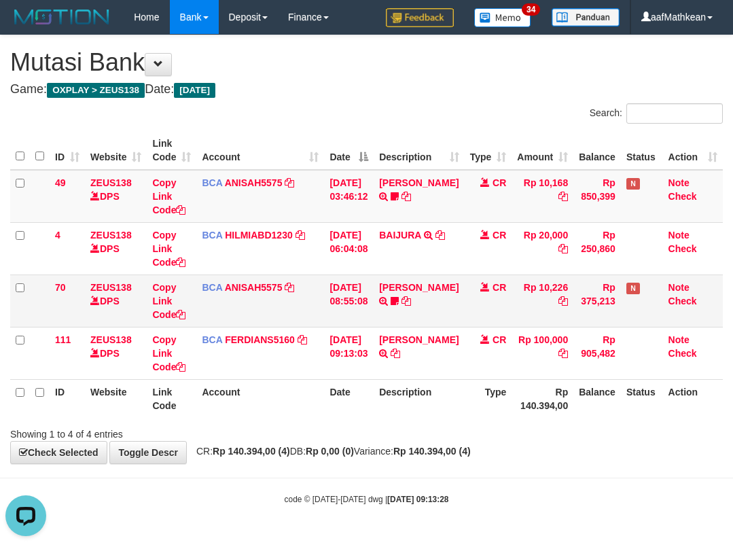
drag, startPoint x: 519, startPoint y: 263, endPoint x: 514, endPoint y: 301, distance: 37.7
click at [516, 284] on tbody "49 ZEUS138 DPS Copy Link Code BCA ANISAH5575 DPS ANISAH mutasi_20251001_3827 | …" at bounding box center [366, 275] width 712 height 210
drag, startPoint x: 468, startPoint y: 465, endPoint x: 471, endPoint y: 446, distance: 19.2
click at [467, 466] on body "Toggle navigation Home Bank Account List Load By Website Group [OXPLAY] ZEUS138…" at bounding box center [366, 269] width 733 height 539
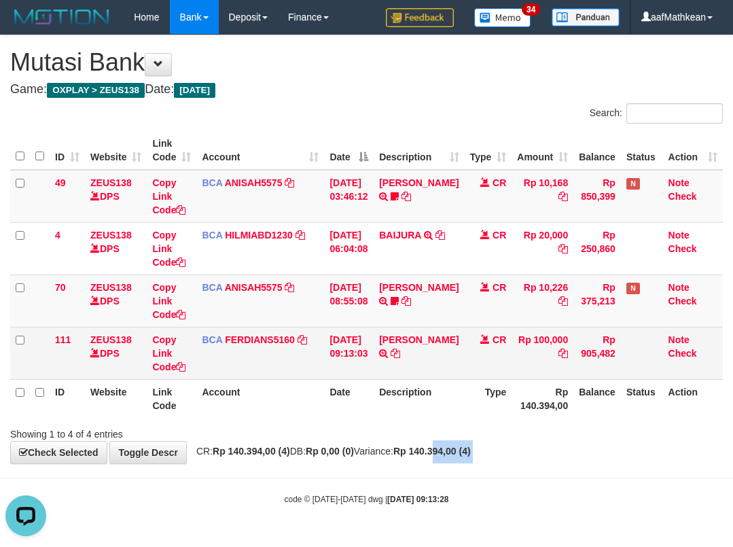
click at [473, 375] on td "CR" at bounding box center [488, 353] width 48 height 52
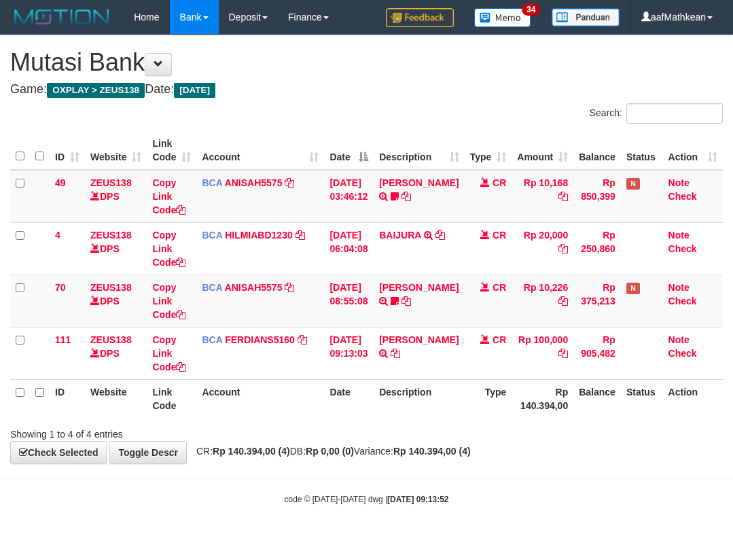
click at [449, 380] on th "Description" at bounding box center [418, 398] width 90 height 39
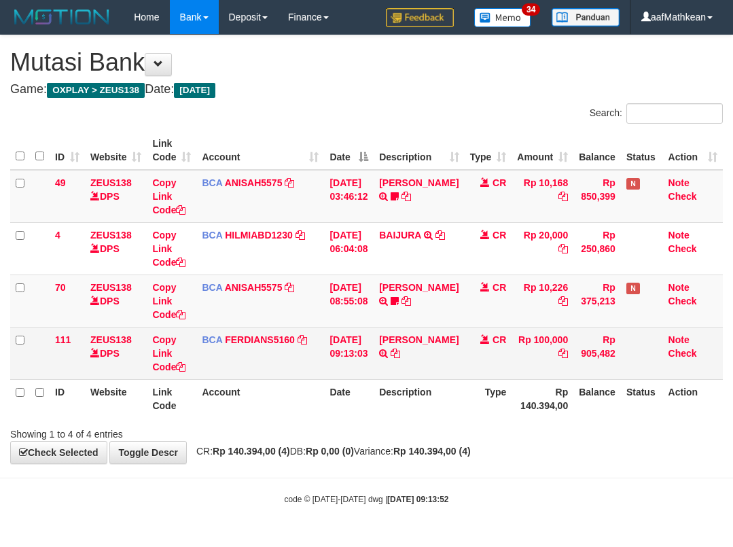
drag, startPoint x: 449, startPoint y: 373, endPoint x: 457, endPoint y: 378, distance: 9.4
click at [457, 378] on td "RAMA PUTRA WICAKSO TRSF E-BANKING CR 10/01 ZL3E1 RAMA PUTRA WICAKSO" at bounding box center [418, 353] width 90 height 52
click at [433, 372] on td "RAMA PUTRA WICAKSO TRSF E-BANKING CR 10/01 ZL3E1 RAMA PUTRA WICAKSO" at bounding box center [418, 353] width 90 height 52
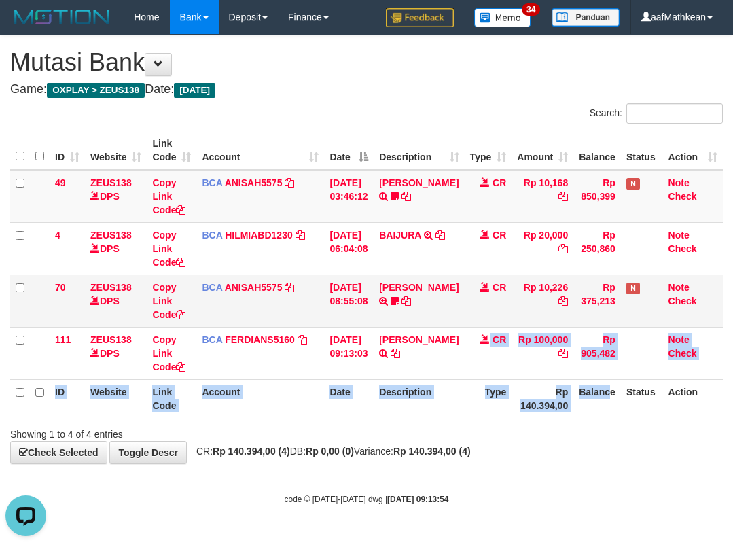
click at [391, 322] on td "DAVIT HENDRI TRSF E-BANKING CR 0110/FTSCY/WS95051 10226.002025100110396579 TRFD…" at bounding box center [418, 300] width 90 height 52
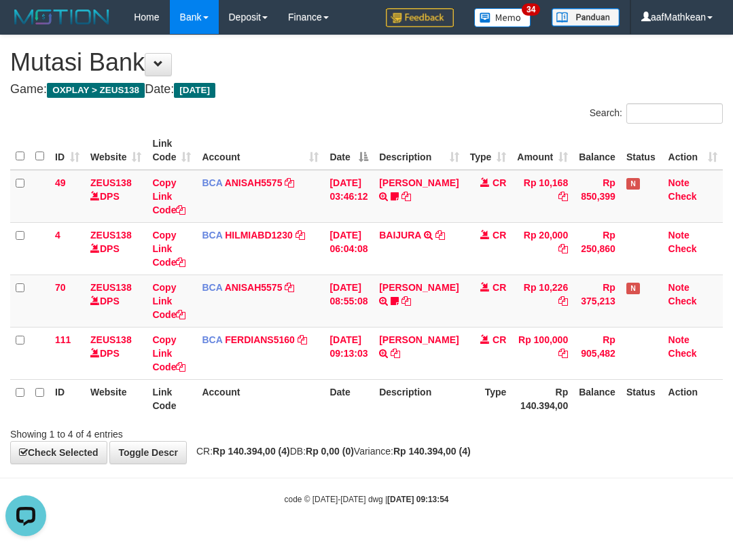
click at [458, 403] on th "Description" at bounding box center [418, 398] width 90 height 39
drag, startPoint x: 436, startPoint y: 414, endPoint x: 223, endPoint y: 507, distance: 232.9
click at [433, 414] on th "Description" at bounding box center [418, 398] width 90 height 39
click at [563, 434] on div "Showing 1 to 4 of 4 entries" at bounding box center [366, 431] width 733 height 19
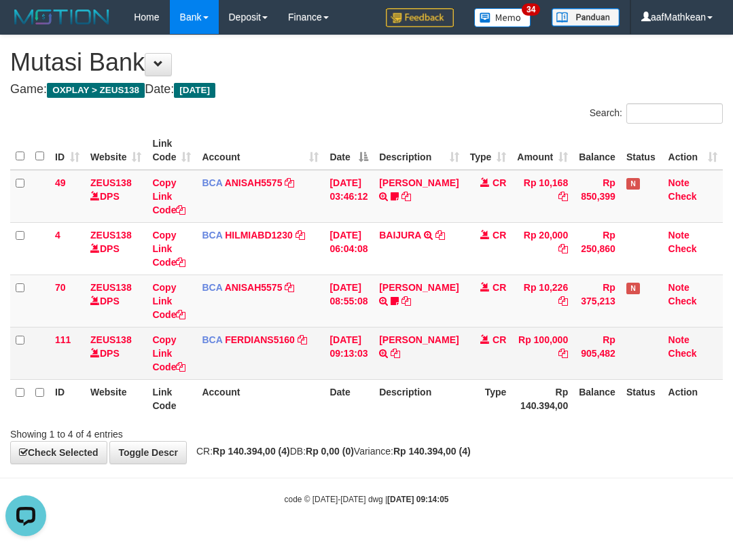
drag, startPoint x: 562, startPoint y: 430, endPoint x: 703, endPoint y: 378, distance: 150.6
click at [564, 426] on div "Showing 1 to 4 of 4 entries" at bounding box center [366, 431] width 733 height 19
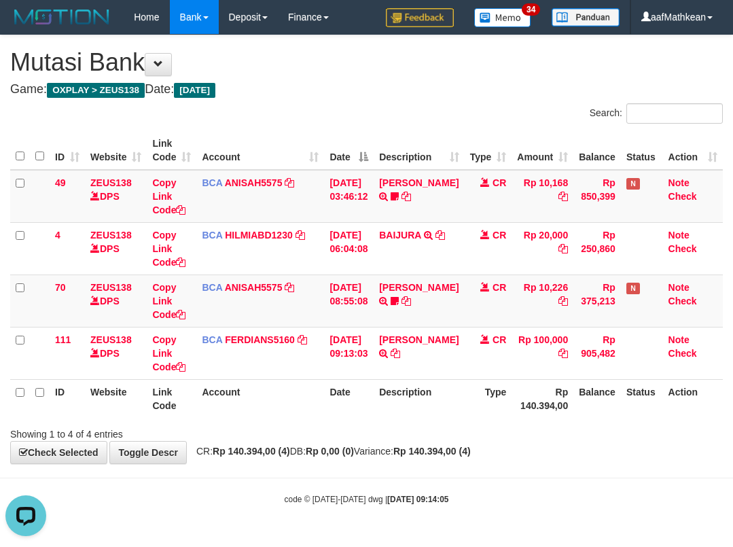
click at [322, 403] on th "Account" at bounding box center [260, 398] width 128 height 39
click at [354, 391] on th "Date" at bounding box center [349, 398] width 50 height 39
click at [410, 384] on th "Description" at bounding box center [418, 398] width 90 height 39
click at [401, 390] on tr "ID Website Link Code Account Date Description Type Rp 140.394,00 Balance Status…" at bounding box center [366, 398] width 712 height 39
click at [595, 464] on body "Toggle navigation Home Bank Account List Load By Website Group [OXPLAY] ZEUS138…" at bounding box center [366, 269] width 733 height 539
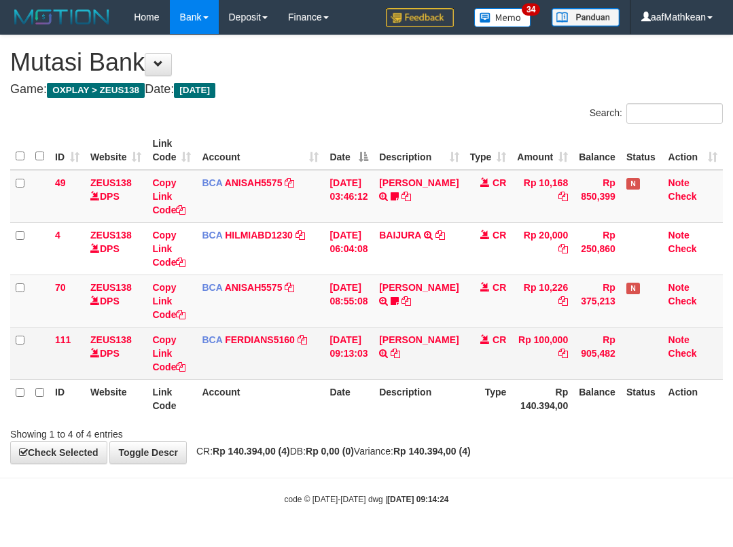
click at [317, 363] on td "BCA FERDIANS5160 DPS FERDIANSYAH mutasi_20251001_4733 | 111 mutasi_20251001_473…" at bounding box center [260, 353] width 128 height 52
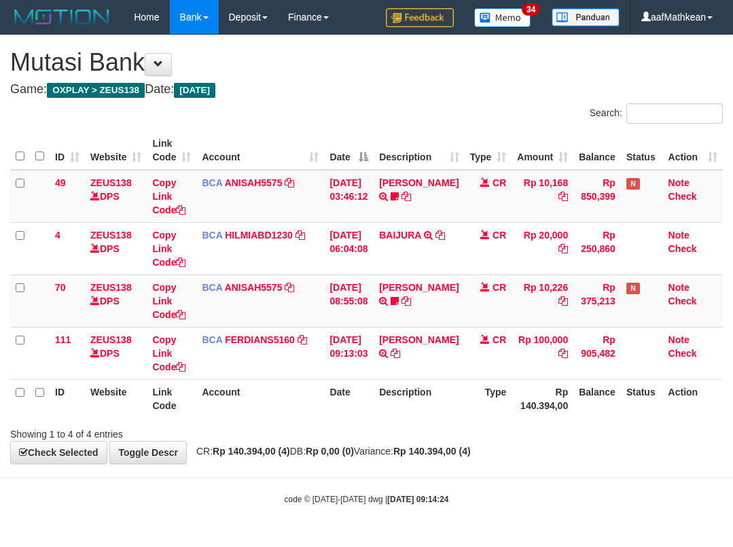
drag, startPoint x: 342, startPoint y: 391, endPoint x: 367, endPoint y: 454, distance: 68.2
click at [363, 435] on div "Search: ID Website Link Code Account Date Description Type Amount Balance Statu…" at bounding box center [366, 271] width 712 height 337
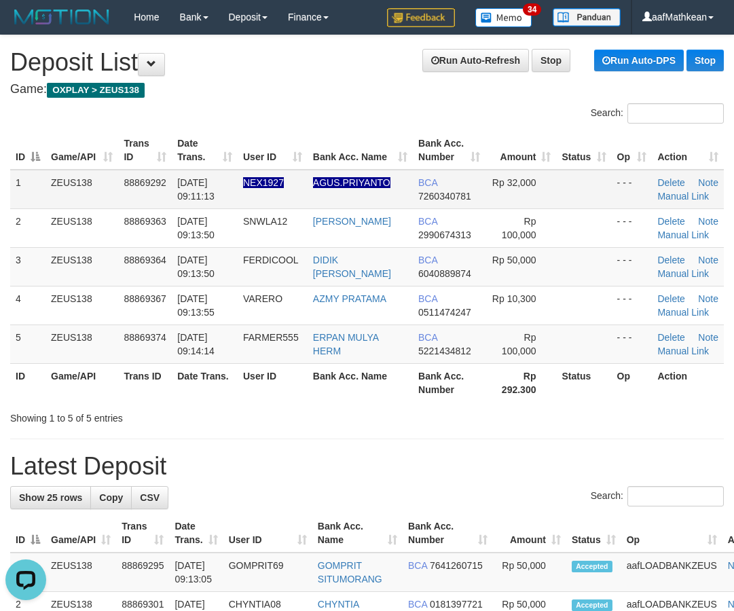
click at [436, 190] on tr "1 ZEUS138 88869292 [DATE] 09:11:13 NEX1927 AGUS.PRIYANTO BCA 7260340781 Rp 32,0…" at bounding box center [367, 189] width 714 height 39
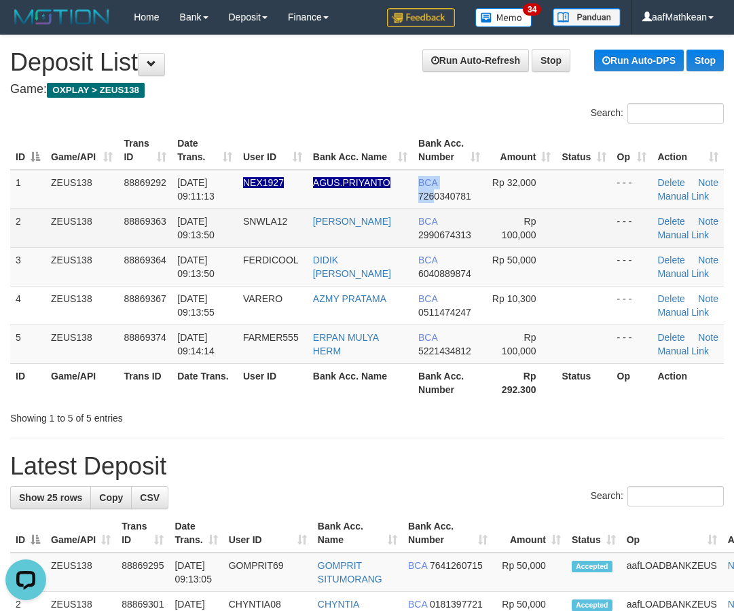
click at [113, 247] on td "ZEUS138" at bounding box center [81, 227] width 73 height 39
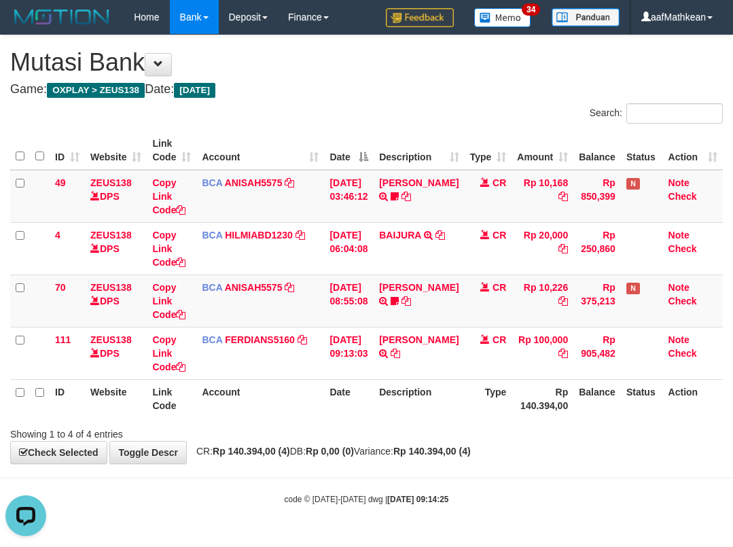
drag, startPoint x: 610, startPoint y: 447, endPoint x: 602, endPoint y: 447, distance: 8.2
click at [606, 447] on div "**********" at bounding box center [366, 249] width 733 height 428
click at [423, 392] on th "Description" at bounding box center [418, 398] width 90 height 39
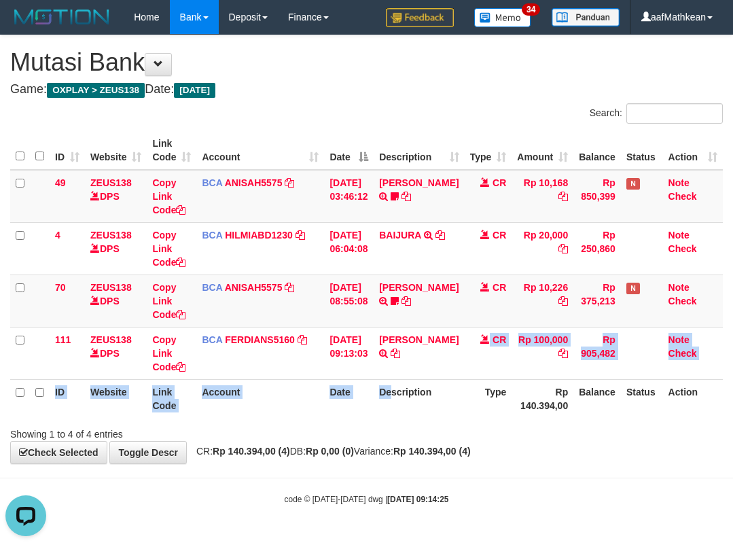
drag, startPoint x: 422, startPoint y: 378, endPoint x: 424, endPoint y: 411, distance: 33.4
click at [422, 392] on th "Description" at bounding box center [418, 398] width 90 height 39
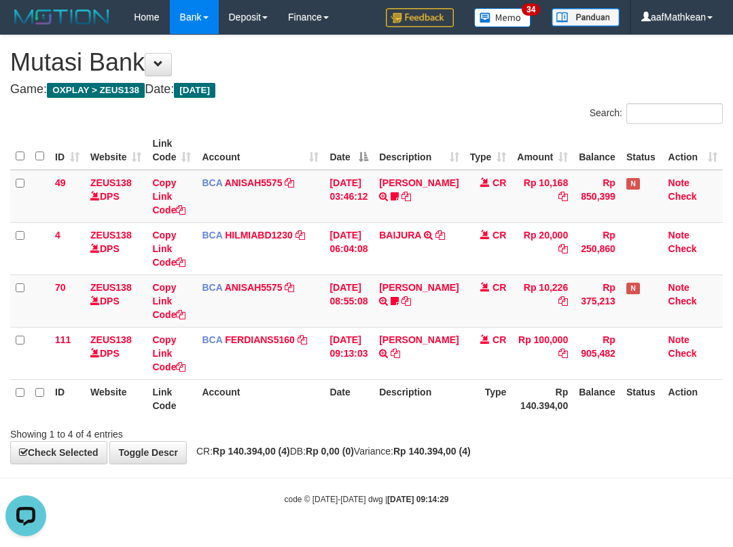
drag, startPoint x: 604, startPoint y: 483, endPoint x: 614, endPoint y: 479, distance: 11.0
click at [608, 484] on body "Toggle navigation Home Bank Account List Load By Website Group [OXPLAY] ZEUS138…" at bounding box center [366, 269] width 733 height 539
click at [615, 481] on body "Toggle navigation Home Bank Account List Load By Website Group [OXPLAY] ZEUS138…" at bounding box center [366, 269] width 733 height 539
click at [595, 481] on body "Toggle navigation Home Bank Account List Load By Website Group [OXPLAY] ZEUS138…" at bounding box center [366, 269] width 733 height 539
click at [732, 456] on html "Toggle navigation Home Bank Account List Load By Website Group [OXPLAY] ZEUS138…" at bounding box center [366, 269] width 733 height 539
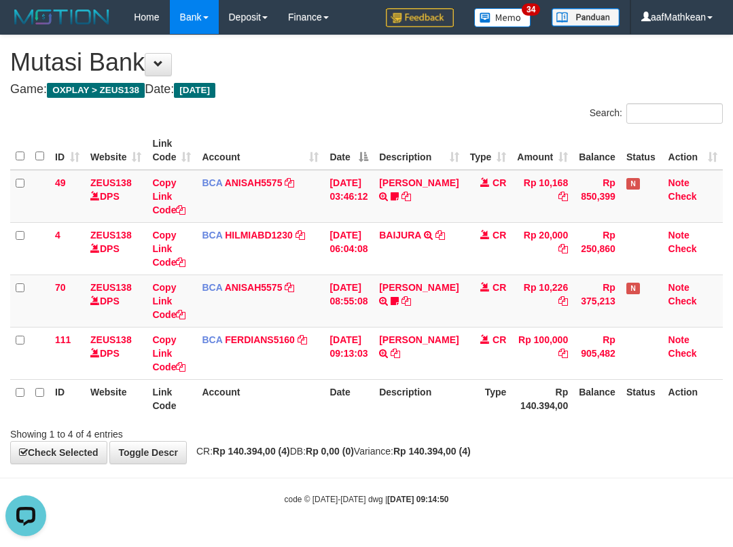
drag, startPoint x: 489, startPoint y: 422, endPoint x: 465, endPoint y: 432, distance: 25.9
click at [475, 431] on div "Showing 1 to 4 of 4 entries" at bounding box center [366, 431] width 733 height 19
drag, startPoint x: 381, startPoint y: 437, endPoint x: 331, endPoint y: 420, distance: 52.8
click at [382, 437] on div "Showing 1 to 4 of 4 entries" at bounding box center [366, 431] width 733 height 19
click at [392, 426] on div "Showing 1 to 4 of 4 entries" at bounding box center [366, 431] width 733 height 19
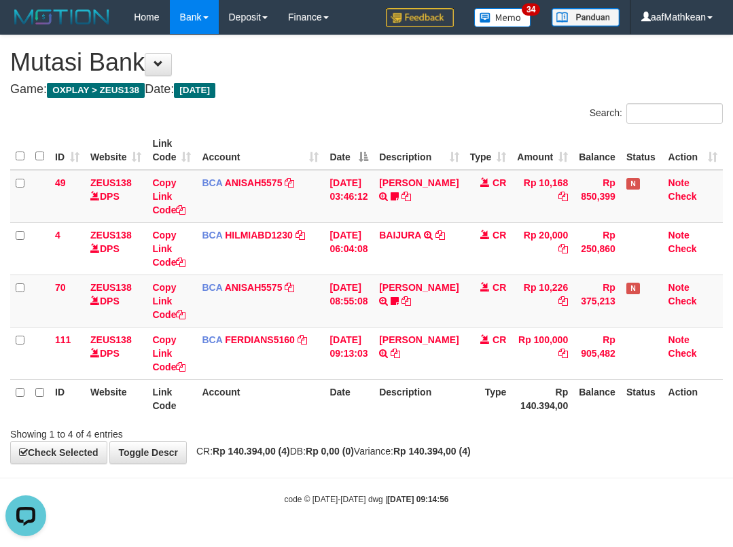
drag, startPoint x: 392, startPoint y: 426, endPoint x: 722, endPoint y: 445, distance: 329.9
click at [585, 443] on div "**********" at bounding box center [366, 249] width 733 height 428
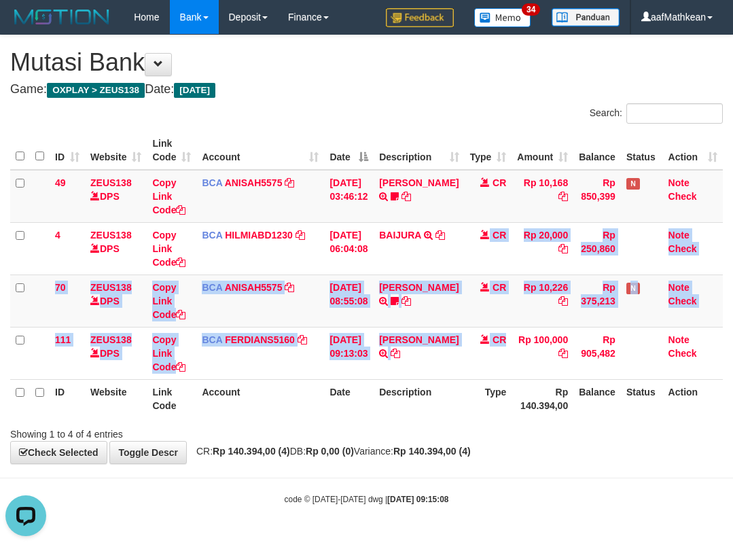
click at [524, 373] on tbody "49 ZEUS138 DPS Copy Link Code BCA ANISAH5575 DPS ANISAH mutasi_20251001_3827 | …" at bounding box center [366, 275] width 712 height 210
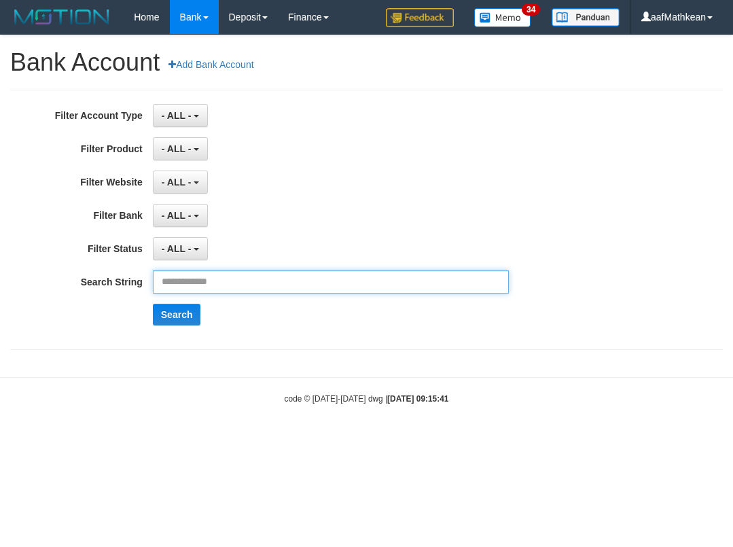
click at [163, 282] on input "text" at bounding box center [331, 281] width 356 height 23
paste input "**********"
click at [162, 282] on input "**********" at bounding box center [331, 281] width 356 height 23
type input "**********"
click at [153, 304] on button "Search" at bounding box center [177, 315] width 48 height 22
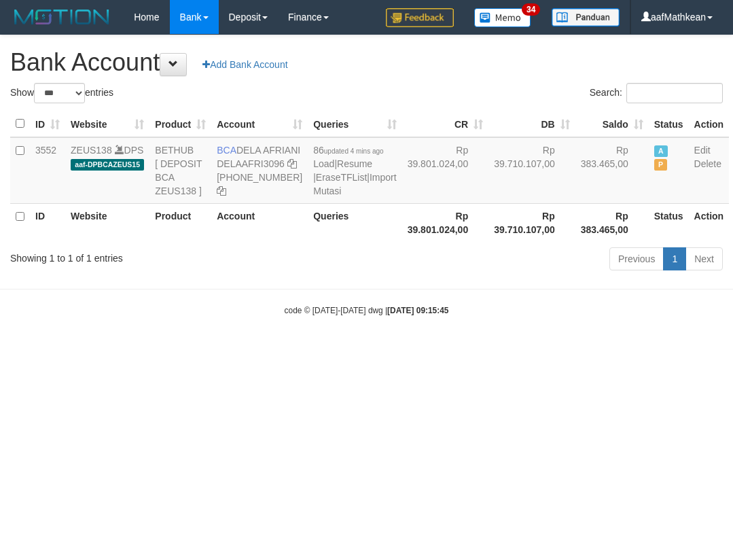
select select "***"
click at [317, 275] on div "Previous 1 Next" at bounding box center [519, 260] width 407 height 29
click at [310, 275] on div "Showing 1 to 1 of 1 entries Previous 1 Next" at bounding box center [366, 260] width 733 height 29
select select "***"
click at [287, 168] on icon at bounding box center [292, 164] width 10 height 10
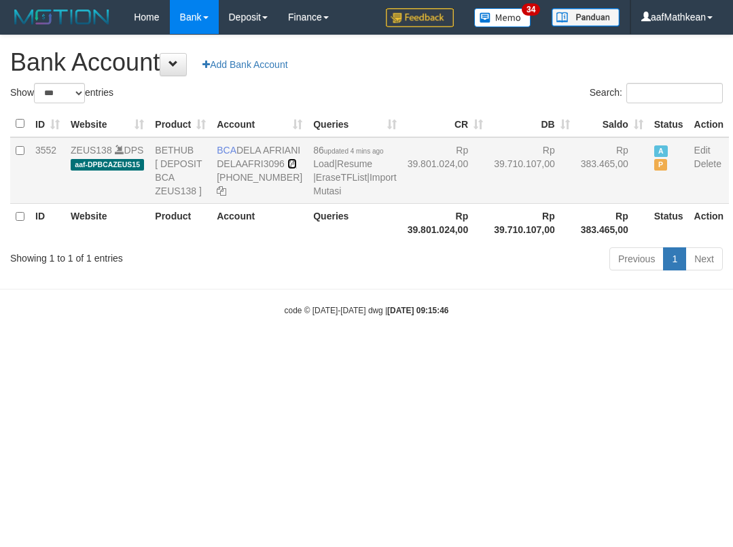
click at [287, 168] on icon at bounding box center [292, 164] width 10 height 10
click at [399, 350] on html "Toggle navigation Home Bank Account List Load By Website Group [OXPLAY] ZEUS138…" at bounding box center [366, 175] width 733 height 350
drag, startPoint x: 380, startPoint y: 375, endPoint x: 724, endPoint y: 332, distance: 346.9
click at [555, 350] on body "Toggle navigation Home Bank Account List Load By Website Group [OXPLAY] ZEUS138…" at bounding box center [366, 175] width 733 height 350
select select "***"
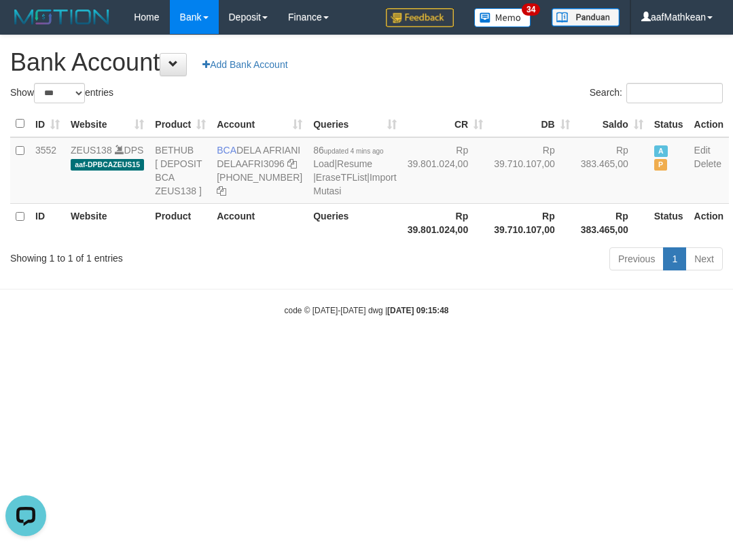
click at [261, 350] on body "Toggle navigation Home Bank Account List Load By Website Group [OXPLAY] ZEUS138…" at bounding box center [366, 175] width 733 height 350
click at [295, 350] on html "Toggle navigation Home Bank Account List Load By Website Group [OXPLAY] ZEUS138…" at bounding box center [366, 175] width 733 height 350
select select "***"
click at [446, 350] on html "Toggle navigation Home Bank Account List Load By Website Group [OXPLAY] ZEUS138…" at bounding box center [366, 175] width 733 height 350
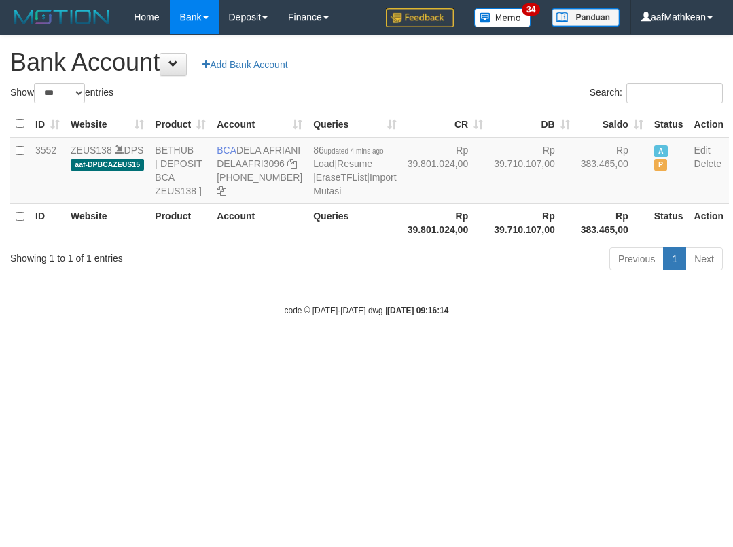
select select "***"
click at [476, 350] on html "Toggle navigation Home Bank Account List Load By Website Group [OXPLAY] ZEUS138…" at bounding box center [366, 175] width 733 height 350
select select "***"
click at [249, 319] on body "Toggle navigation Home Bank Account List Load By Website Group [OXPLAY] ZEUS138…" at bounding box center [366, 175] width 733 height 350
click at [313, 196] on link "Import Mutasi" at bounding box center [354, 184] width 83 height 24
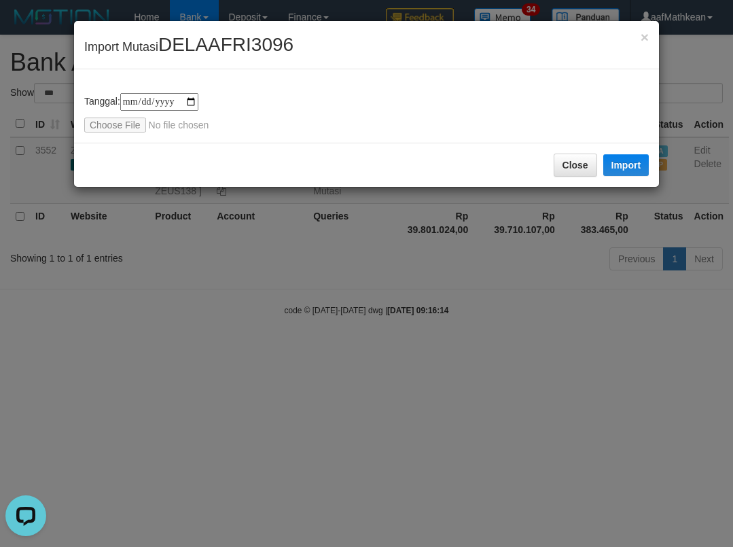
click at [117, 134] on div "**********" at bounding box center [366, 105] width 585 height 73
click at [117, 124] on input "file" at bounding box center [174, 124] width 180 height 15
type input "**********"
click at [612, 168] on button "Import" at bounding box center [626, 165] width 46 height 22
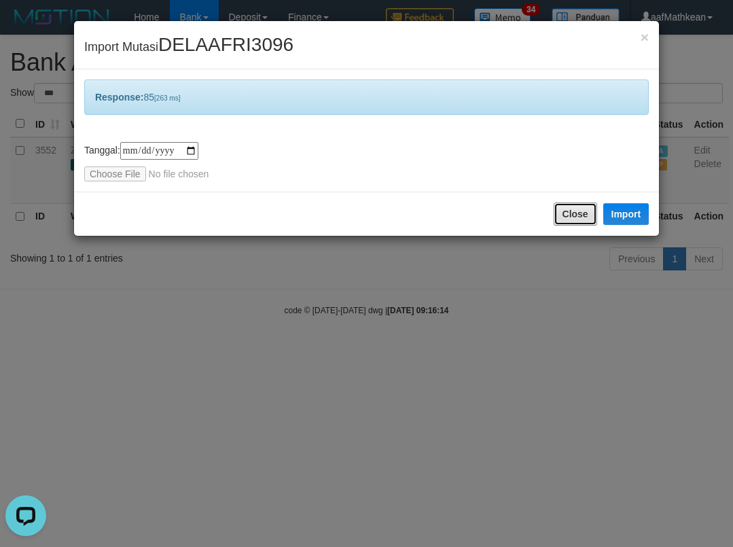
drag, startPoint x: 570, startPoint y: 212, endPoint x: 219, endPoint y: 2, distance: 409.0
click at [570, 211] on button "Close" at bounding box center [574, 213] width 43 height 23
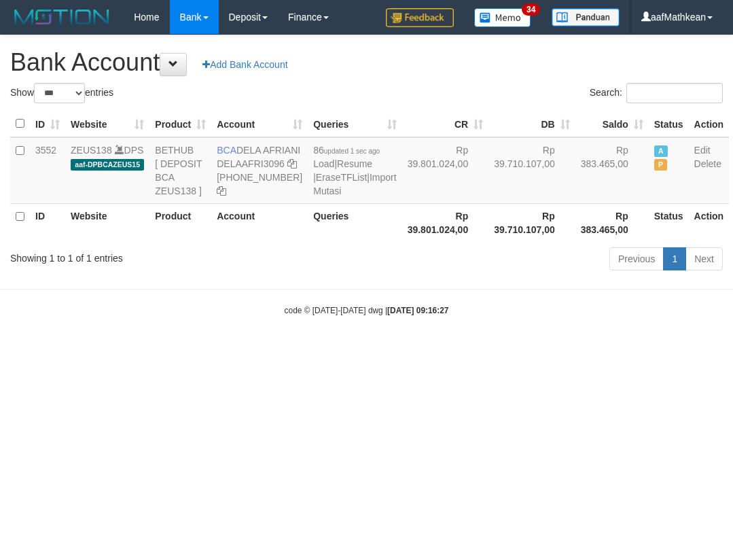
select select "***"
click at [366, 350] on html "Toggle navigation Home Bank Account List Load By Website Group [OXPLAY] ZEUS138…" at bounding box center [366, 175] width 733 height 350
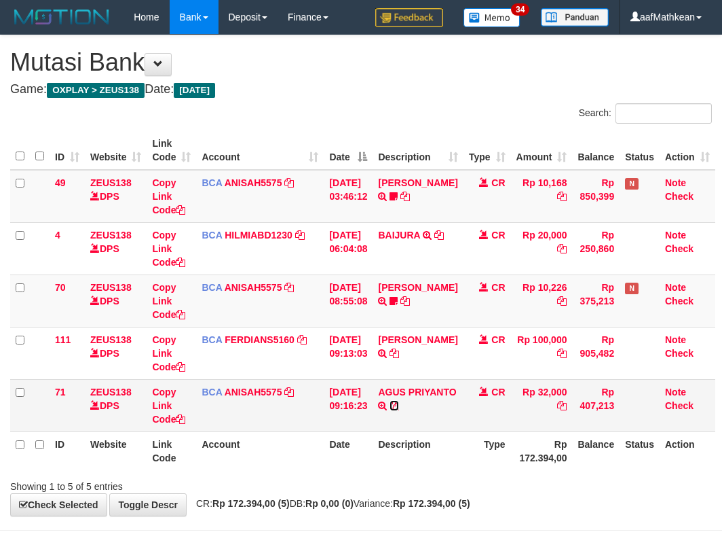
click at [397, 410] on icon at bounding box center [395, 406] width 10 height 10
click at [373, 365] on td "[DATE] 09:13:03" at bounding box center [348, 353] width 49 height 52
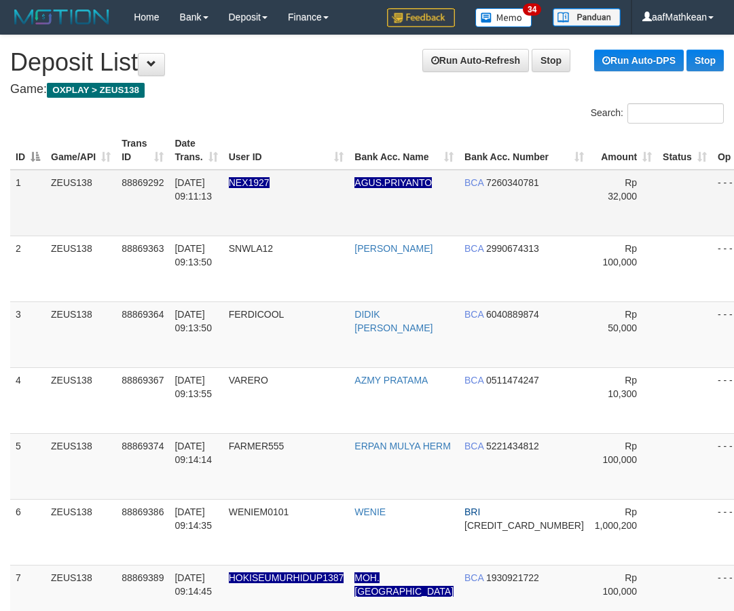
click at [407, 212] on tbody "1 ZEUS138 88869292 01/10/2025 09:11:13 NEX1927 AGUS.PRIYANTO BCA 7260340781 Rp …" at bounding box center [408, 434] width 796 height 528
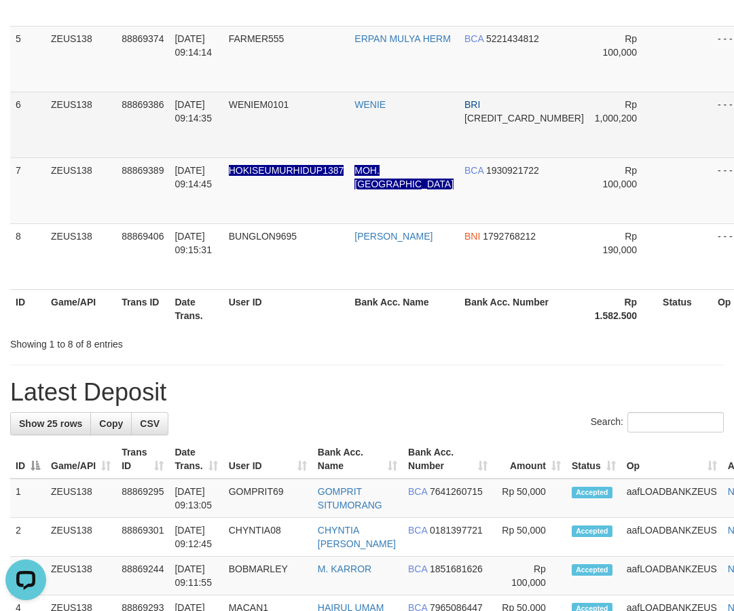
click at [619, 110] on tr "6 ZEUS138 88869386 01/10/2025 09:14:35 WENIEM0101 WENIE BRI 343401042797536 Rp …" at bounding box center [408, 125] width 796 height 66
click at [342, 124] on td "WENIEM0101" at bounding box center [286, 125] width 126 height 66
click at [340, 122] on td "WENIEM0101" at bounding box center [286, 125] width 126 height 66
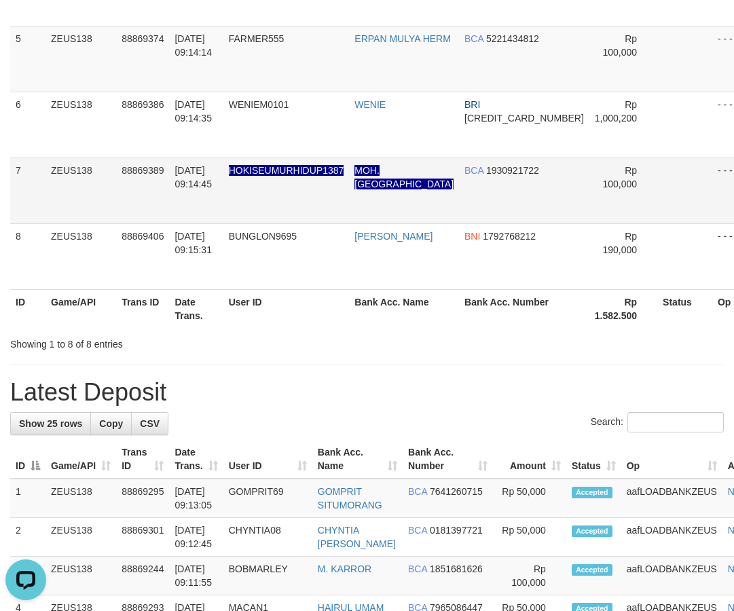
click at [234, 175] on tr "7 ZEUS138 88869389 01/10/2025 09:14:45 HOKISEUMURHIDUP1387 MOH. KHADAFI BCA 193…" at bounding box center [408, 191] width 796 height 66
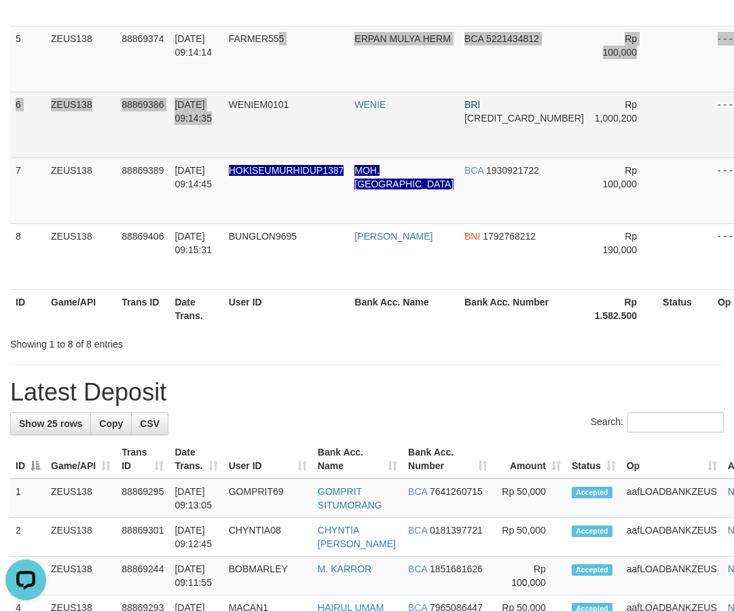
drag, startPoint x: 282, startPoint y: 86, endPoint x: 216, endPoint y: 115, distance: 72.3
click at [268, 92] on td "WENIEM0101" at bounding box center [286, 125] width 126 height 66
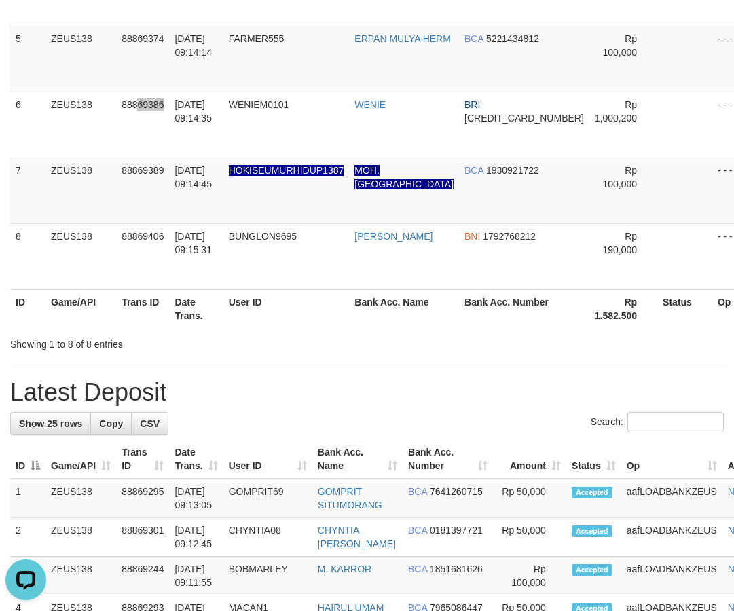
click at [86, 131] on tr "6 ZEUS138 88869386 01/10/2025 09:14:35 WENIEM0101 WENIE BRI 343401042797536 Rp …" at bounding box center [408, 125] width 796 height 66
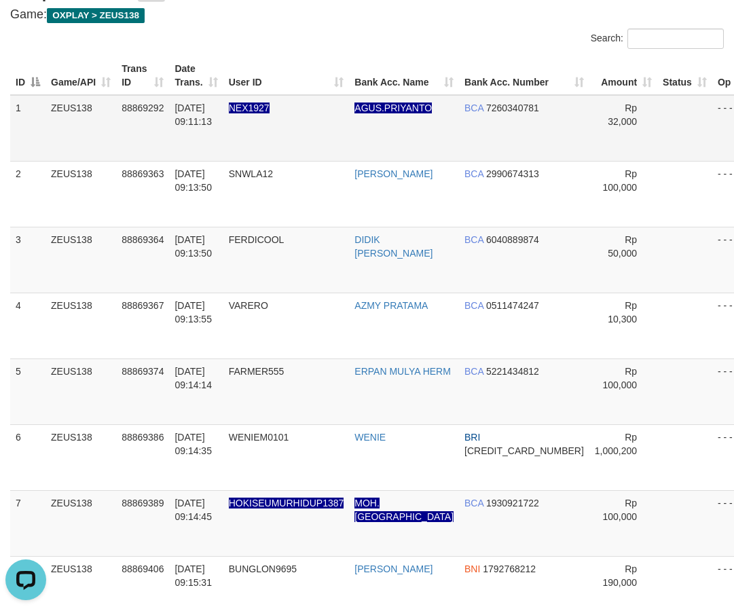
click at [71, 122] on tr "1 ZEUS138 88869292 01/10/2025 09:11:13 NEX1927 AGUS.PRIYANTO BCA 7260340781 Rp …" at bounding box center [408, 128] width 796 height 67
drag, startPoint x: 307, startPoint y: 83, endPoint x: 0, endPoint y: 171, distance: 319.4
click at [71, 159] on table "ID Game/API Trans ID Date Trans. User ID Bank Acc. Name Bank Acc. Number Amount…" at bounding box center [408, 358] width 796 height 604
click at [252, 81] on div "Search: ID Game/API Trans ID Date Trans. User ID Bank Acc. Name Bank Acc. Numbe…" at bounding box center [367, 356] width 714 height 655
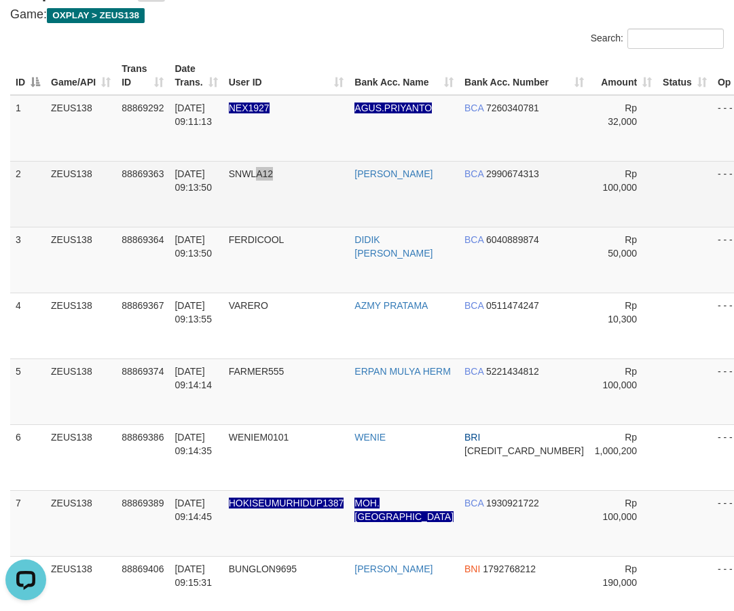
drag, startPoint x: 322, startPoint y: 185, endPoint x: 183, endPoint y: 217, distance: 142.1
click at [278, 197] on td "SNWLA12" at bounding box center [286, 194] width 126 height 66
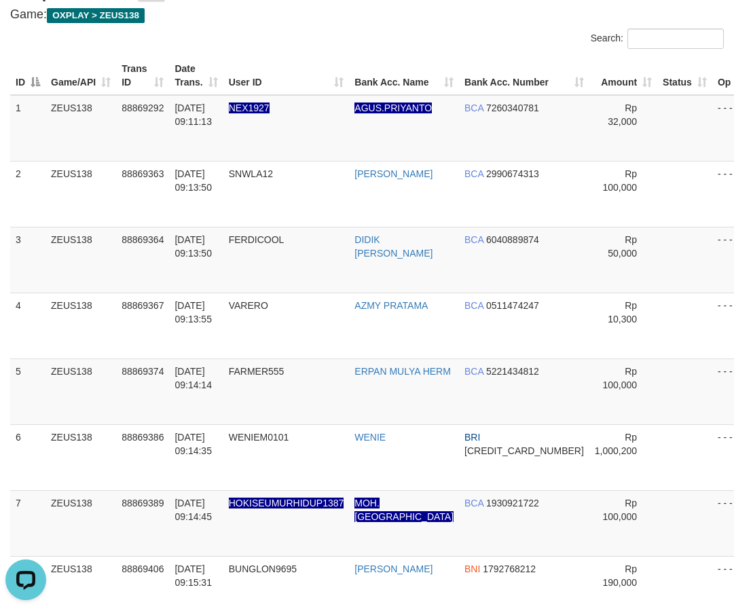
scroll to position [1330, 0]
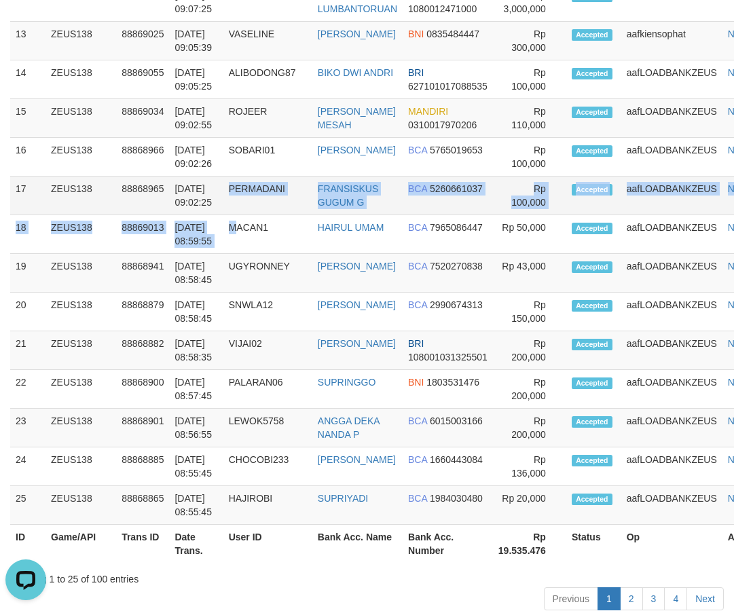
click at [231, 204] on tbody "1 ZEUS138 88869295 01/10/2025 09:13:05 GOMPRIT69 GOMPRIT SITUMORANG BCA 7641260…" at bounding box center [393, 41] width 767 height 968
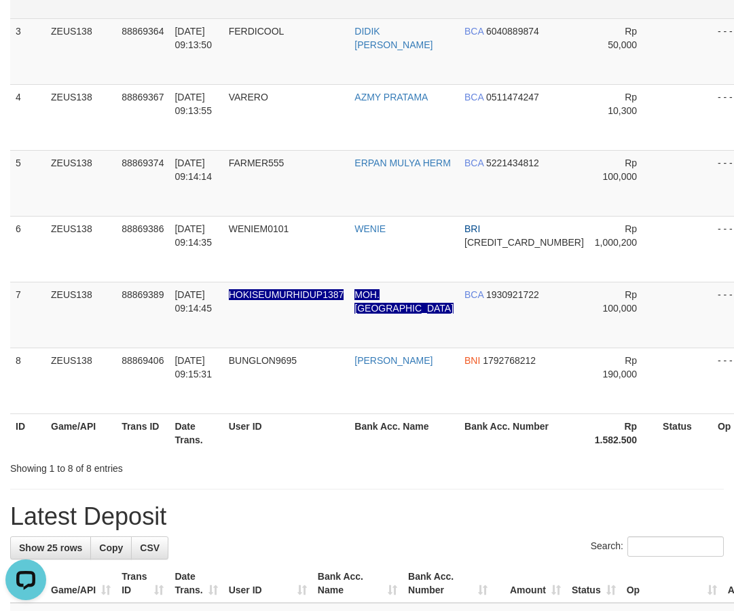
scroll to position [175, 0]
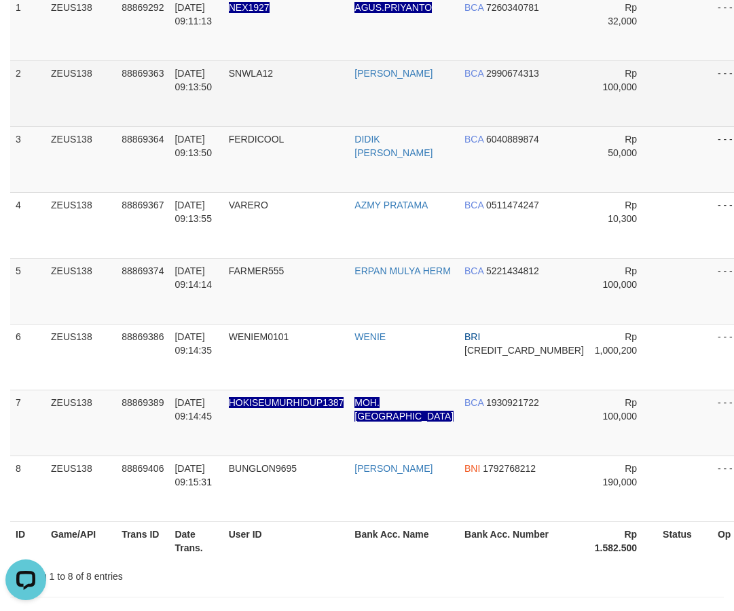
click at [293, 100] on td "SNWLA12" at bounding box center [286, 93] width 126 height 66
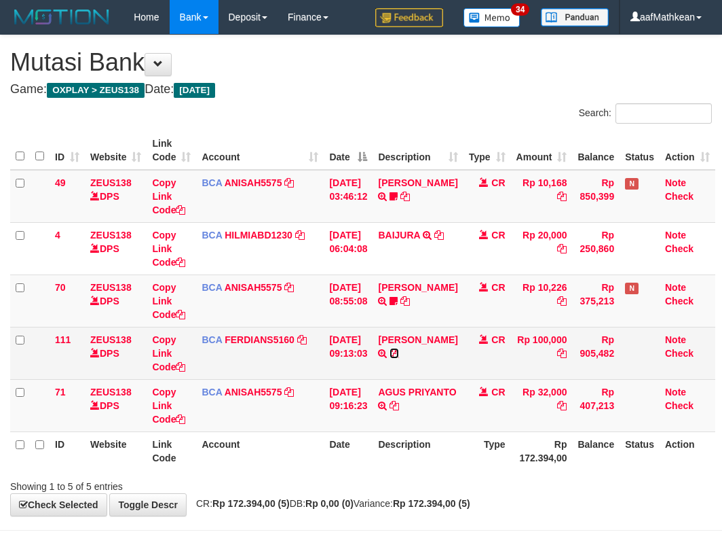
click at [394, 358] on icon at bounding box center [395, 353] width 10 height 10
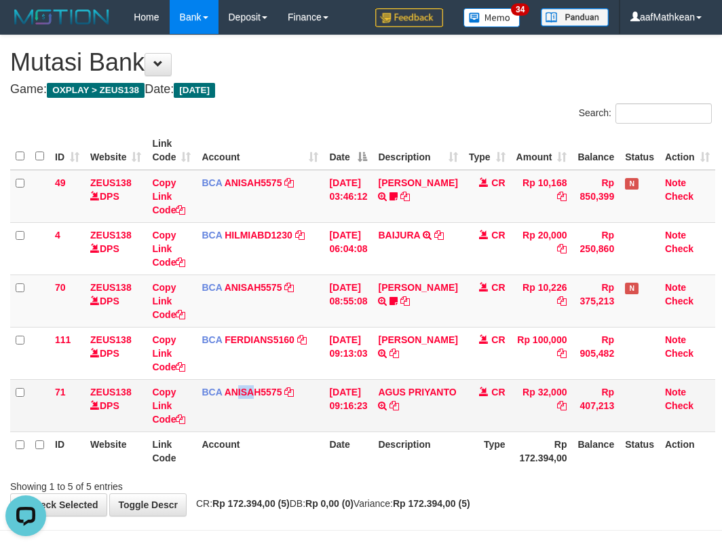
drag, startPoint x: 257, startPoint y: 424, endPoint x: 311, endPoint y: 445, distance: 57.9
click at [265, 432] on table "ID Website Link Code Account Date Description Type Amount Balance Status Action…" at bounding box center [362, 300] width 705 height 339
click at [390, 410] on icon at bounding box center [395, 406] width 10 height 10
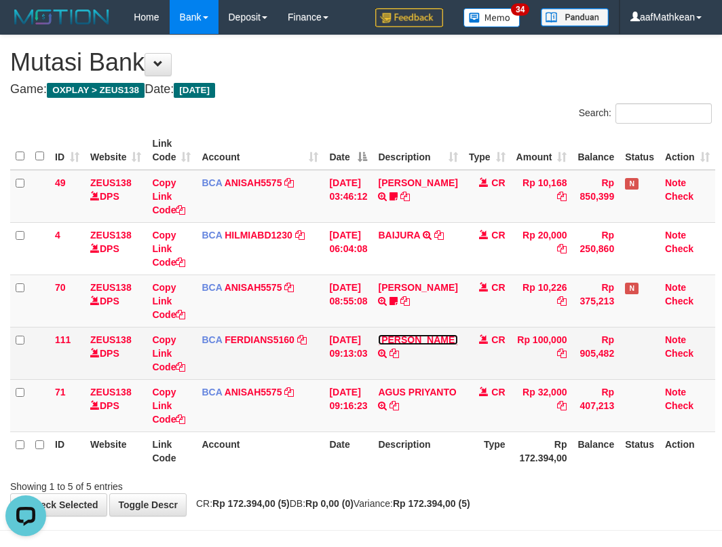
click at [378, 334] on link "[PERSON_NAME]" at bounding box center [417, 339] width 79 height 11
click at [0, 0] on div "TRSF E-BANKING CR 10/01 ZL3E1 [PERSON_NAME]" at bounding box center [0, 0] width 0 height 0
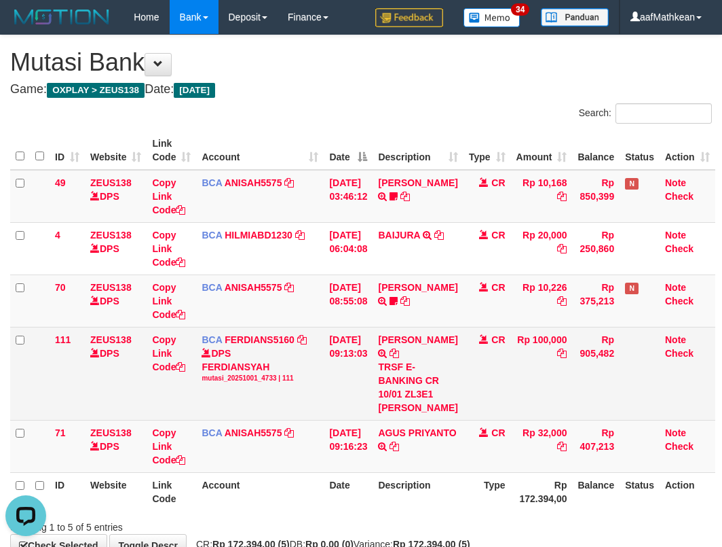
click at [449, 378] on div "TRSF E-BANKING CR 10/01 ZL3E1 [PERSON_NAME]" at bounding box center [417, 387] width 79 height 54
click at [448, 383] on div "TRSF E-BANKING CR 10/01 ZL3E1 [PERSON_NAME]" at bounding box center [417, 387] width 79 height 54
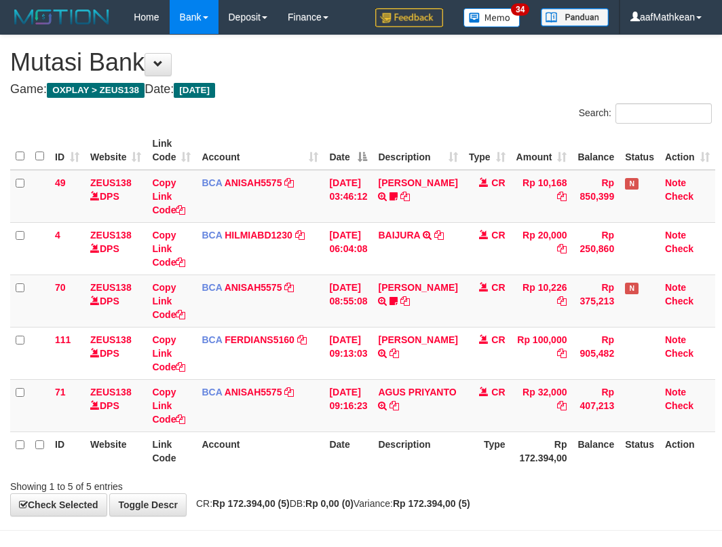
scroll to position [45, 0]
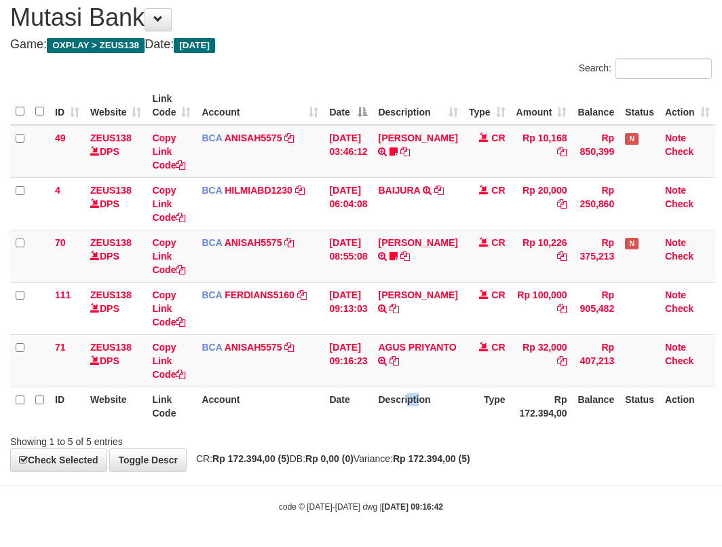
drag, startPoint x: 426, startPoint y: 392, endPoint x: 418, endPoint y: 419, distance: 28.6
click at [419, 419] on th "Description" at bounding box center [418, 405] width 90 height 39
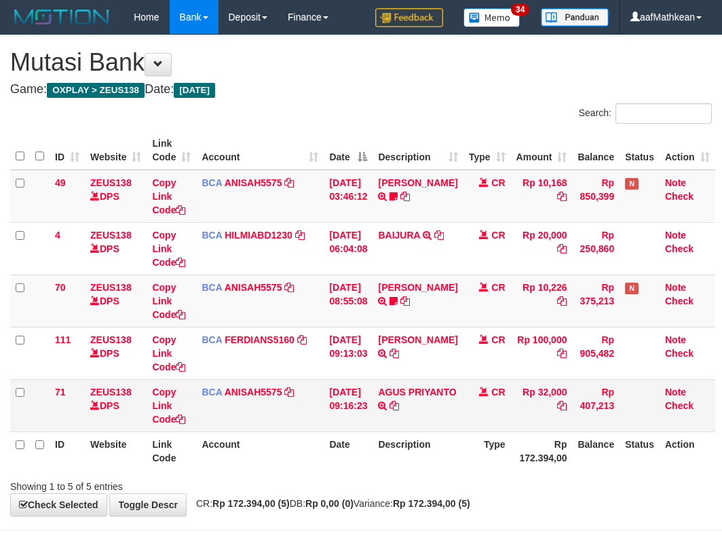
scroll to position [45, 0]
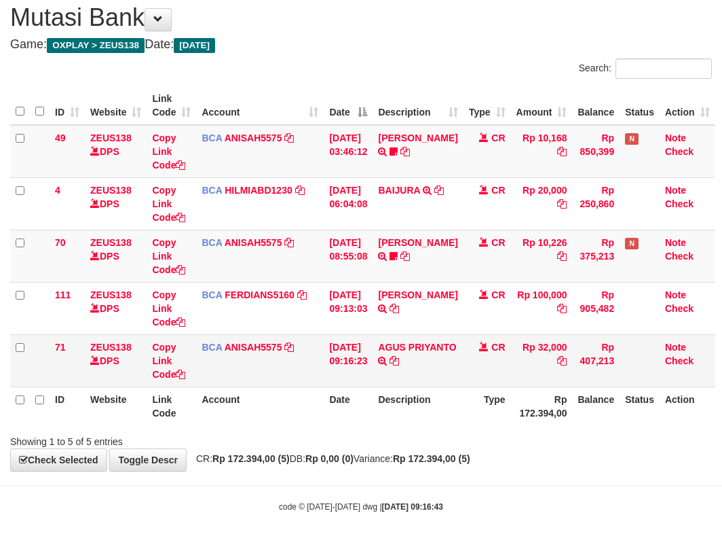
click at [405, 382] on td "AGUS PRIYANTO TRSF E-BANKING CR 0110/FTSCY/WS95031 32000.00AGUS PRIYANTO" at bounding box center [418, 360] width 90 height 52
click at [407, 384] on td "AGUS PRIYANTO TRSF E-BANKING CR 0110/FTSCY/WS95031 32000.00AGUS PRIYANTO" at bounding box center [418, 360] width 90 height 52
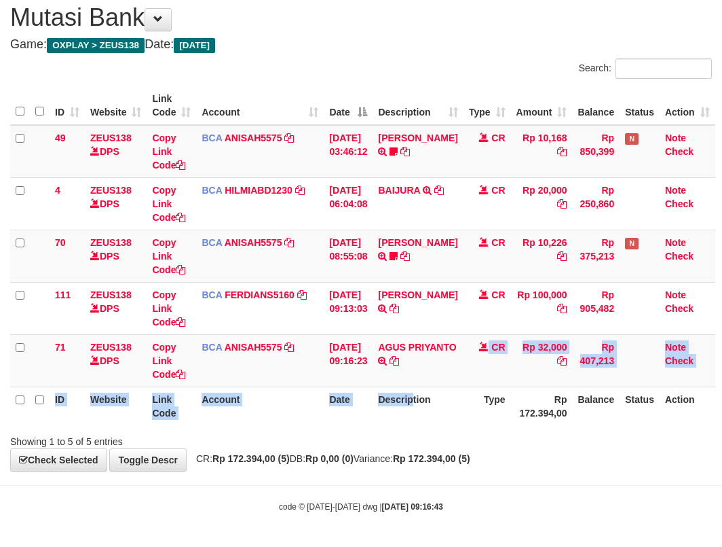
drag, startPoint x: 405, startPoint y: 384, endPoint x: 422, endPoint y: 405, distance: 26.5
click at [422, 405] on table "ID Website Link Code Account Date Description Type Amount Balance Status Action…" at bounding box center [362, 255] width 705 height 339
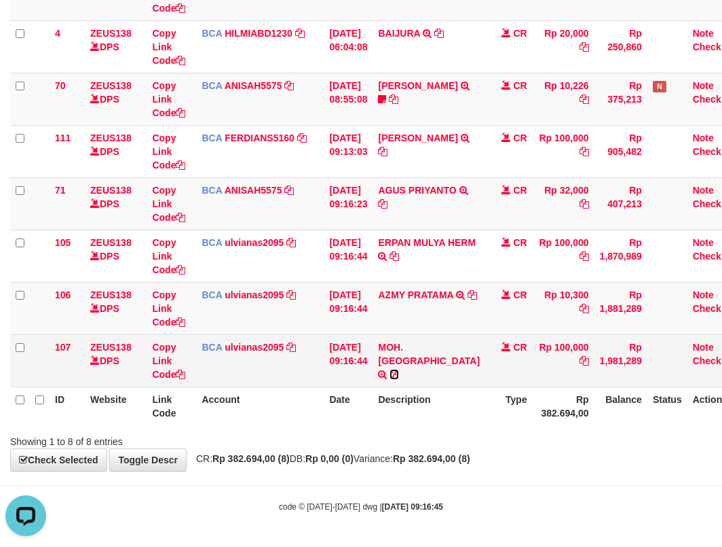
click at [399, 369] on icon at bounding box center [395, 374] width 10 height 10
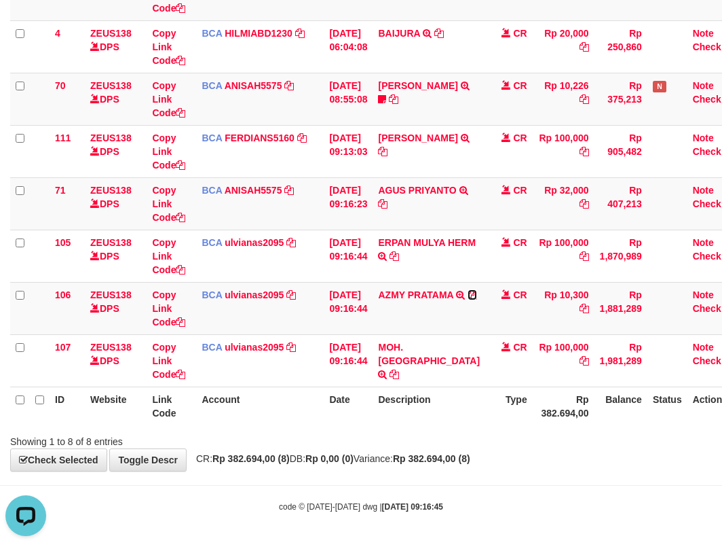
drag, startPoint x: 393, startPoint y: 317, endPoint x: 732, endPoint y: 196, distance: 360.0
click at [468, 299] on icon at bounding box center [473, 295] width 10 height 10
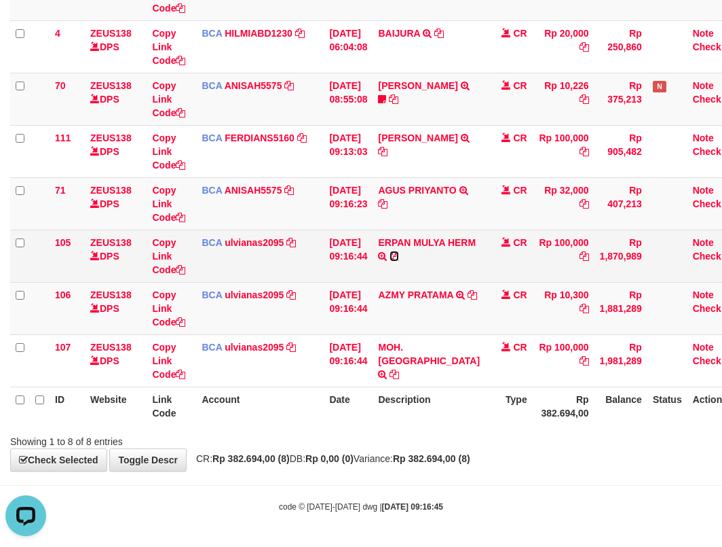
click at [399, 253] on icon at bounding box center [395, 256] width 10 height 10
drag, startPoint x: 438, startPoint y: 254, endPoint x: 455, endPoint y: 246, distance: 18.8
click at [399, 254] on icon at bounding box center [395, 256] width 10 height 10
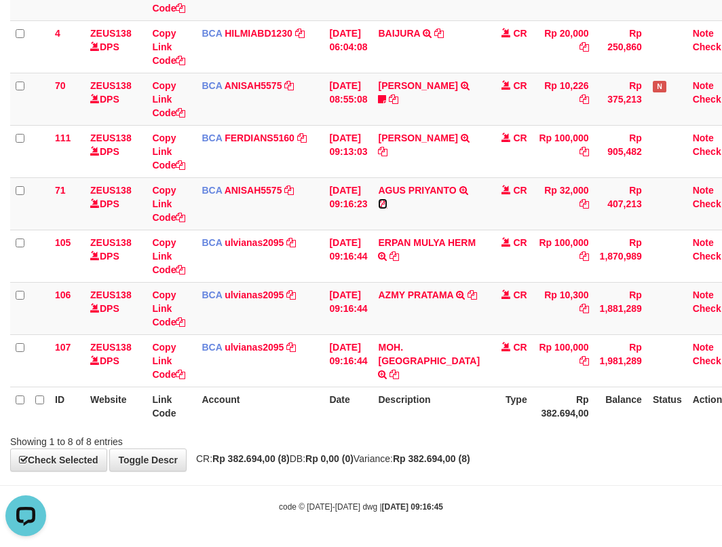
drag, startPoint x: 394, startPoint y: 216, endPoint x: 730, endPoint y: 115, distance: 351.0
click at [388, 208] on icon at bounding box center [383, 204] width 10 height 10
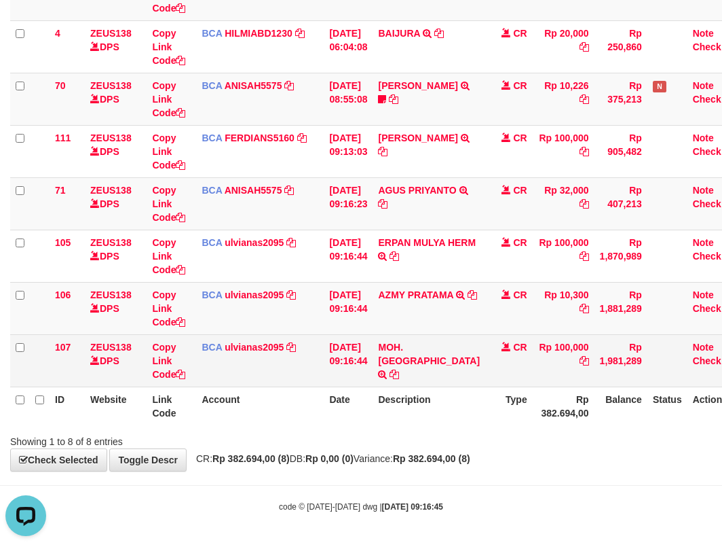
click at [217, 328] on td "BCA ulvianas2095 DPS ULVIANASARI mutasi_20251001_4139 | 106 mutasi_20251001_413…" at bounding box center [260, 308] width 128 height 52
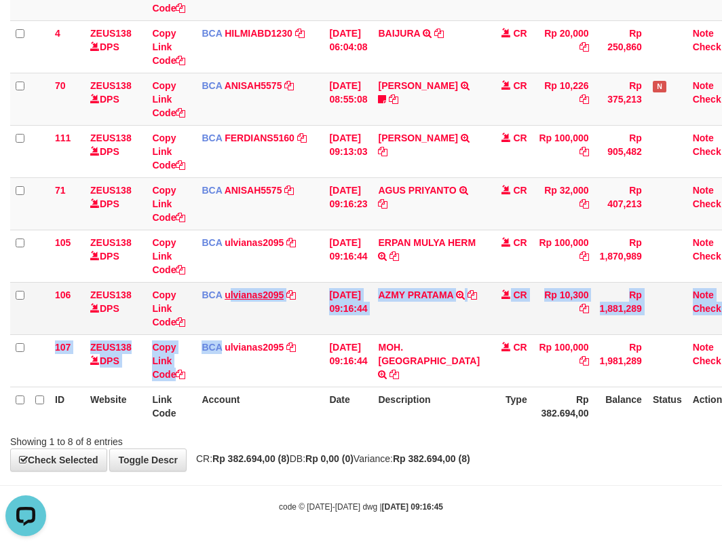
drag, startPoint x: 221, startPoint y: 337, endPoint x: 242, endPoint y: 294, distance: 48.3
click at [235, 318] on tbody "49 ZEUS138 DPS Copy Link Code BCA ANISAH5575 DPS ANISAH mutasi_20251001_3827 | …" at bounding box center [376, 177] width 733 height 419
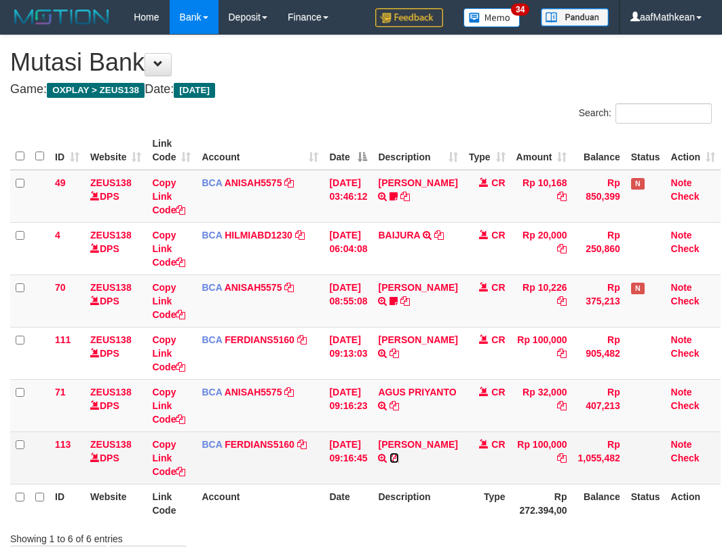
click at [399, 456] on icon at bounding box center [395, 458] width 10 height 10
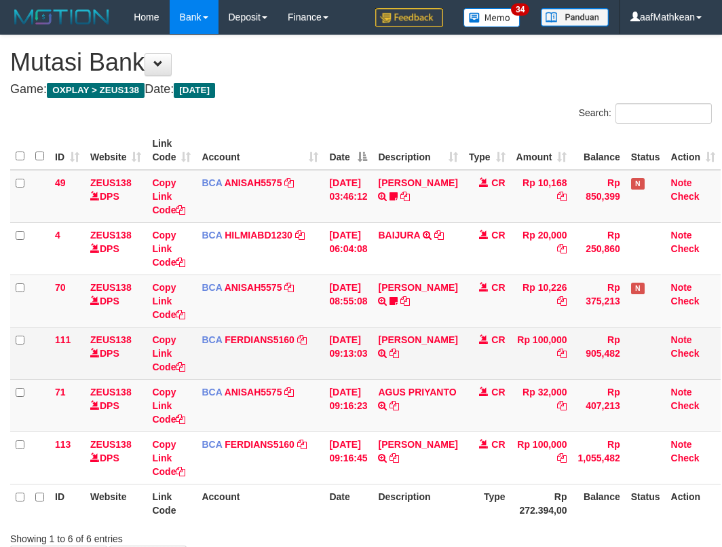
click at [310, 354] on td "BCA FERDIANS5160 DPS FERDIANSYAH mutasi_20251001_4733 | 111 mutasi_20251001_473…" at bounding box center [260, 353] width 128 height 52
drag, startPoint x: 328, startPoint y: 365, endPoint x: 346, endPoint y: 355, distance: 21.0
click at [342, 371] on tr "111 ZEUS138 DPS Copy Link Code BCA FERDIANS5160 DPS FERDIANSYAH mutasi_20251001…" at bounding box center [365, 353] width 711 height 52
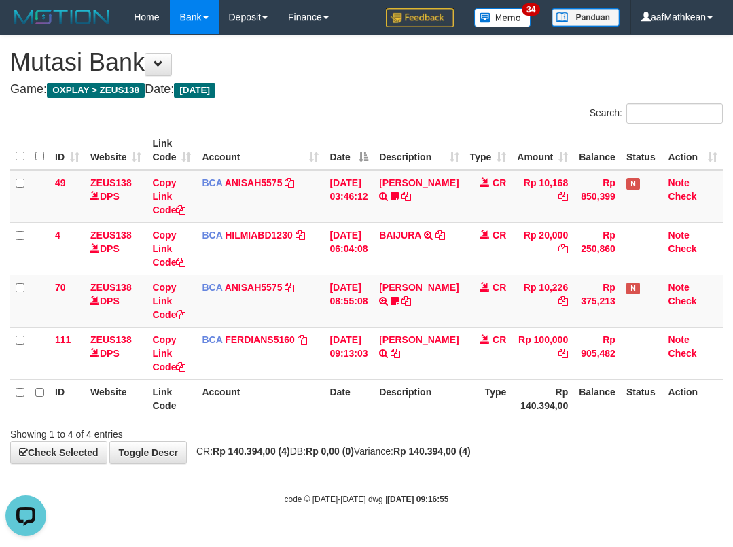
click at [477, 401] on th "Type" at bounding box center [488, 398] width 48 height 39
drag, startPoint x: 489, startPoint y: 414, endPoint x: 496, endPoint y: 418, distance: 7.6
click at [495, 419] on div "ID Website Link Code Account Date Description Type Amount Balance Status Action…" at bounding box center [366, 274] width 733 height 295
drag, startPoint x: 486, startPoint y: 411, endPoint x: 464, endPoint y: 409, distance: 21.8
click at [487, 412] on th "Type" at bounding box center [488, 398] width 48 height 39
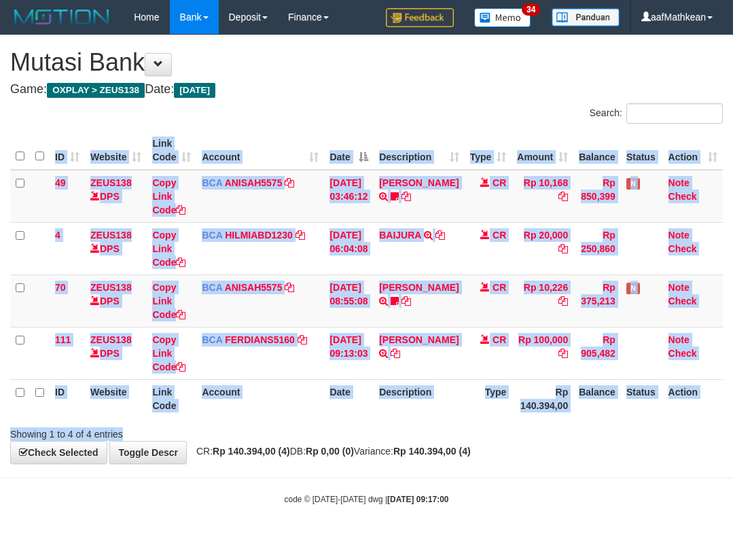
click at [440, 422] on div "Search: ID Website Link Code Account Date Description Type Amount Balance Statu…" at bounding box center [366, 271] width 712 height 337
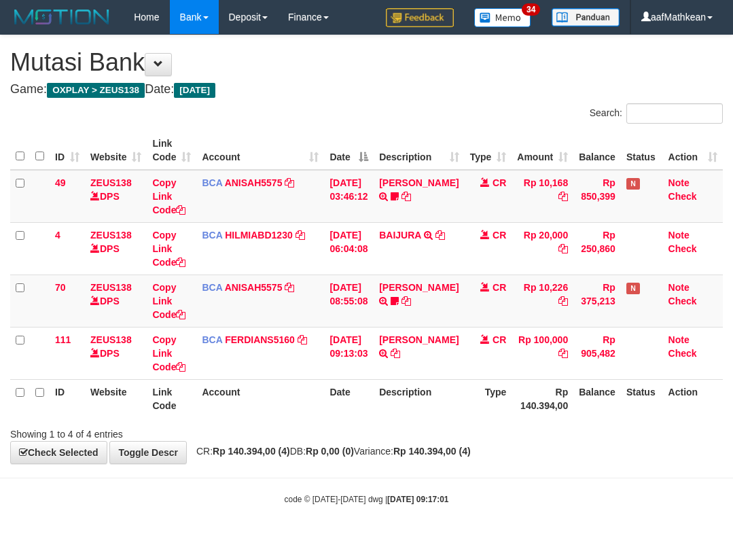
click at [423, 397] on th "Description" at bounding box center [418, 398] width 90 height 39
click at [350, 406] on th "Date" at bounding box center [349, 398] width 50 height 39
drag, startPoint x: 380, startPoint y: 428, endPoint x: 396, endPoint y: 430, distance: 15.7
click at [423, 443] on div "**********" at bounding box center [366, 249] width 733 height 428
click at [412, 437] on div "Showing 1 to 4 of 4 entries" at bounding box center [366, 431] width 733 height 19
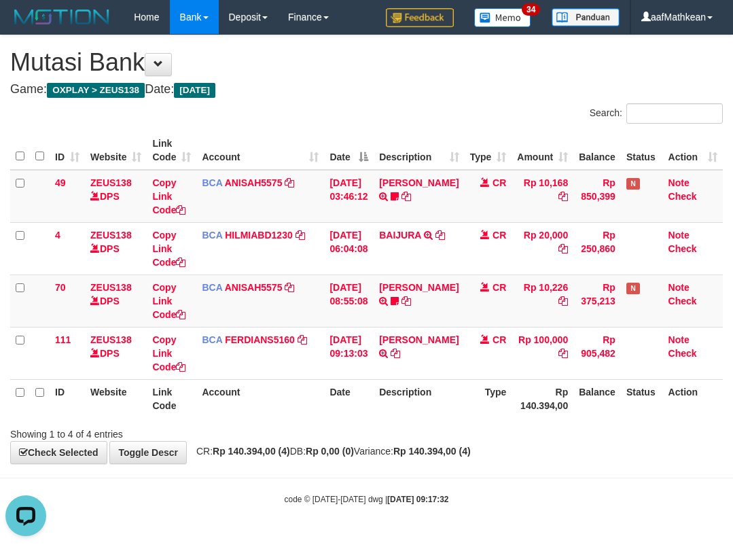
click at [278, 428] on div "Search: ID Website Link Code Account Date Description Type Amount Balance Statu…" at bounding box center [366, 271] width 712 height 337
drag, startPoint x: 388, startPoint y: 426, endPoint x: 399, endPoint y: 451, distance: 26.8
click at [392, 432] on div "Showing 1 to 4 of 4 entries" at bounding box center [366, 431] width 733 height 19
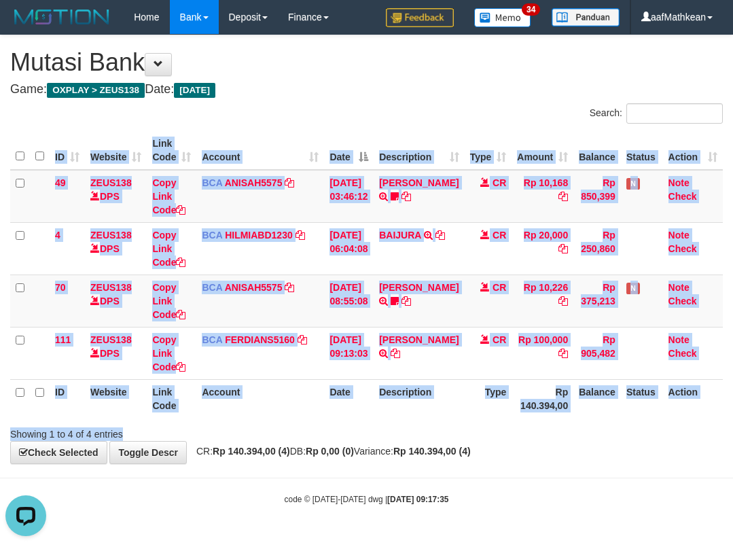
drag, startPoint x: 435, startPoint y: 420, endPoint x: 409, endPoint y: 407, distance: 29.5
click at [435, 419] on div "Search: ID Website Link Code Account Date Description Type Amount Balance Statu…" at bounding box center [366, 271] width 712 height 337
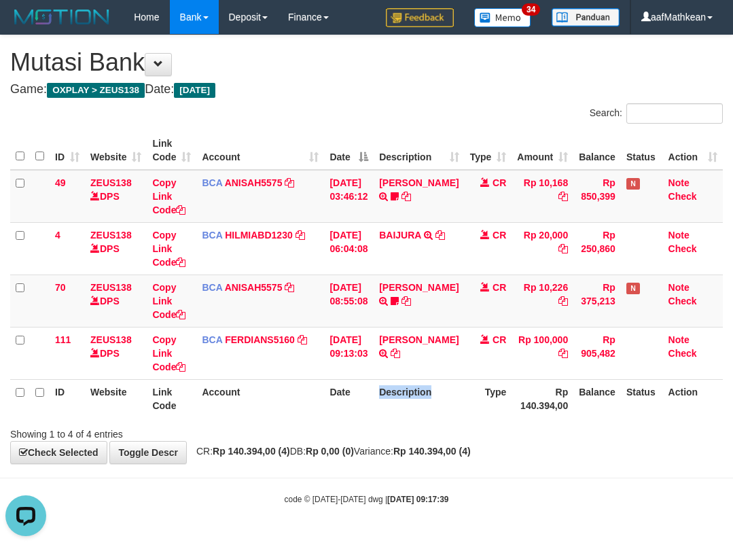
click at [395, 430] on div "Showing 1 to 4 of 4 entries" at bounding box center [366, 431] width 733 height 19
drag, startPoint x: 401, startPoint y: 434, endPoint x: 725, endPoint y: 441, distance: 324.0
click at [477, 436] on div "Showing 1 to 4 of 4 entries" at bounding box center [366, 431] width 733 height 19
click at [240, 477] on hr at bounding box center [366, 477] width 733 height 1
drag, startPoint x: 352, startPoint y: 481, endPoint x: 401, endPoint y: 501, distance: 52.3
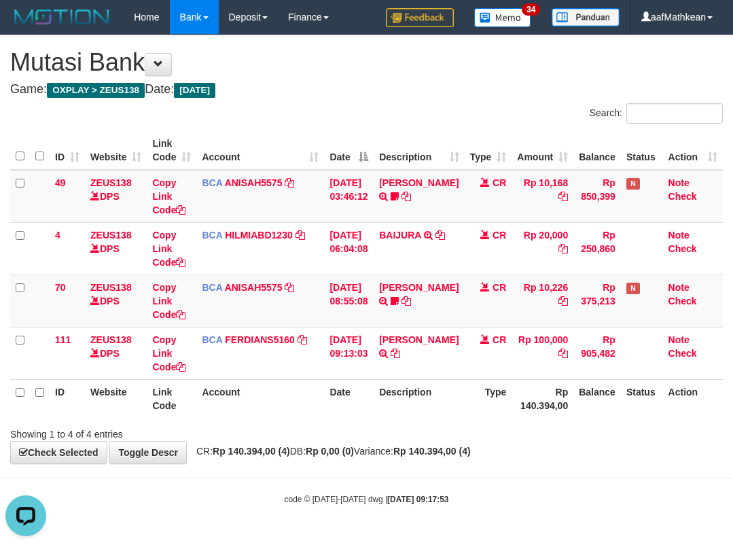
click at [353, 482] on body "Toggle navigation Home Bank Account List Load By Website Group [OXPLAY] ZEUS138…" at bounding box center [366, 269] width 733 height 539
drag, startPoint x: 401, startPoint y: 501, endPoint x: 409, endPoint y: 489, distance: 15.1
click at [416, 500] on body "Toggle navigation Home Bank Account List Load By Website Group [OXPLAY] ZEUS138…" at bounding box center [366, 269] width 733 height 539
drag, startPoint x: 490, startPoint y: 375, endPoint x: 497, endPoint y: 380, distance: 8.7
click at [492, 378] on td "CR" at bounding box center [488, 353] width 48 height 52
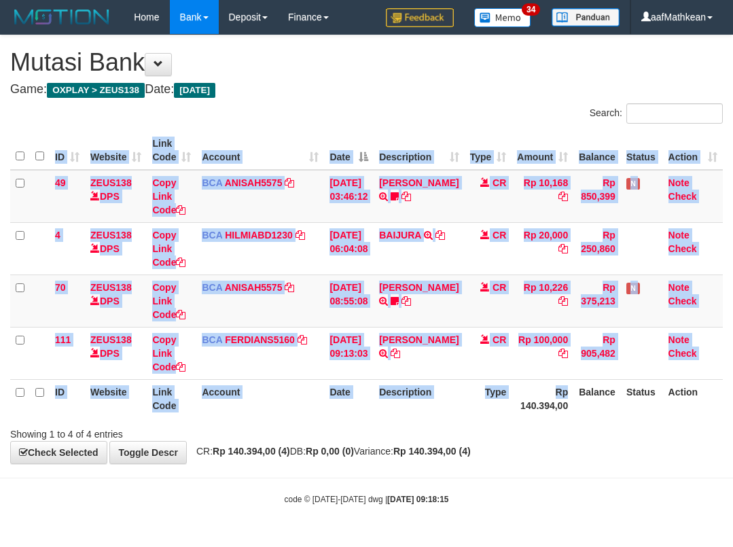
click at [732, 346] on html "Toggle navigation Home Bank Account List Load By Website Group [OXPLAY] ZEUS138…" at bounding box center [366, 269] width 733 height 539
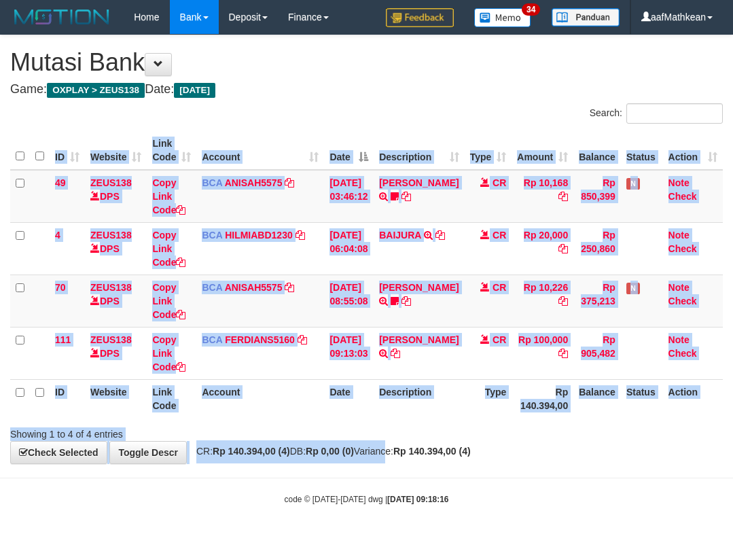
drag, startPoint x: 416, startPoint y: 424, endPoint x: 307, endPoint y: 546, distance: 163.5
click at [348, 501] on body "Toggle navigation Home Bank Account List Load By Website Group [OXPLAY] ZEUS138…" at bounding box center [366, 269] width 733 height 539
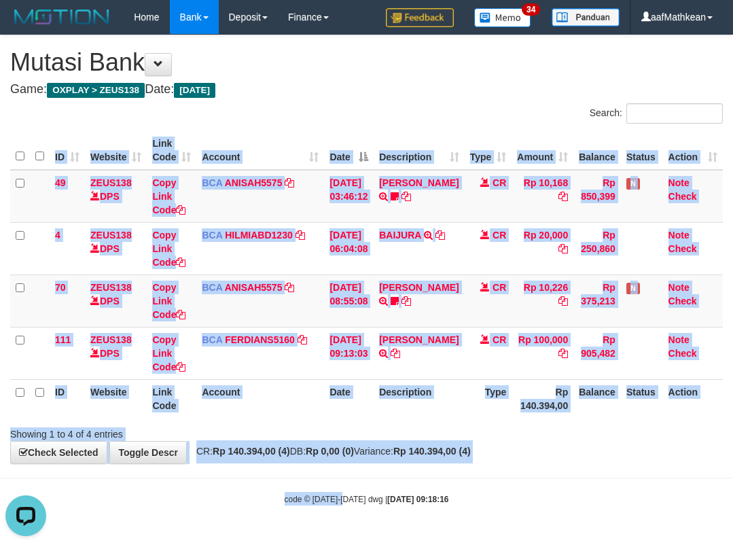
drag, startPoint x: 612, startPoint y: 489, endPoint x: 612, endPoint y: 452, distance: 37.3
click at [618, 479] on body "Toggle navigation Home Bank Account List Load By Website Group [OXPLAY] ZEUS138…" at bounding box center [366, 269] width 733 height 539
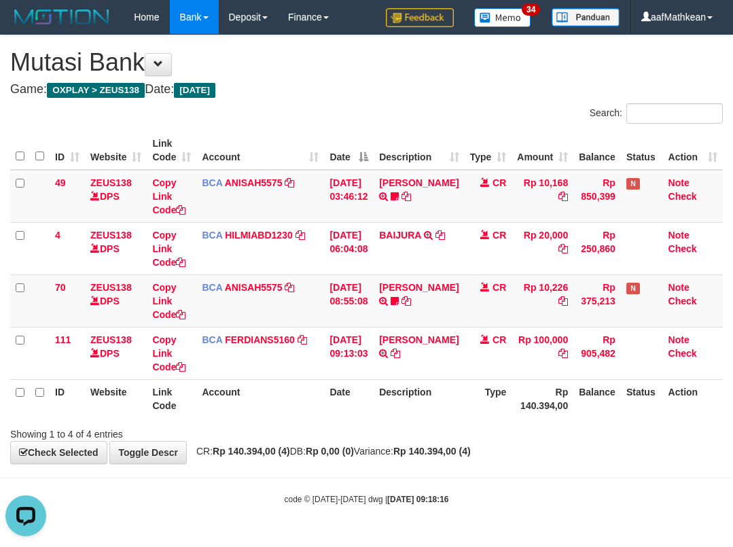
click at [637, 392] on div "Search: ID Website Link Code Account Date Description Type Amount Balance Statu…" at bounding box center [366, 271] width 712 height 337
click at [363, 460] on div "**********" at bounding box center [366, 249] width 733 height 428
drag, startPoint x: 448, startPoint y: 433, endPoint x: 449, endPoint y: 459, distance: 25.8
click at [471, 438] on div "Showing 1 to 4 of 4 entries" at bounding box center [366, 431] width 733 height 19
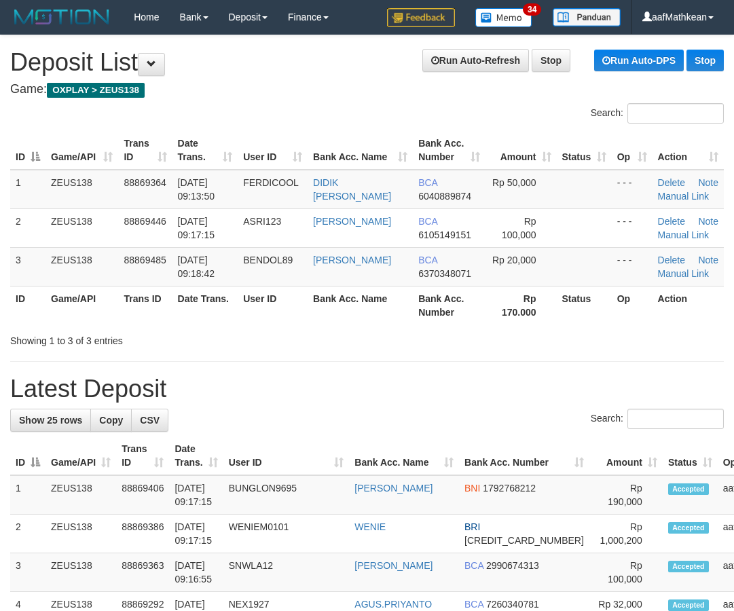
scroll to position [226, 0]
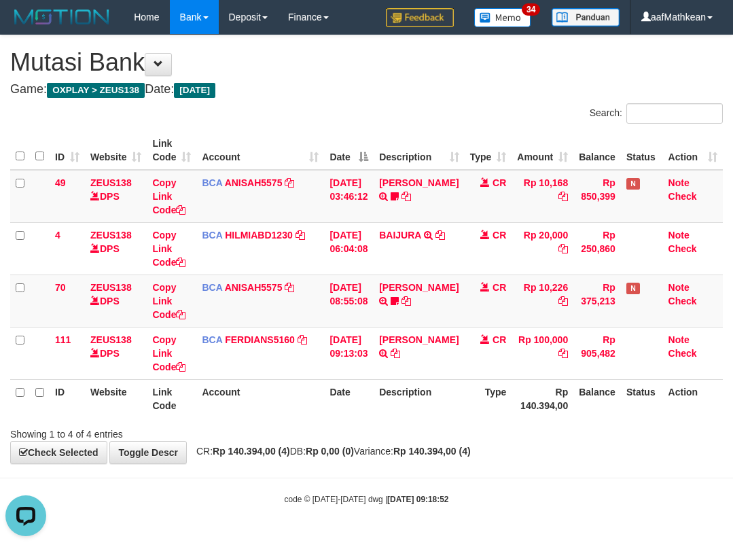
click at [559, 450] on div "**********" at bounding box center [366, 249] width 733 height 428
drag, startPoint x: 520, startPoint y: 418, endPoint x: 731, endPoint y: 258, distance: 264.6
click at [521, 415] on div "ID Website Link Code Account Date Description Type Amount Balance Status Action…" at bounding box center [366, 274] width 733 height 295
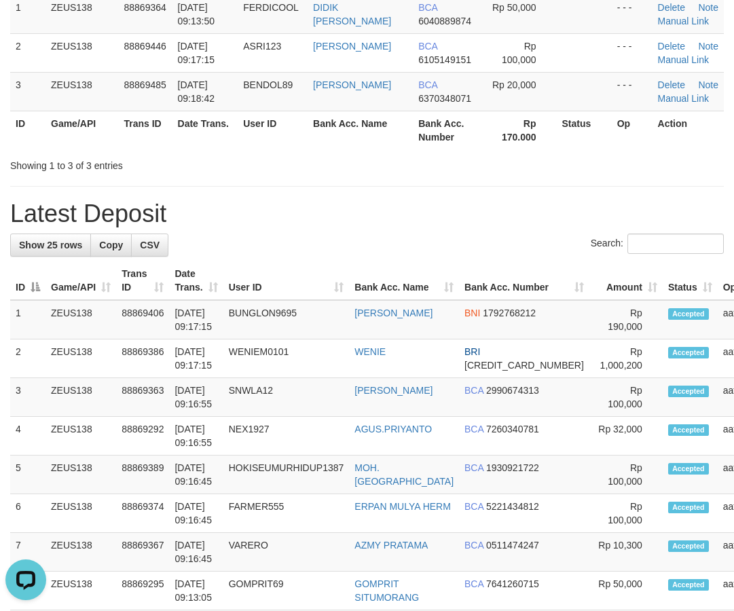
drag, startPoint x: 228, startPoint y: 185, endPoint x: 141, endPoint y: 221, distance: 93.8
click at [229, 186] on hr at bounding box center [367, 186] width 714 height 1
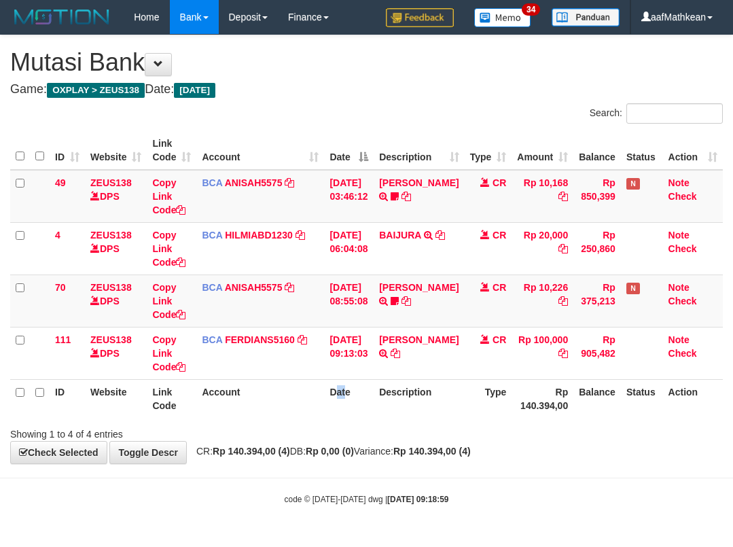
drag, startPoint x: 346, startPoint y: 401, endPoint x: 355, endPoint y: 395, distance: 10.7
click at [348, 400] on th "Date" at bounding box center [349, 398] width 50 height 39
click at [653, 481] on body "Toggle navigation Home Bank Account List Load By Website Group [OXPLAY] ZEUS138…" at bounding box center [366, 269] width 733 height 539
click at [407, 409] on th "Description" at bounding box center [418, 398] width 90 height 39
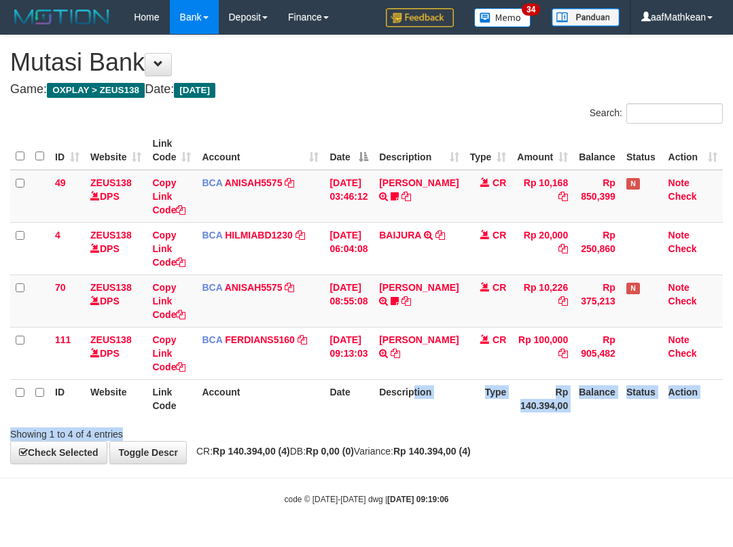
click at [421, 424] on div "Search: ID Website Link Code Account Date Description Type Amount Balance Statu…" at bounding box center [366, 271] width 712 height 337
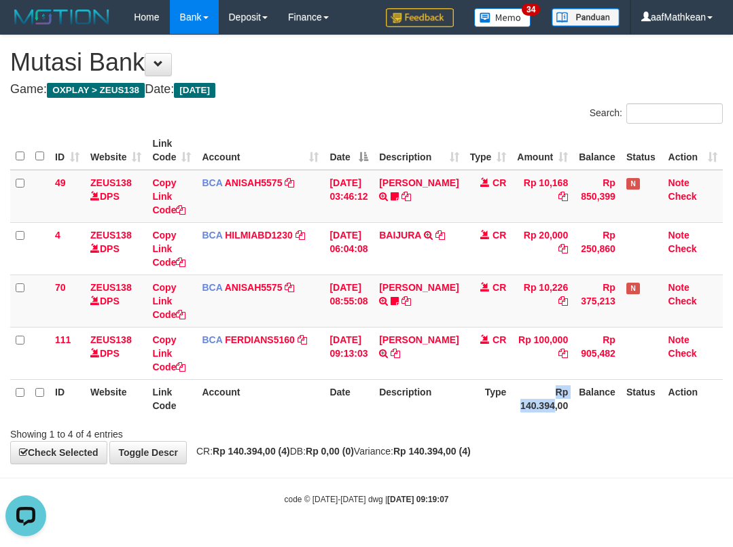
click at [555, 399] on th "Rp 140.394,00" at bounding box center [542, 398] width 62 height 39
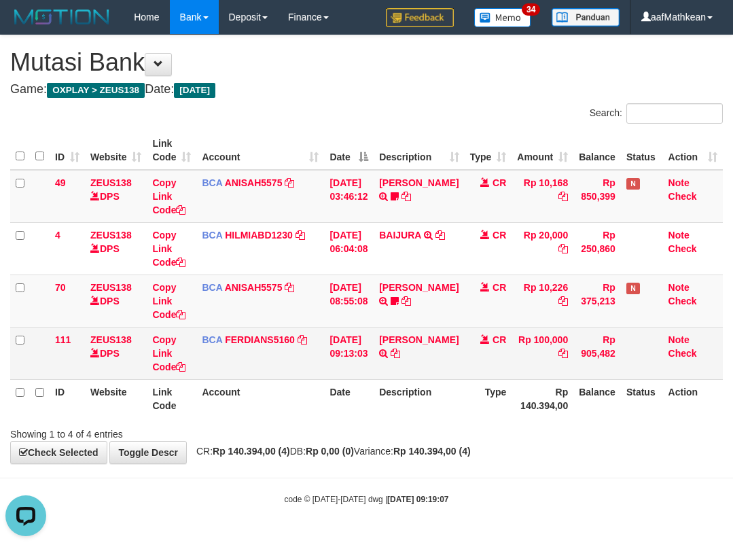
drag, startPoint x: 551, startPoint y: 384, endPoint x: 535, endPoint y: 363, distance: 26.2
click at [546, 380] on th "Rp 140.394,00" at bounding box center [542, 398] width 62 height 39
drag, startPoint x: 535, startPoint y: 363, endPoint x: 524, endPoint y: 351, distance: 16.4
click at [533, 359] on td "Rp 100,000" at bounding box center [542, 353] width 62 height 52
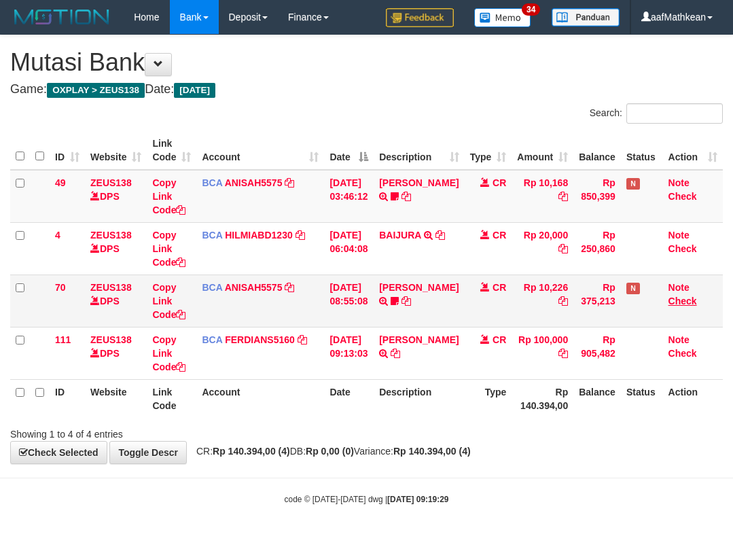
drag, startPoint x: 460, startPoint y: 321, endPoint x: 677, endPoint y: 300, distance: 218.3
click at [472, 322] on tr "70 ZEUS138 DPS Copy Link Code BCA ANISAH5575 DPS [PERSON_NAME] mutasi_20251001_…" at bounding box center [366, 300] width 712 height 52
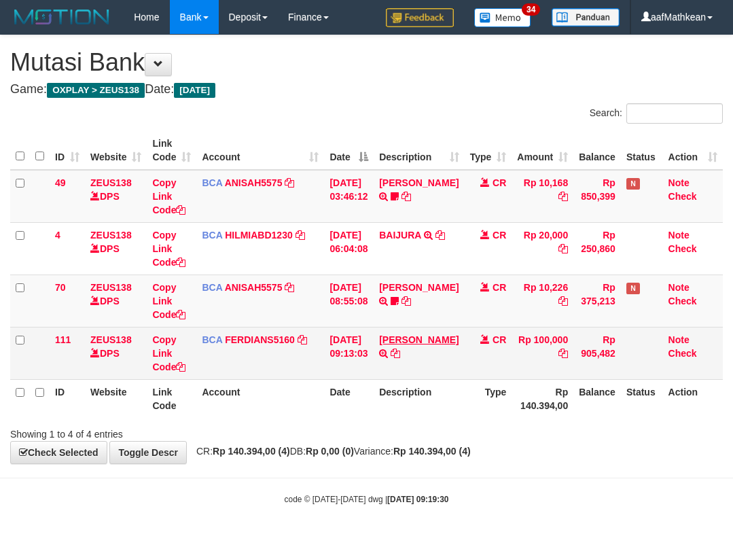
drag, startPoint x: 552, startPoint y: 344, endPoint x: 439, endPoint y: 336, distance: 113.6
click at [541, 343] on td "Rp 100,000" at bounding box center [542, 353] width 62 height 52
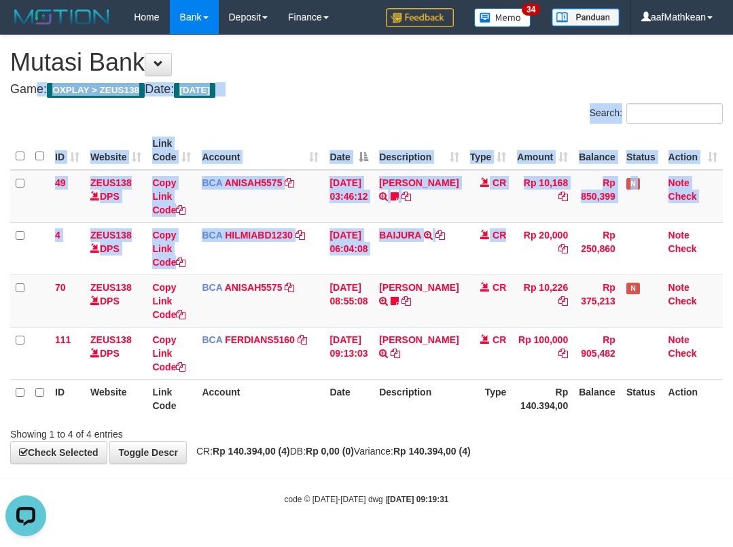
drag, startPoint x: 443, startPoint y: 153, endPoint x: 729, endPoint y: 452, distance: 414.0
click at [691, 441] on div "**********" at bounding box center [366, 249] width 733 height 428
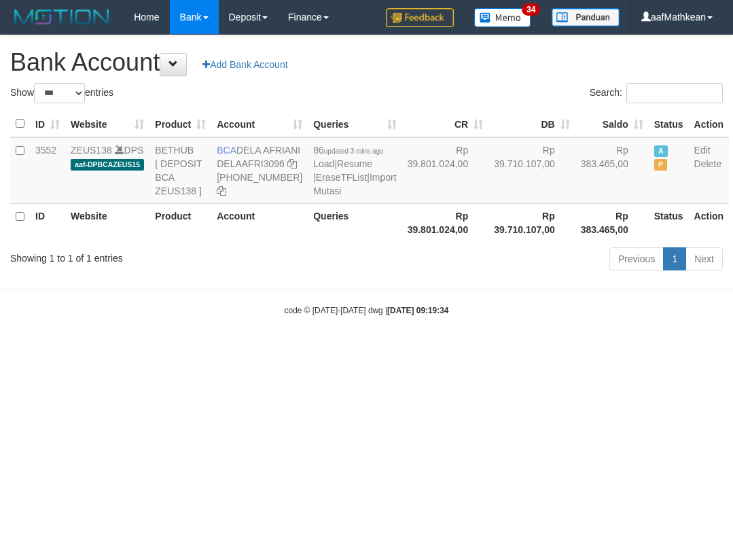
select select "***"
click at [246, 152] on td "BCA DELA AFRIANI DELAAFRI3096 [PHONE_NUMBER]" at bounding box center [259, 170] width 96 height 67
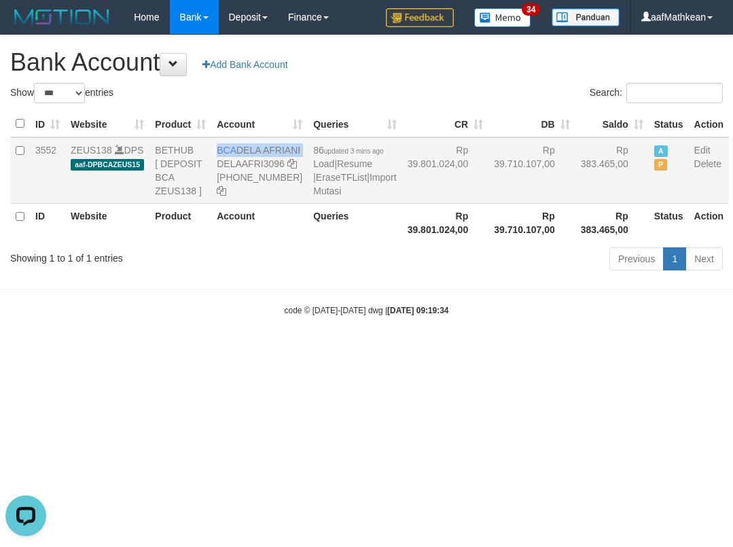
click at [238, 150] on td "BCA DELA AFRIANI DELAAFRI3096 869-245-8639" at bounding box center [259, 170] width 96 height 67
drag, startPoint x: 238, startPoint y: 150, endPoint x: 265, endPoint y: 159, distance: 29.2
click at [265, 159] on td "BCA DELA AFRIANI DELAAFRI3096 869-245-8639" at bounding box center [259, 170] width 96 height 67
click at [488, 242] on th "Rp 39.710.107,00" at bounding box center [531, 222] width 87 height 39
click at [494, 242] on th "Rp 39.710.107,00" at bounding box center [531, 222] width 87 height 39
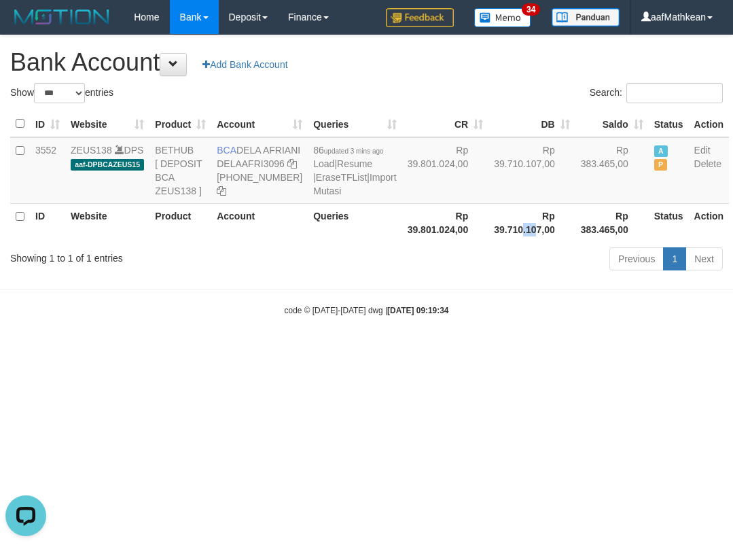
drag, startPoint x: 477, startPoint y: 280, endPoint x: 471, endPoint y: 276, distance: 7.6
click at [488, 242] on th "Rp 39.710.107,00" at bounding box center [531, 222] width 87 height 39
select select "***"
click at [488, 242] on th "Rp 39.710.107,00" at bounding box center [531, 222] width 87 height 39
select select "***"
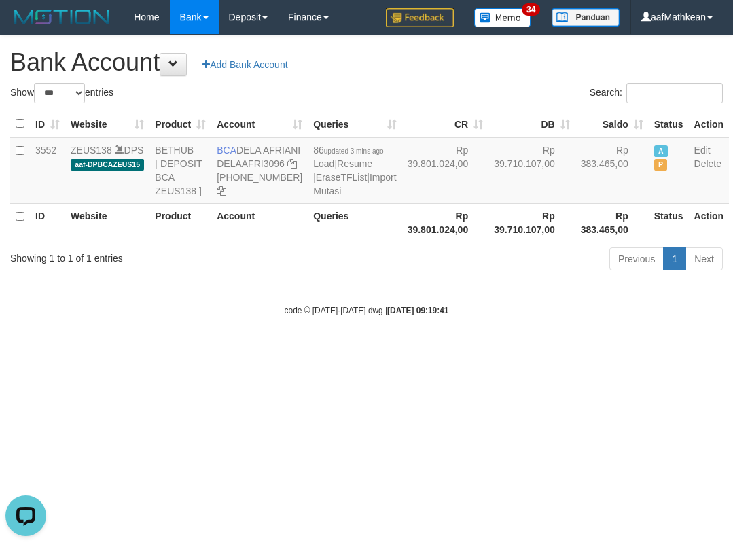
click at [575, 350] on html "Toggle navigation Home Bank Account List Load By Website Group [OXPLAY] ZEUS138…" at bounding box center [366, 175] width 733 height 350
drag, startPoint x: 563, startPoint y: 439, endPoint x: 531, endPoint y: 437, distance: 32.0
click at [549, 350] on html "Toggle navigation Home Bank Account List Load By Website Group [OXPLAY] ZEUS138…" at bounding box center [366, 175] width 733 height 350
select select "***"
drag, startPoint x: 500, startPoint y: 408, endPoint x: 462, endPoint y: 420, distance: 39.9
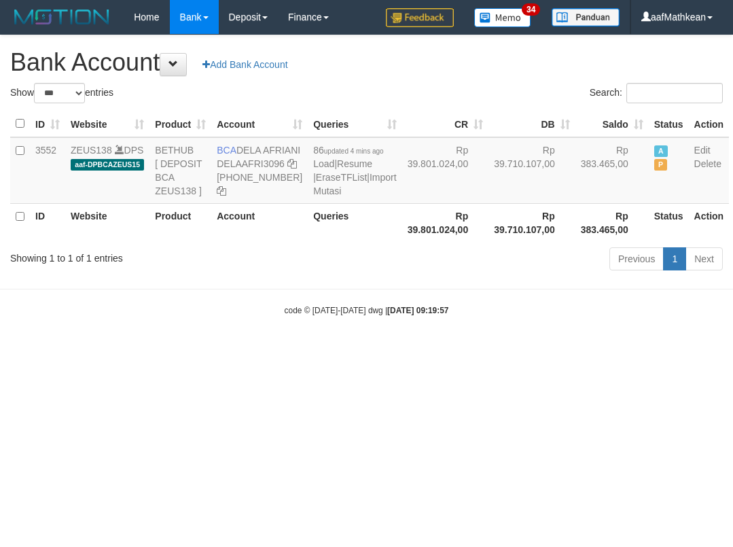
click at [490, 350] on html "Toggle navigation Home Bank Account List Load By Website Group [OXPLAY] ZEUS138…" at bounding box center [366, 175] width 733 height 350
select select "***"
drag, startPoint x: 384, startPoint y: 349, endPoint x: 368, endPoint y: 339, distance: 18.6
click at [375, 316] on div "code © [DATE]-[DATE] dwg | [DATE] 09:19:59" at bounding box center [366, 310] width 733 height 14
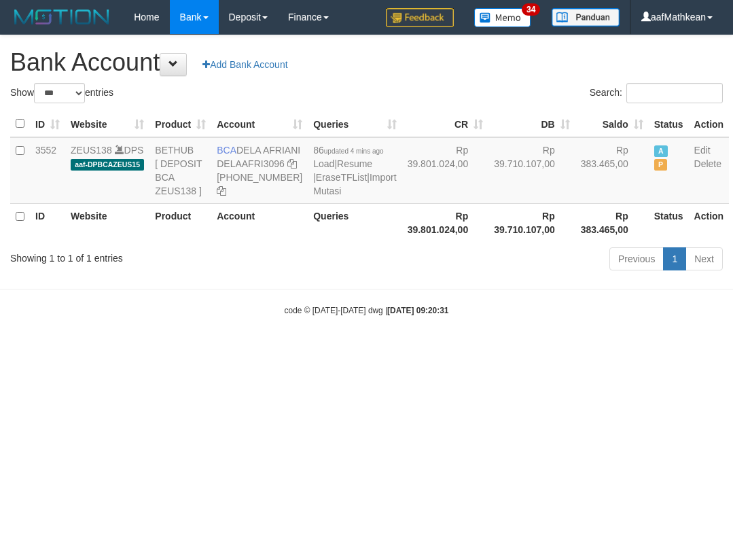
select select "***"
click at [587, 350] on body "Toggle navigation Home Bank Account List Load By Website Group [OXPLAY] ZEUS138…" at bounding box center [366, 175] width 733 height 350
click at [539, 350] on body "Toggle navigation Home Bank Account List Load By Website Group [OXPLAY] ZEUS138…" at bounding box center [366, 175] width 733 height 350
select select "***"
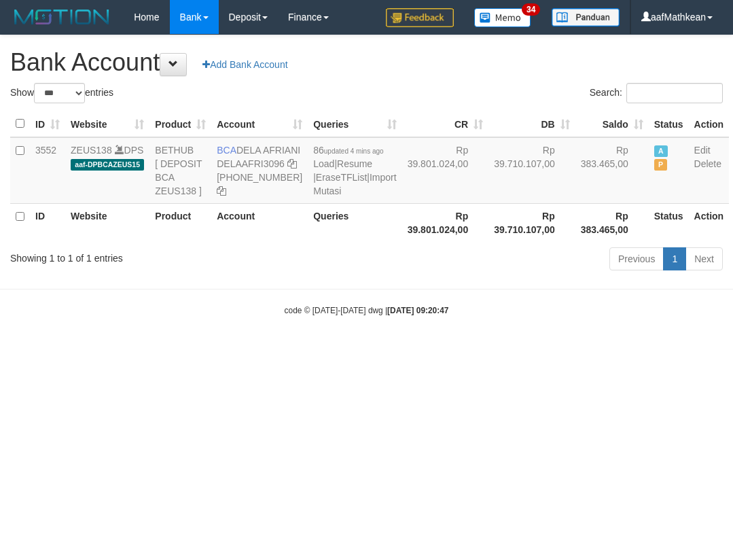
select select "***"
click at [544, 350] on body "Toggle navigation Home Bank Account List Load By Website Group [OXPLAY] ZEUS138…" at bounding box center [366, 175] width 733 height 350
click at [530, 335] on body "Toggle navigation Home Bank Account List Load By Website Group [OXPLAY] ZEUS138…" at bounding box center [366, 175] width 733 height 350
select select "***"
click at [265, 323] on body "Toggle navigation Home Bank Account List Load By Website Group [OXPLAY] ZEUS138…" at bounding box center [366, 175] width 733 height 350
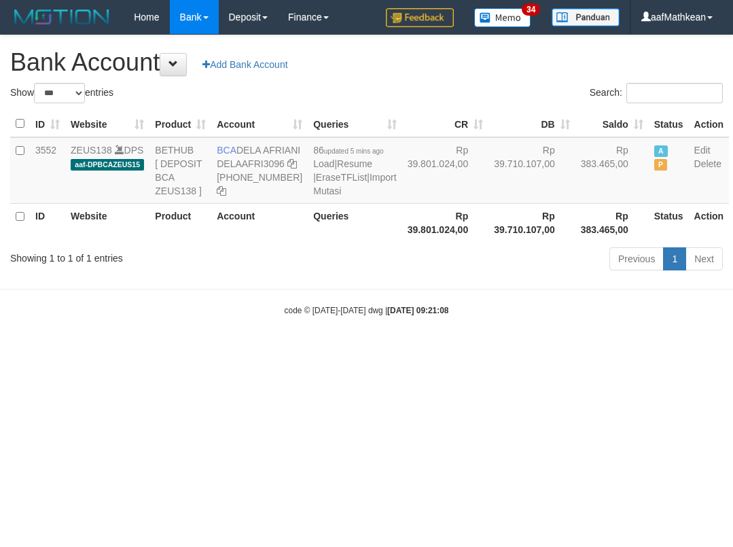
select select "***"
click at [278, 0] on link "Finance" at bounding box center [308, 17] width 61 height 34
drag, startPoint x: 408, startPoint y: 263, endPoint x: 293, endPoint y: 160, distance: 154.8
click at [384, 237] on table "ID Website Product Account Queries CR DB Saldo Status Action 3552 ZEUS138 DPS a…" at bounding box center [369, 176] width 718 height 131
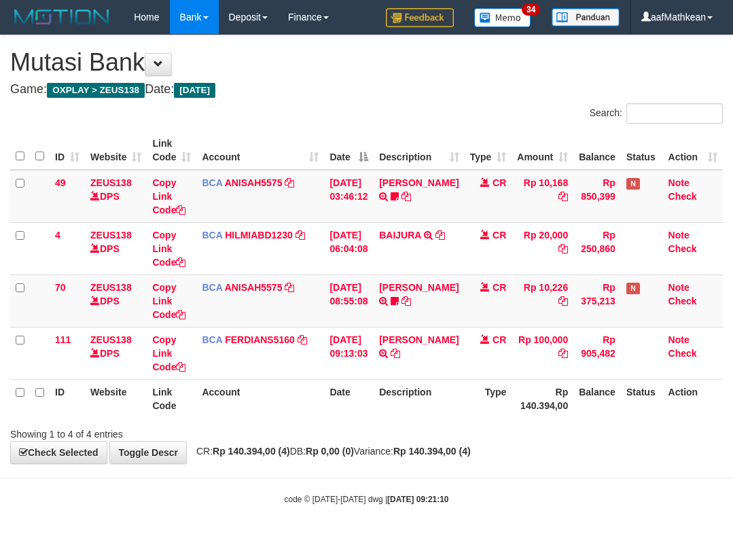
click at [364, 384] on th "Date" at bounding box center [349, 398] width 50 height 39
click at [672, 498] on div "code © [DATE]-[DATE] dwg | [DATE] 09:21:12" at bounding box center [366, 499] width 733 height 14
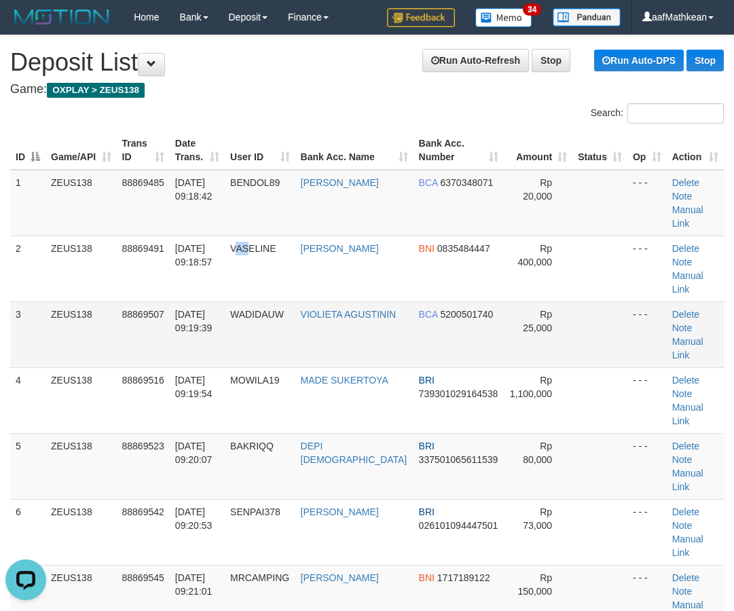
click at [244, 261] on td "VASELINE" at bounding box center [260, 269] width 71 height 66
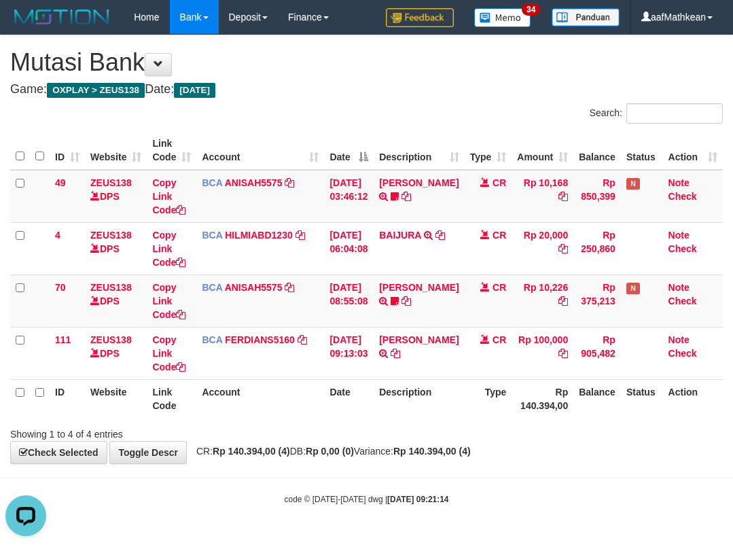
click at [599, 460] on div "**********" at bounding box center [366, 249] width 733 height 428
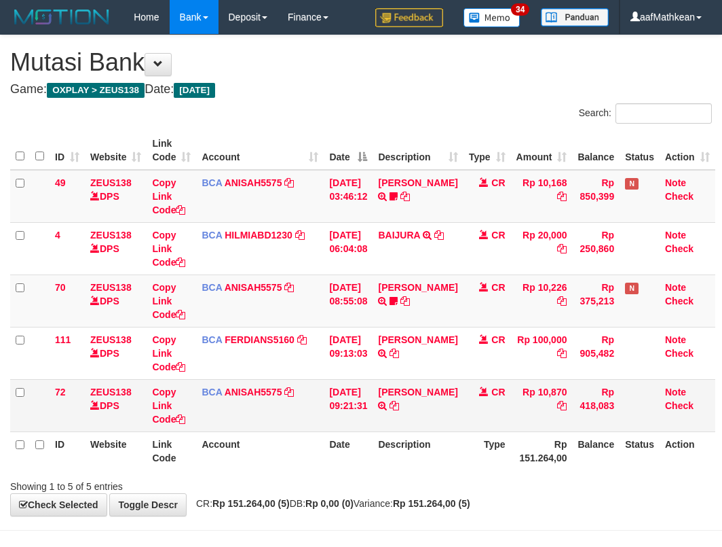
click at [443, 422] on td "[PERSON_NAME] TRSF E-BANKING CR 0110/FTSCY/WS95051 10870.002025100114784227 TRF…" at bounding box center [418, 405] width 90 height 52
drag, startPoint x: 367, startPoint y: 403, endPoint x: 371, endPoint y: 425, distance: 22.7
click at [365, 412] on td "01/10/2025 09:21:31" at bounding box center [348, 405] width 49 height 52
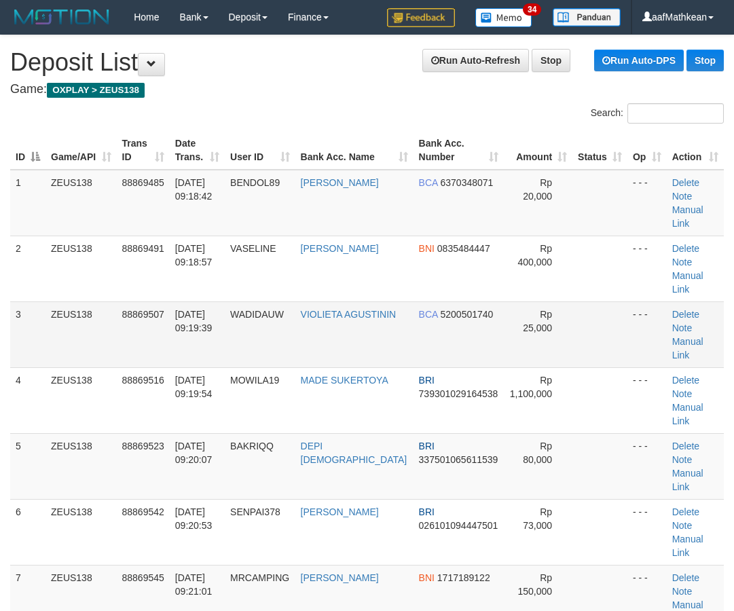
click at [464, 236] on tr "2 ZEUS138 88869491 01/10/2025 09:18:57 VASELINE RAYHAN BAGASKARA BNI 0835484447…" at bounding box center [367, 269] width 714 height 66
click at [477, 141] on th "Bank Acc. Number" at bounding box center [459, 150] width 90 height 39
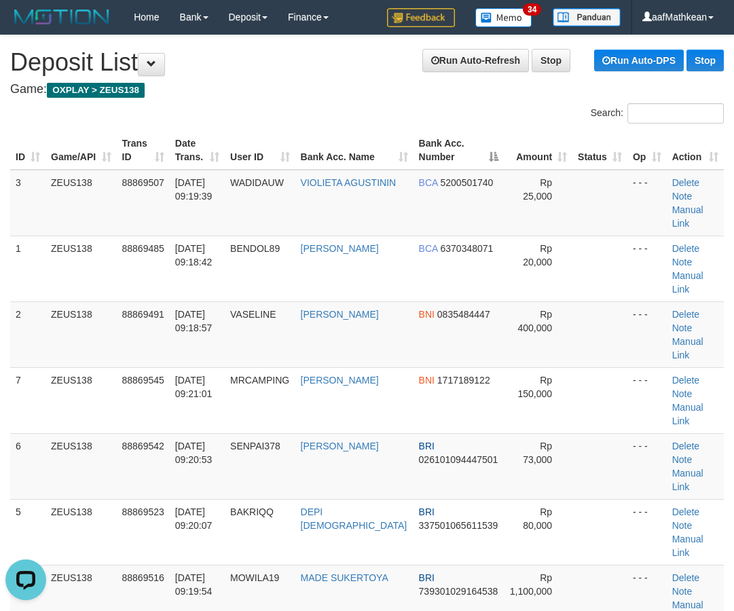
click at [221, 95] on h4 "Game: OXPLAY > ZEUS138" at bounding box center [367, 90] width 714 height 14
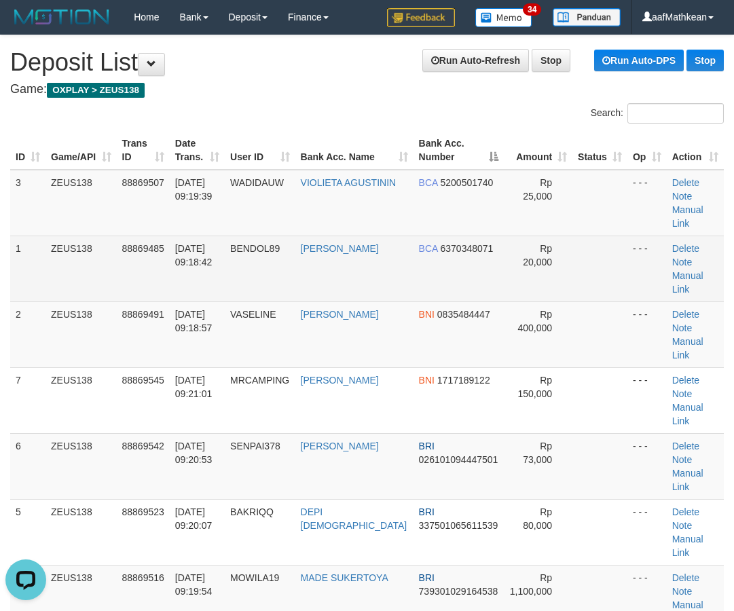
click at [346, 236] on tr "1 ZEUS138 88869485 01/10/2025 09:18:42 BENDOL89 SIDHARTA HERMAWAN BCA 637034807…" at bounding box center [367, 269] width 714 height 66
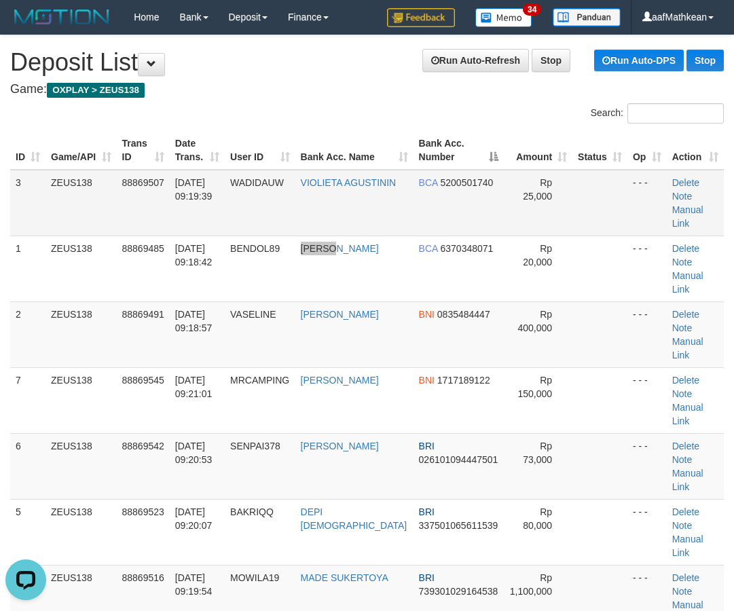
drag, startPoint x: 276, startPoint y: 127, endPoint x: 12, endPoint y: 183, distance: 269.9
click at [259, 134] on tr "ID Game/API Trans ID Date Trans. User ID Bank Acc. Name Bank Acc. Number Amount…" at bounding box center [367, 150] width 714 height 39
drag, startPoint x: 222, startPoint y: 90, endPoint x: 3, endPoint y: 176, distance: 235.0
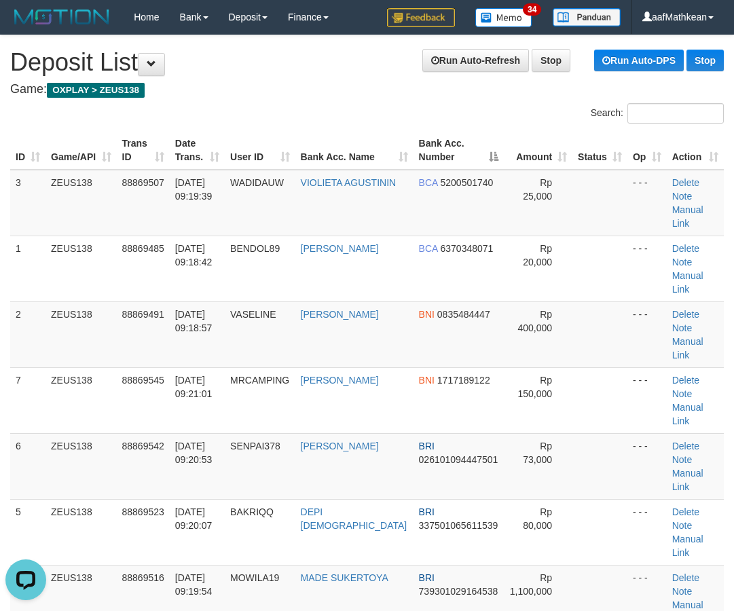
scroll to position [1300, 0]
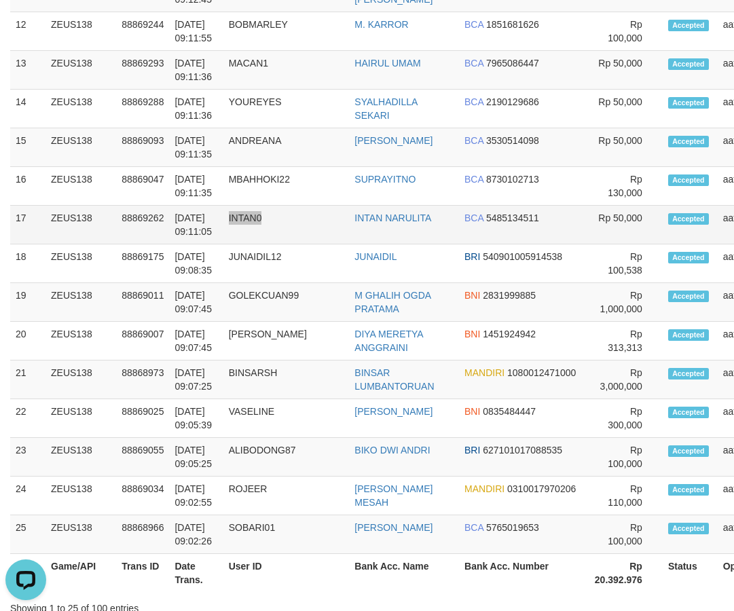
click at [241, 206] on td "INTAN0" at bounding box center [286, 225] width 126 height 39
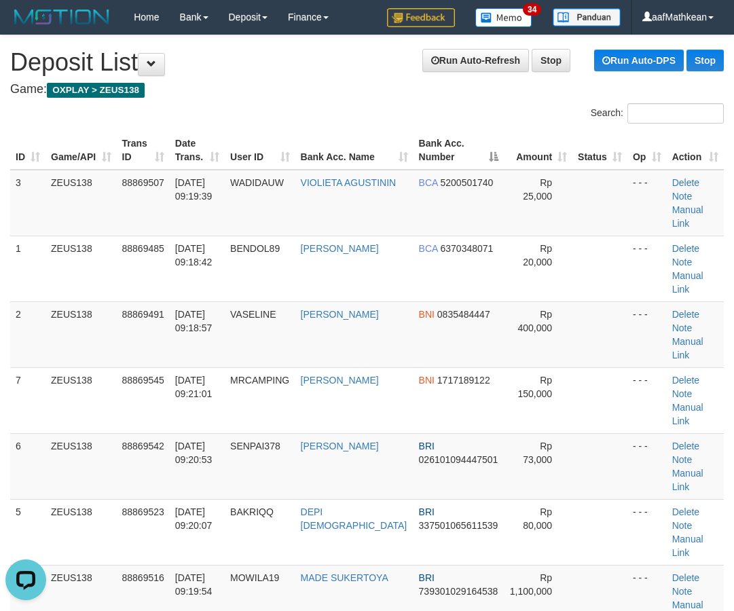
click at [566, 158] on tr "ID Game/API Trans ID Date Trans. User ID Bank Acc. Name Bank Acc. Number Amount…" at bounding box center [367, 150] width 714 height 39
click at [61, 202] on tr "3 ZEUS138 88869507 01/10/2025 09:19:39 WADIDAUW VIOLIETA AGUSTININ BCA 52005017…" at bounding box center [367, 203] width 714 height 67
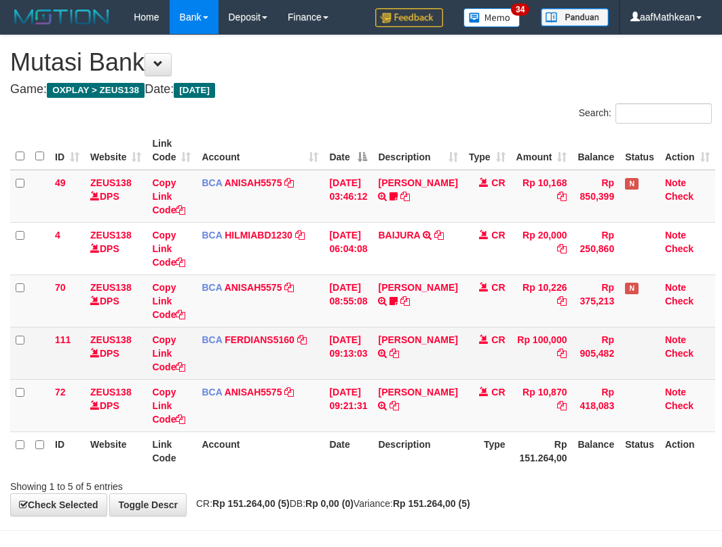
click at [373, 352] on td "[DATE] 09:13:03" at bounding box center [348, 353] width 49 height 52
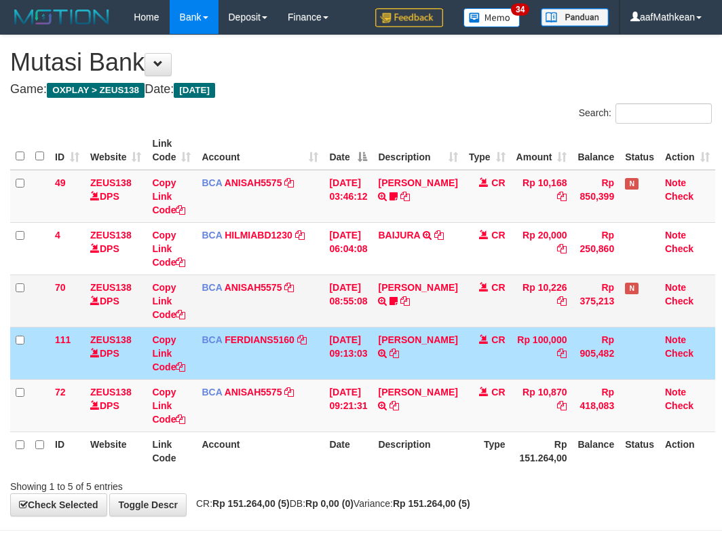
drag, startPoint x: 386, startPoint y: 330, endPoint x: 359, endPoint y: 299, distance: 40.9
click at [359, 299] on tbody "49 ZEUS138 DPS Copy Link Code BCA ANISAH5575 DPS ANISAH mutasi_20251001_3827 | …" at bounding box center [362, 301] width 705 height 262
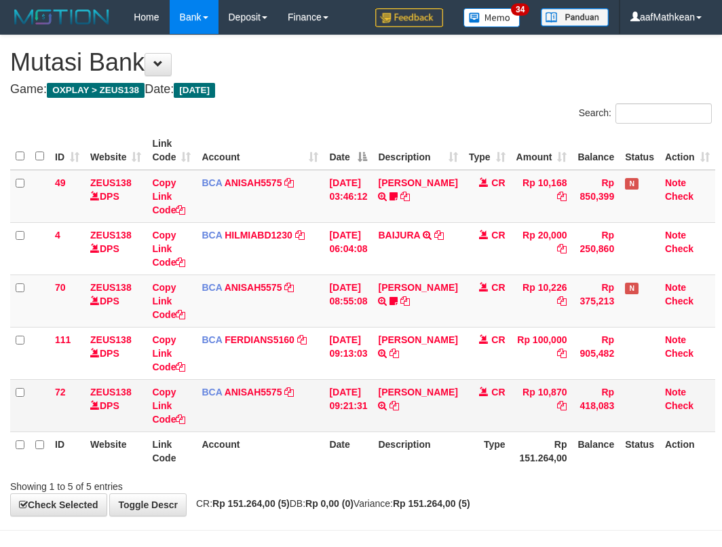
click at [462, 422] on tr "72 ZEUS138 DPS Copy Link Code BCA ANISAH5575 DPS ANISAH mutasi_20251001_3827 | …" at bounding box center [362, 405] width 705 height 52
click at [587, 479] on div "Showing 1 to 5 of 5 entries" at bounding box center [361, 483] width 722 height 19
drag, startPoint x: 572, startPoint y: 489, endPoint x: 623, endPoint y: 443, distance: 69.2
click at [570, 489] on div "Showing 1 to 5 of 5 entries" at bounding box center [361, 483] width 722 height 19
click at [364, 445] on th "Date" at bounding box center [348, 450] width 49 height 39
